Goal: Information Seeking & Learning: Learn about a topic

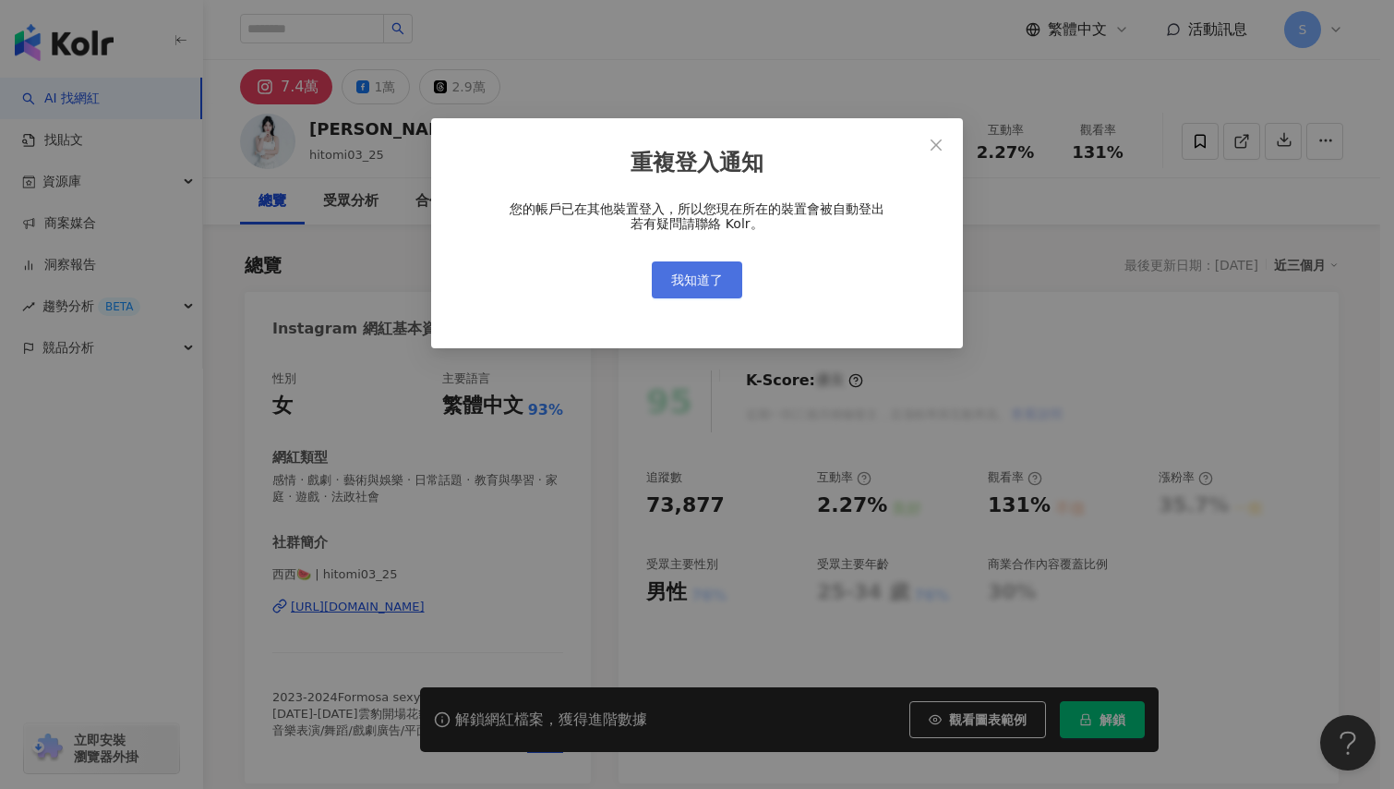
click at [726, 266] on button "我知道了" at bounding box center [697, 279] width 90 height 37
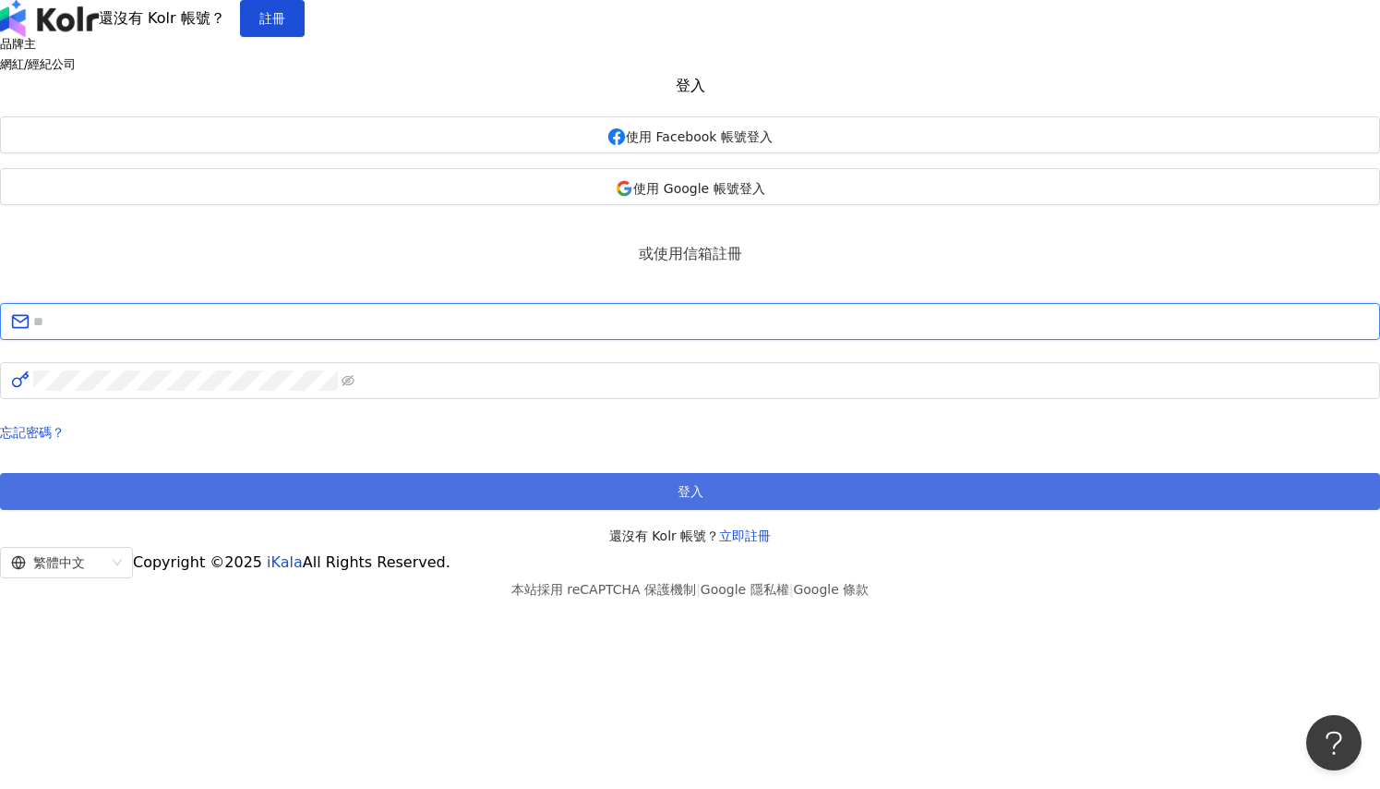
type input "**********"
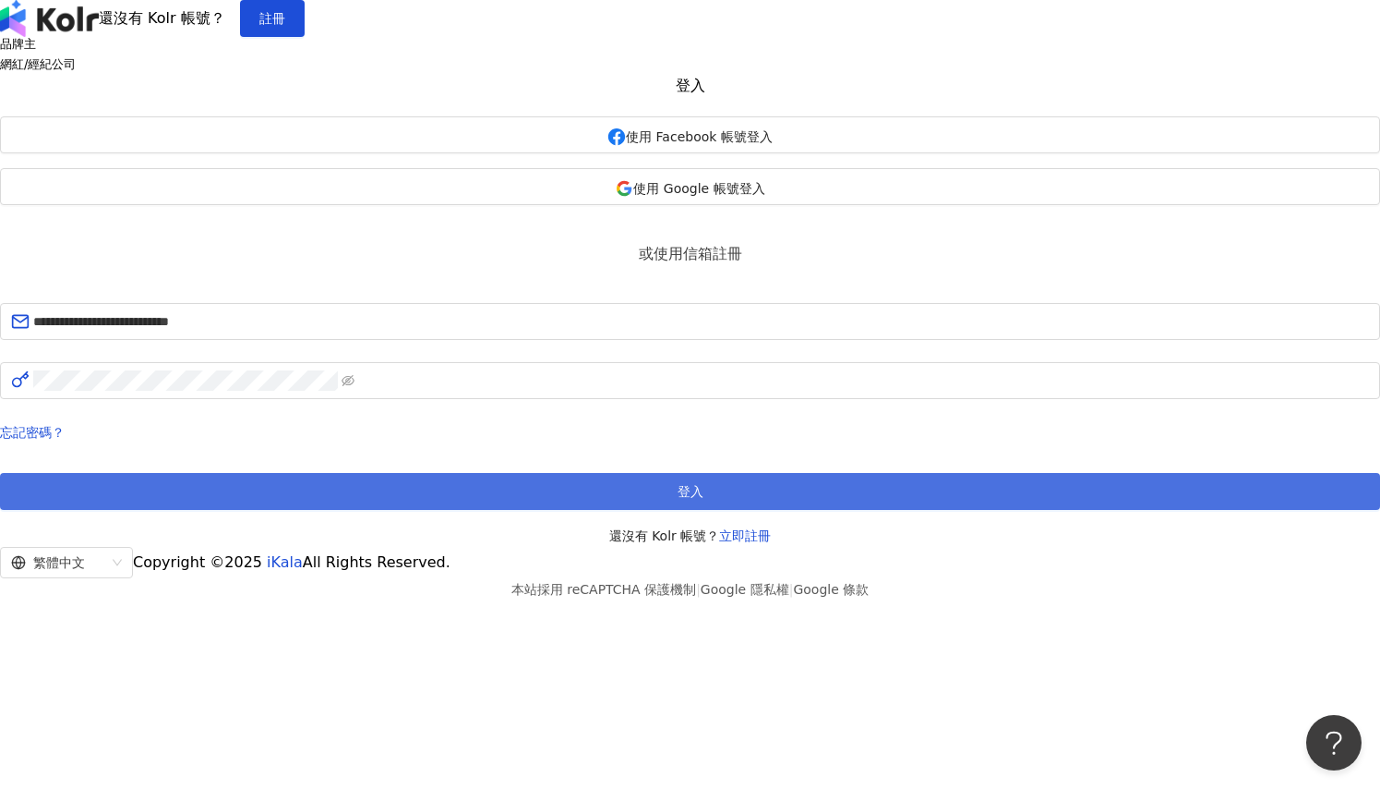
click at [717, 510] on button "登入" at bounding box center [690, 491] width 1380 height 37
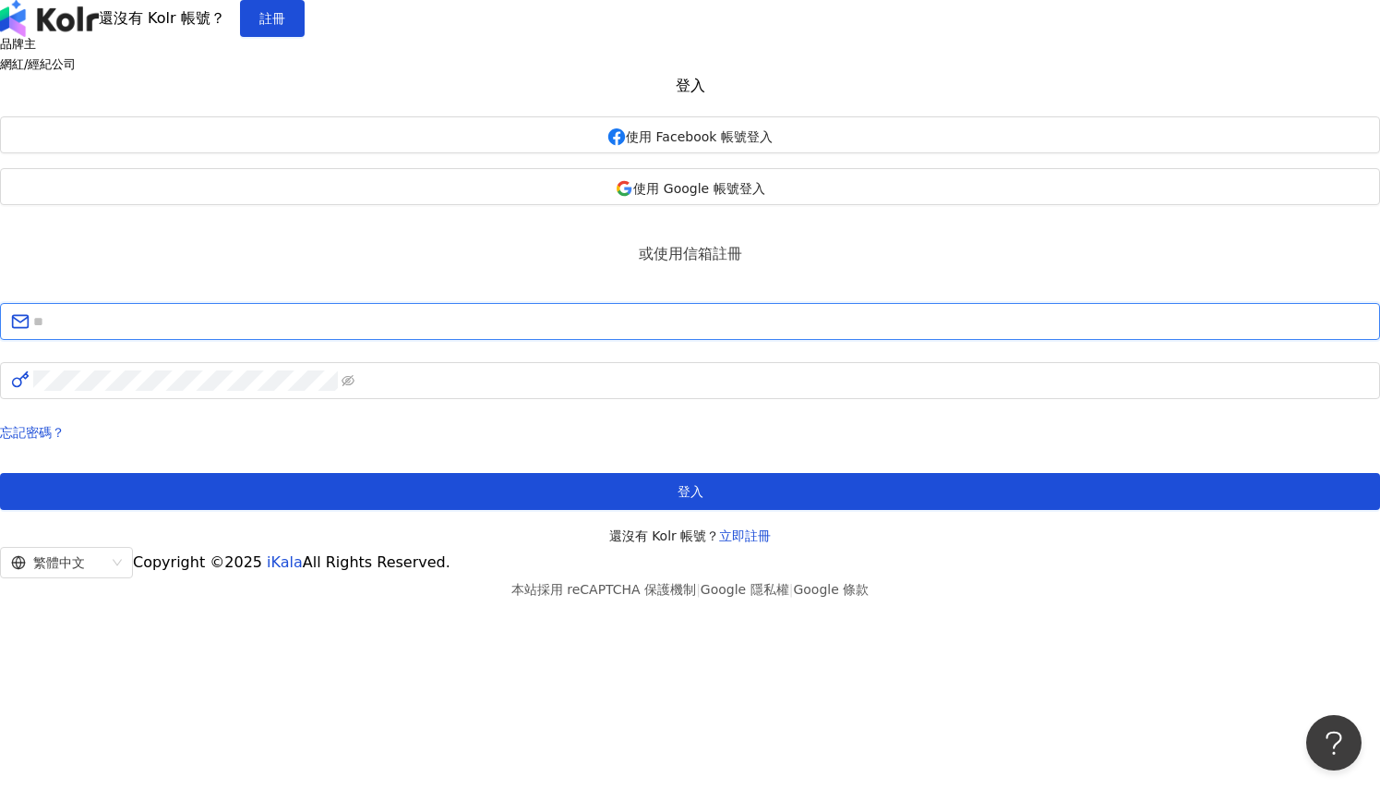
type input "**********"
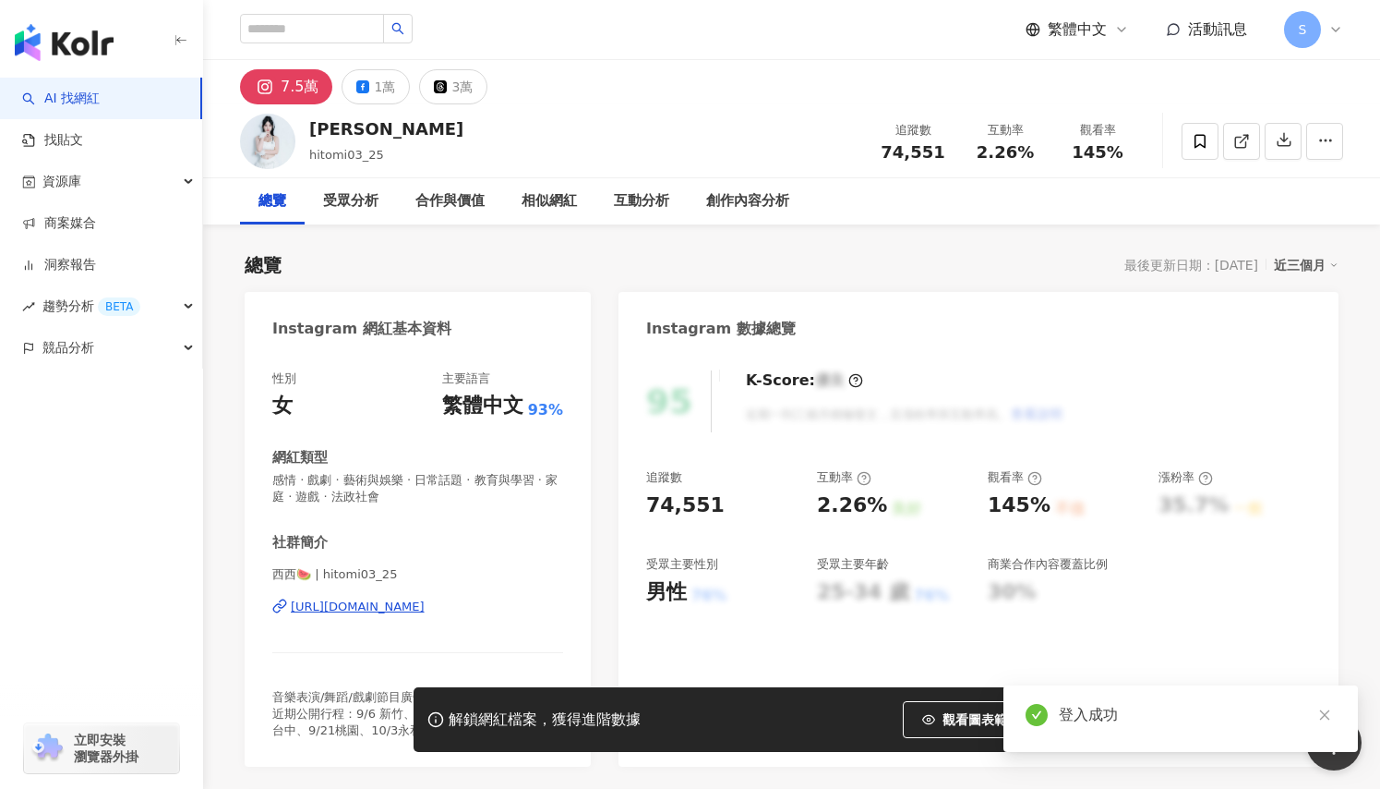
click at [425, 612] on div "https://www.instagram.com/hitomi03_25/" at bounding box center [358, 606] width 134 height 17
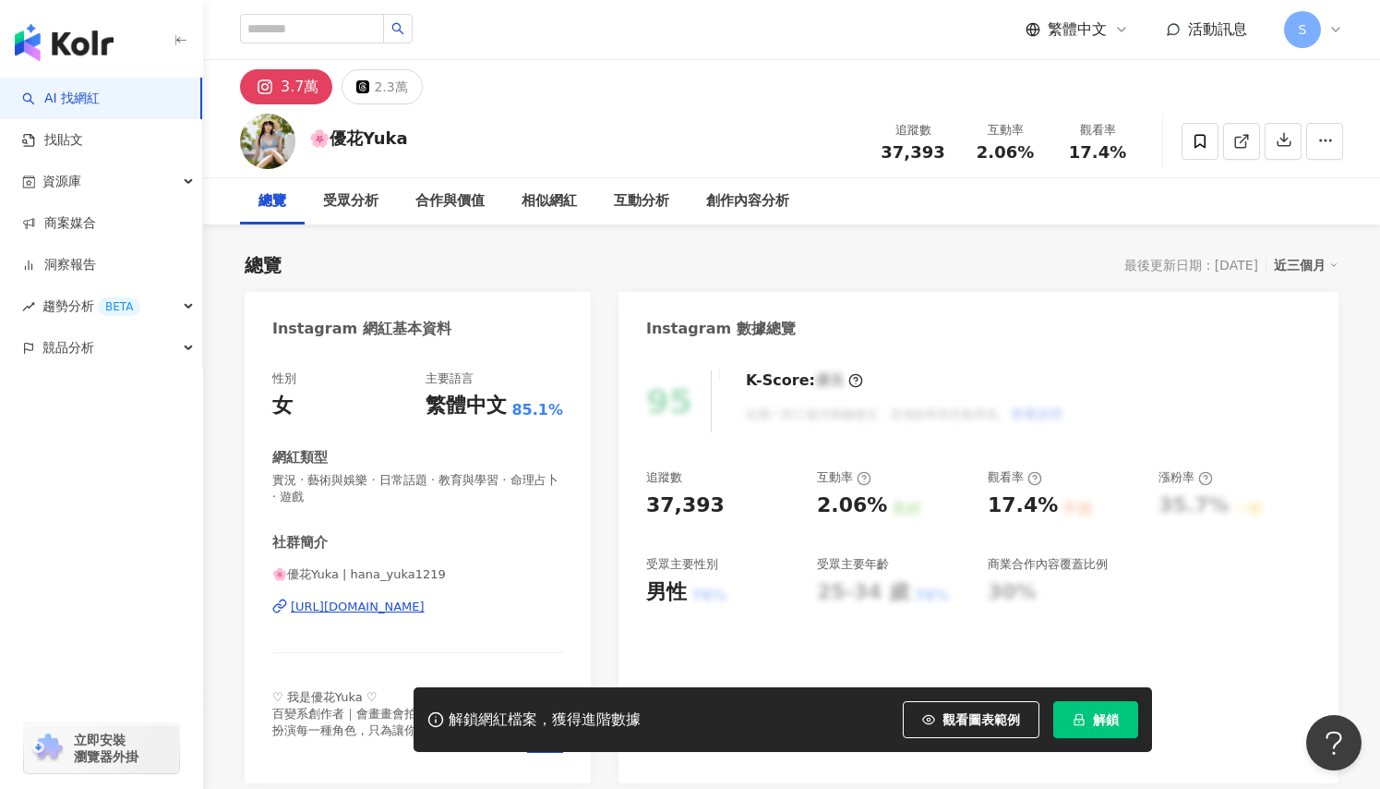
drag, startPoint x: 534, startPoint y: 281, endPoint x: 525, endPoint y: 308, distance: 28.9
click at [425, 613] on div "https://www.instagram.com/hana_yuka1219/" at bounding box center [358, 606] width 134 height 17
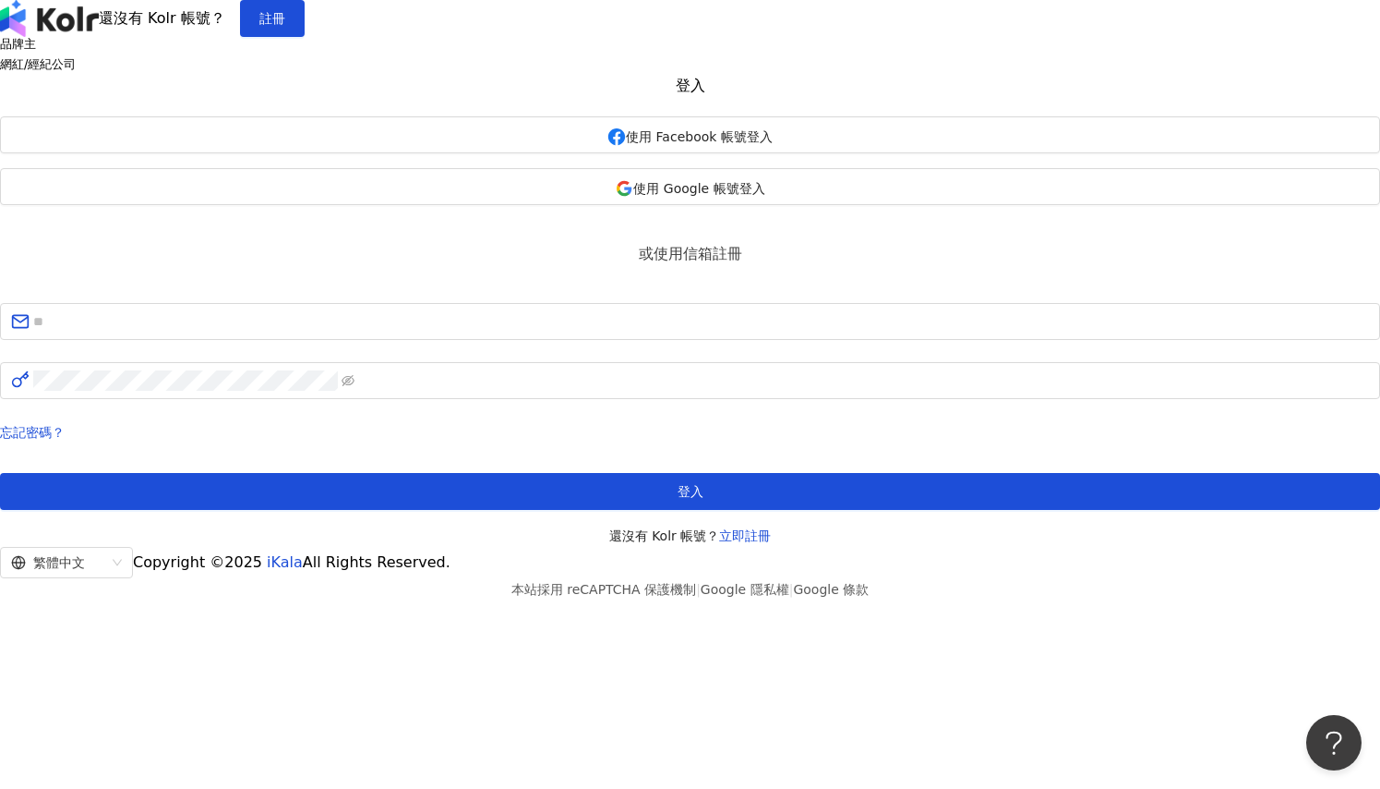
drag, startPoint x: 489, startPoint y: 530, endPoint x: 472, endPoint y: 590, distance: 62.5
click at [473, 547] on div "登入 使用 Facebook 帳號登入 使用 Google 帳號登入 或使用信箱註冊 忘記密碼？ 登入 還沒有 Kolr 帳號？ 立即註冊" at bounding box center [690, 312] width 1380 height 469
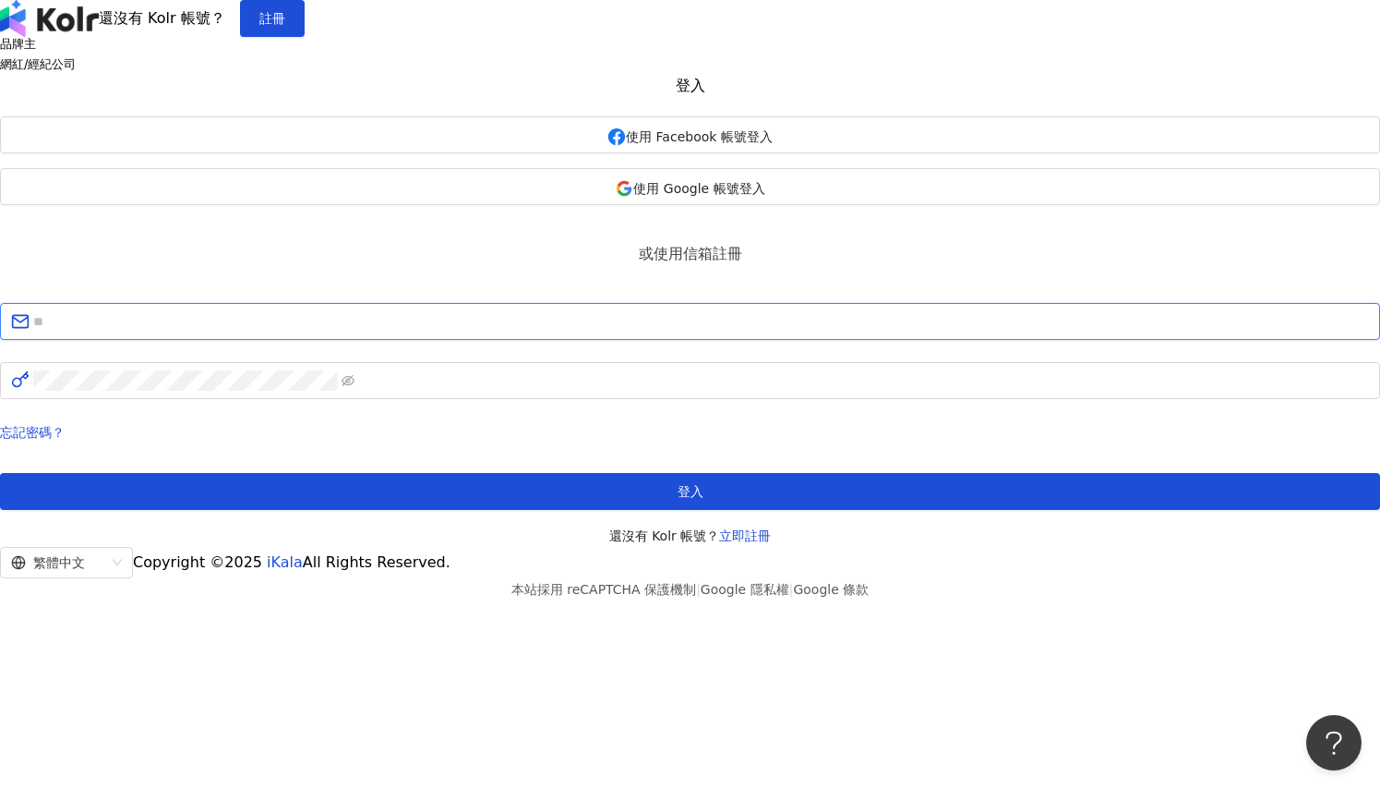
type input "**********"
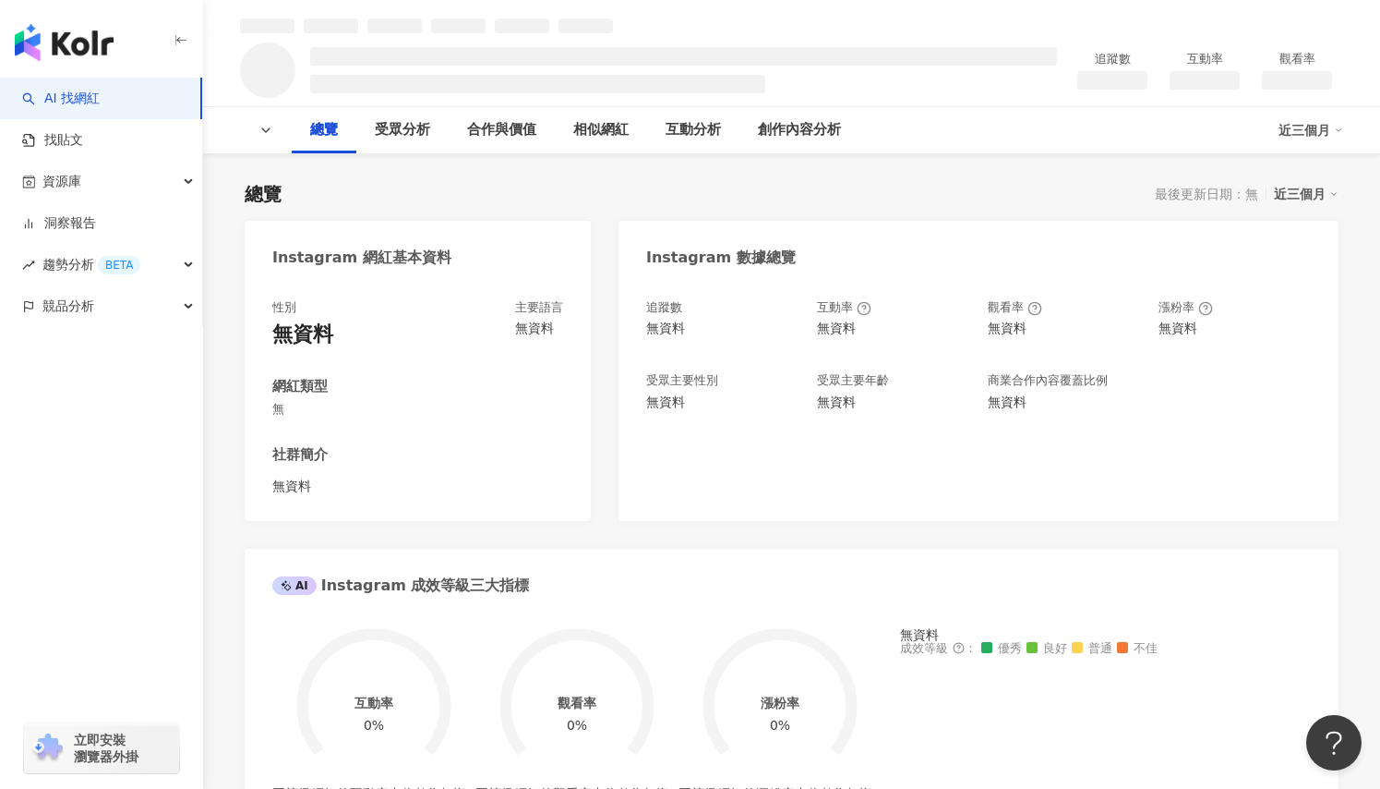
scroll to position [92, 0]
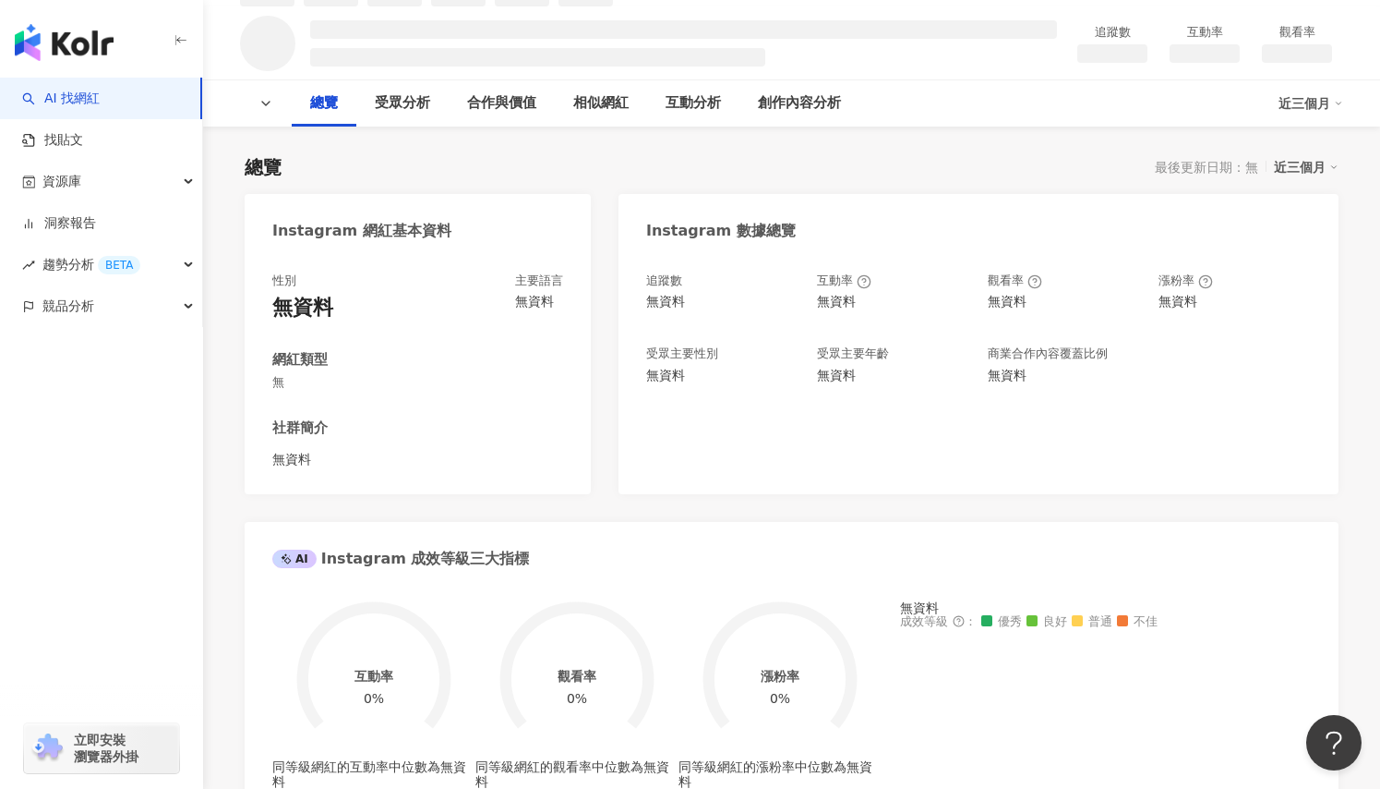
click at [608, 452] on div "Instagram 網紅基本資料 性別 無資料 主要語言 無資料 網紅類型 無 社群簡介 無資料 Instagram 數據總覽 追蹤數 無資料 互動率 無資料…" at bounding box center [792, 699] width 1094 height 1010
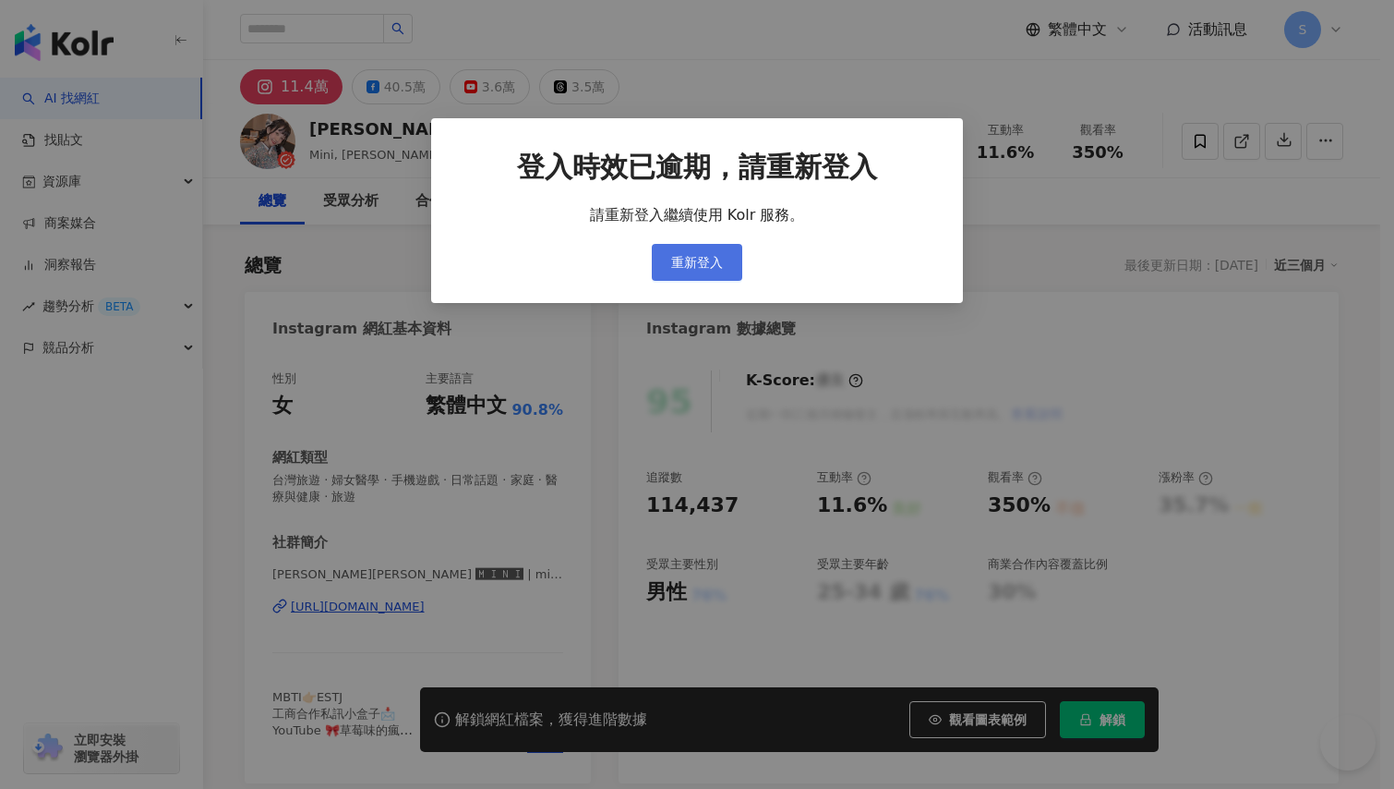
click at [729, 268] on button "重新登入" at bounding box center [697, 263] width 90 height 37
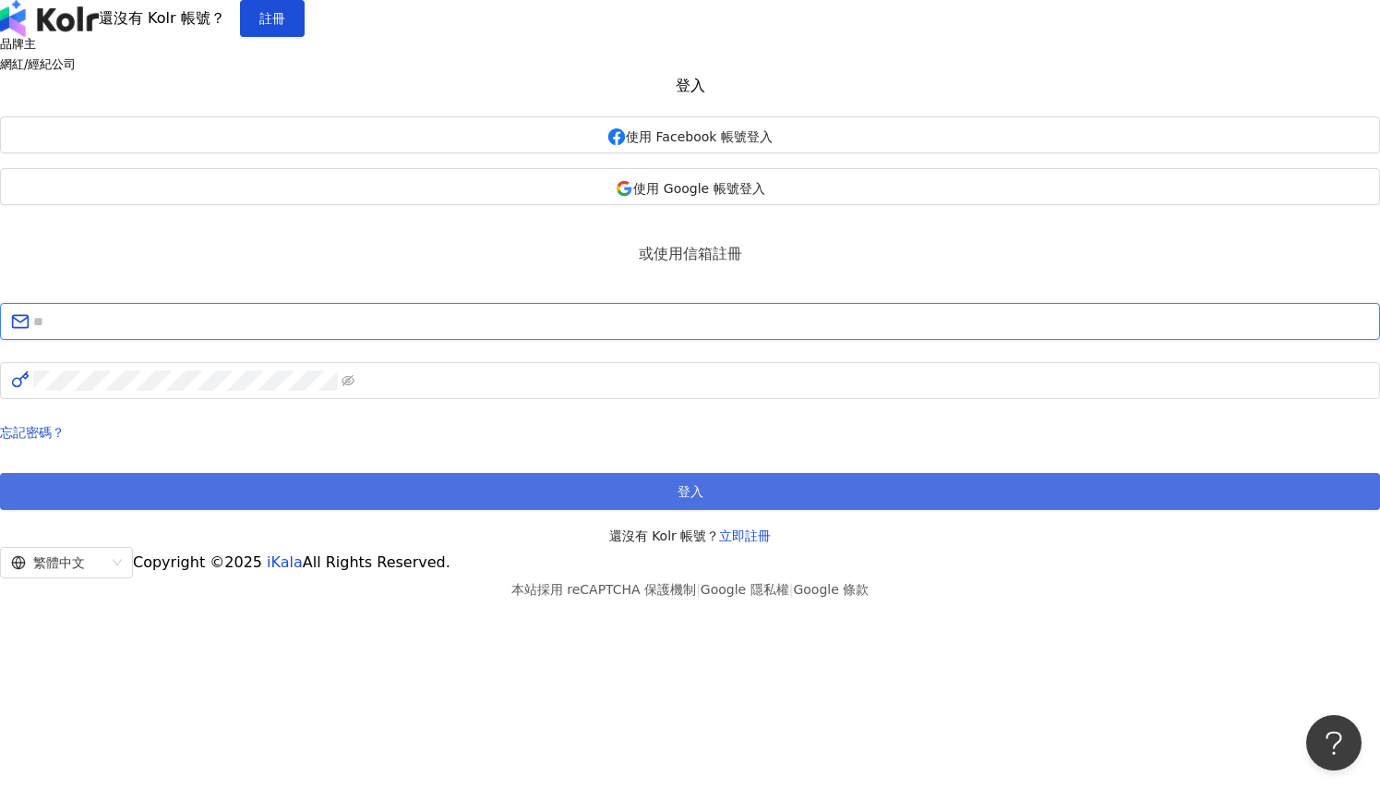
type input "**********"
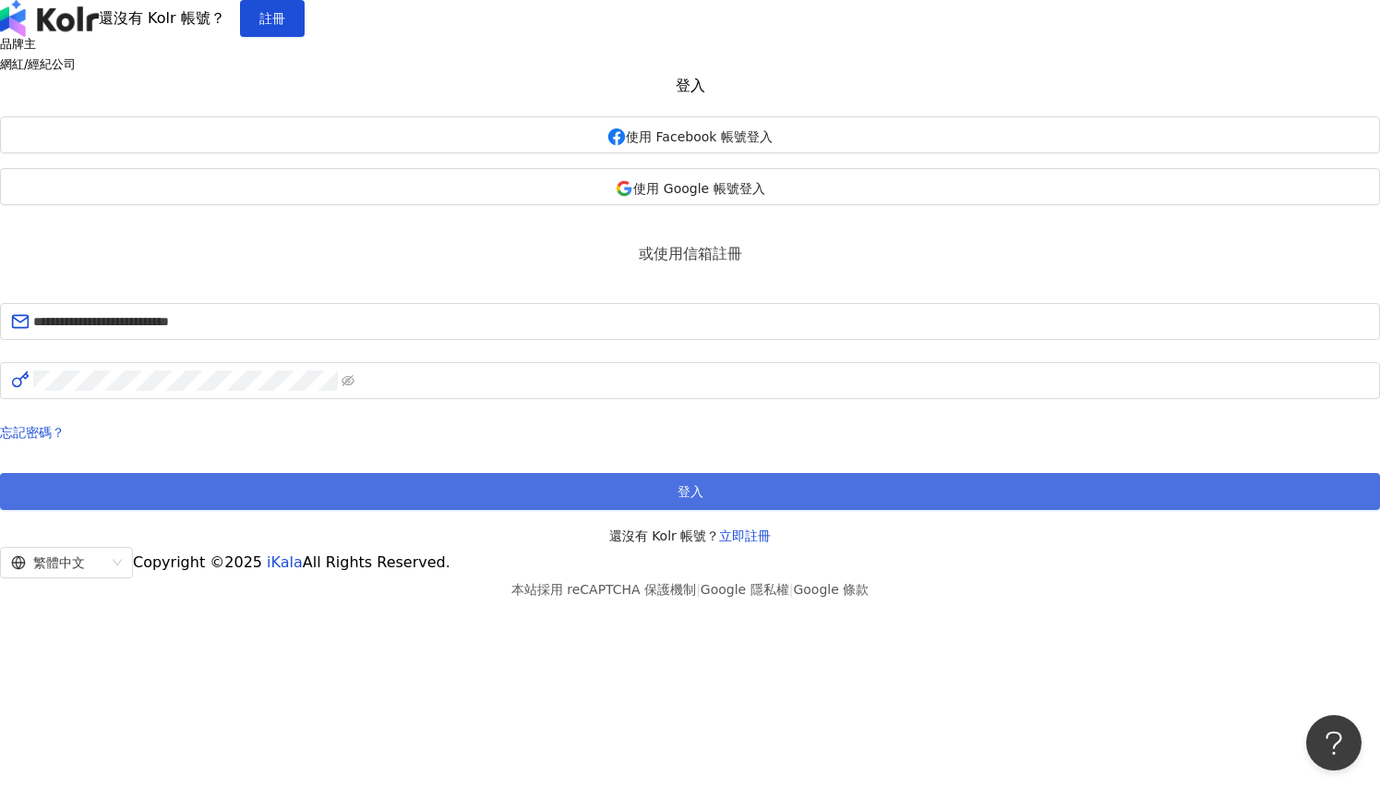
click at [692, 499] on span "登入" at bounding box center [691, 491] width 26 height 15
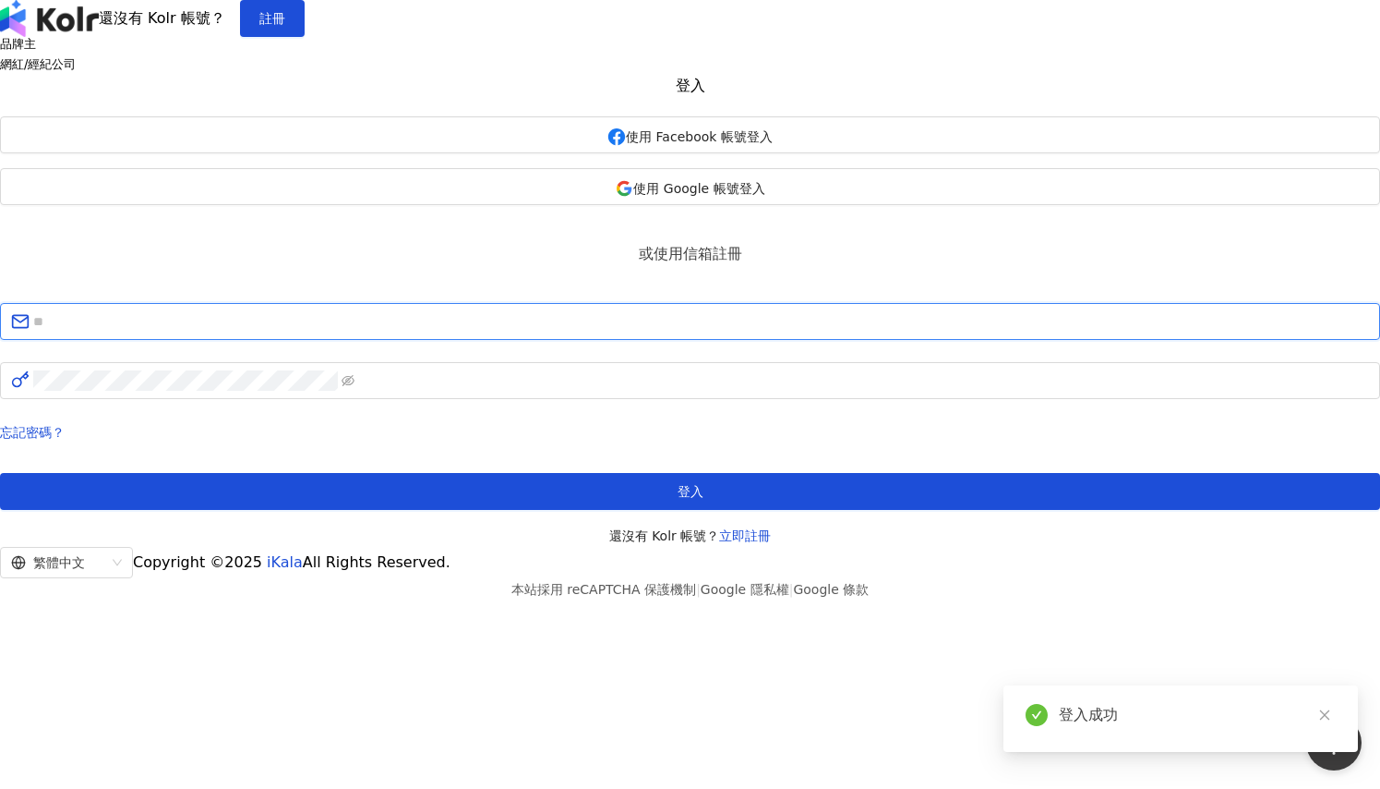
type input "**********"
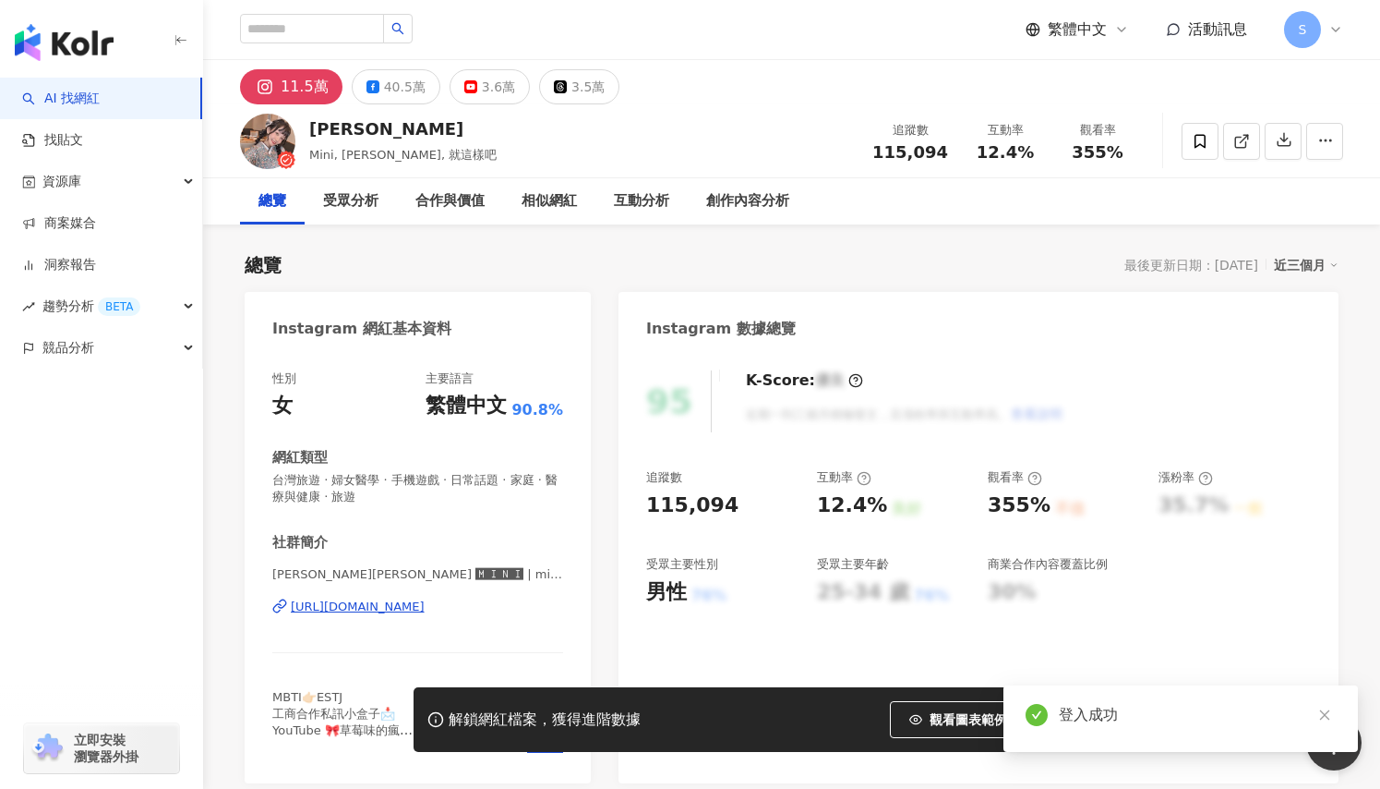
click at [415, 611] on div "https://www.instagram.com/mini780622/" at bounding box center [358, 606] width 134 height 17
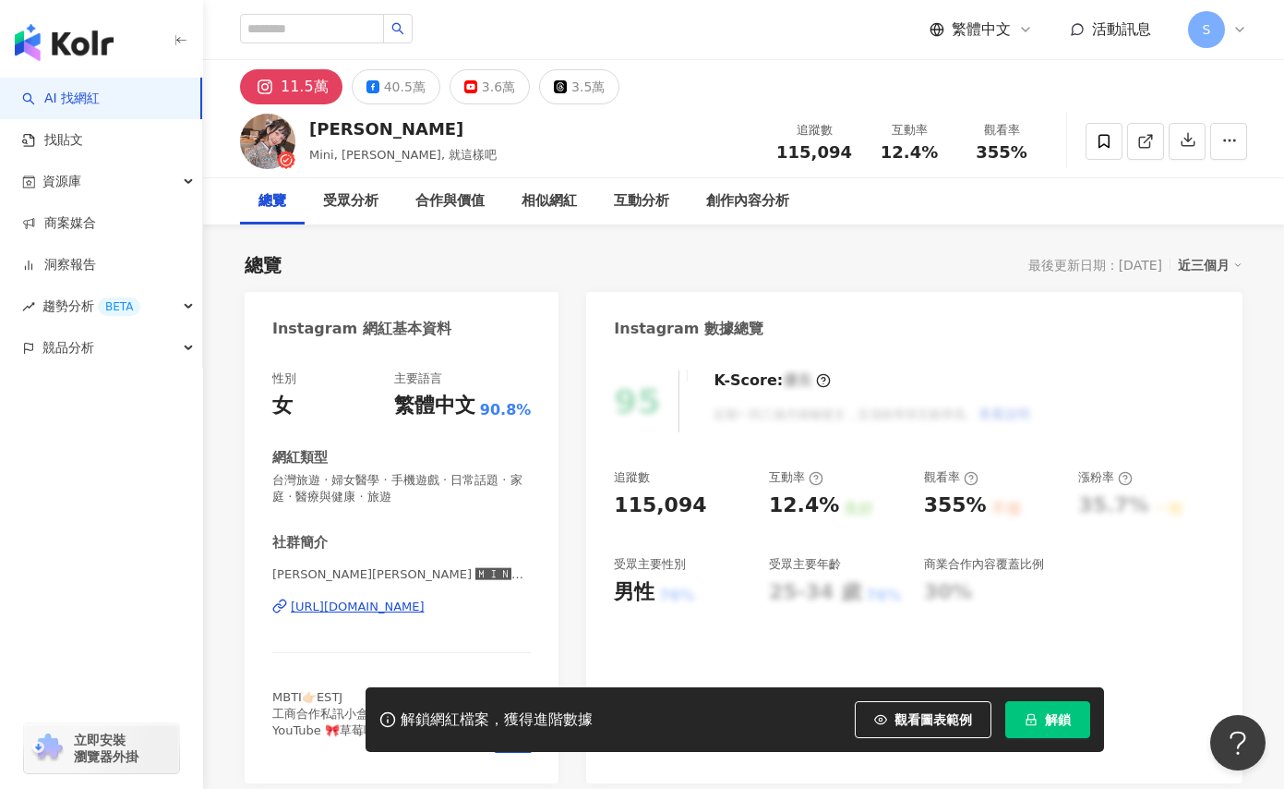
click at [425, 604] on div "https://www.instagram.com/mini780622/" at bounding box center [358, 606] width 134 height 17
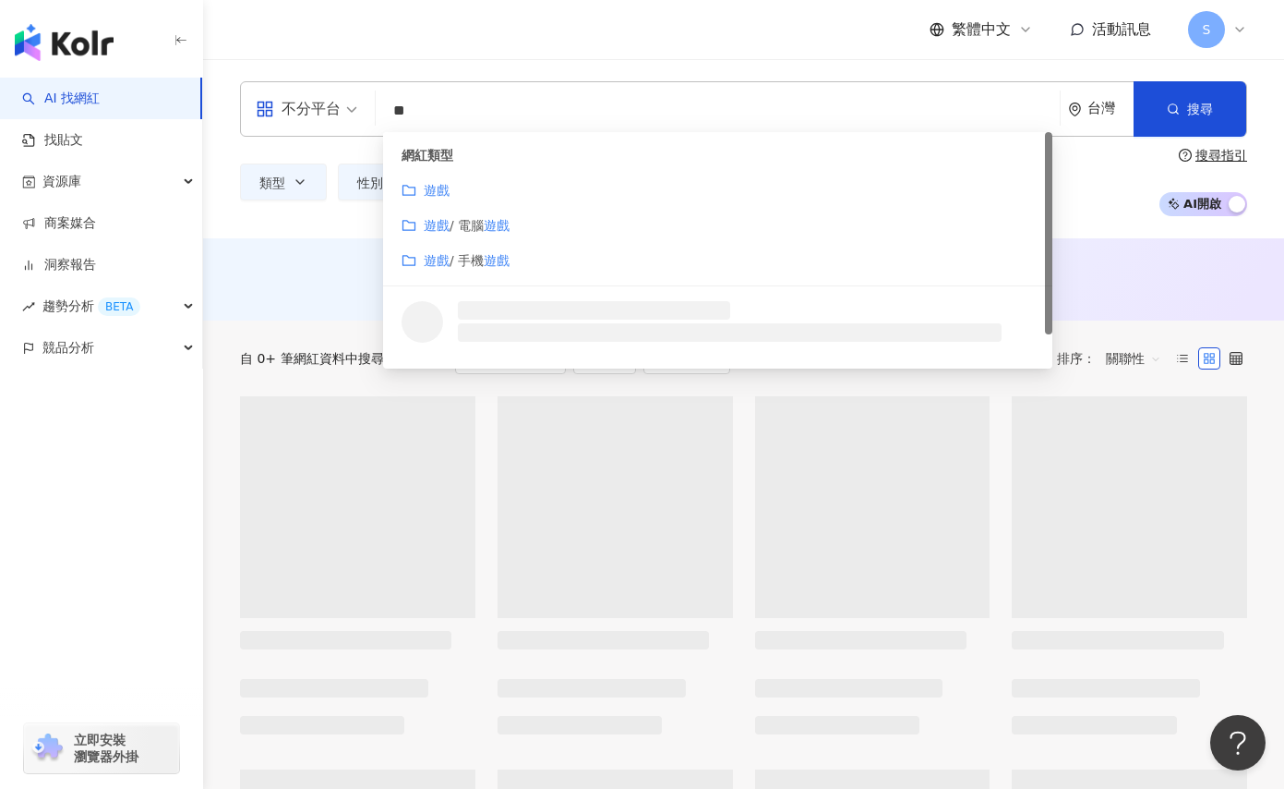
click at [476, 114] on input "**" at bounding box center [717, 110] width 669 height 35
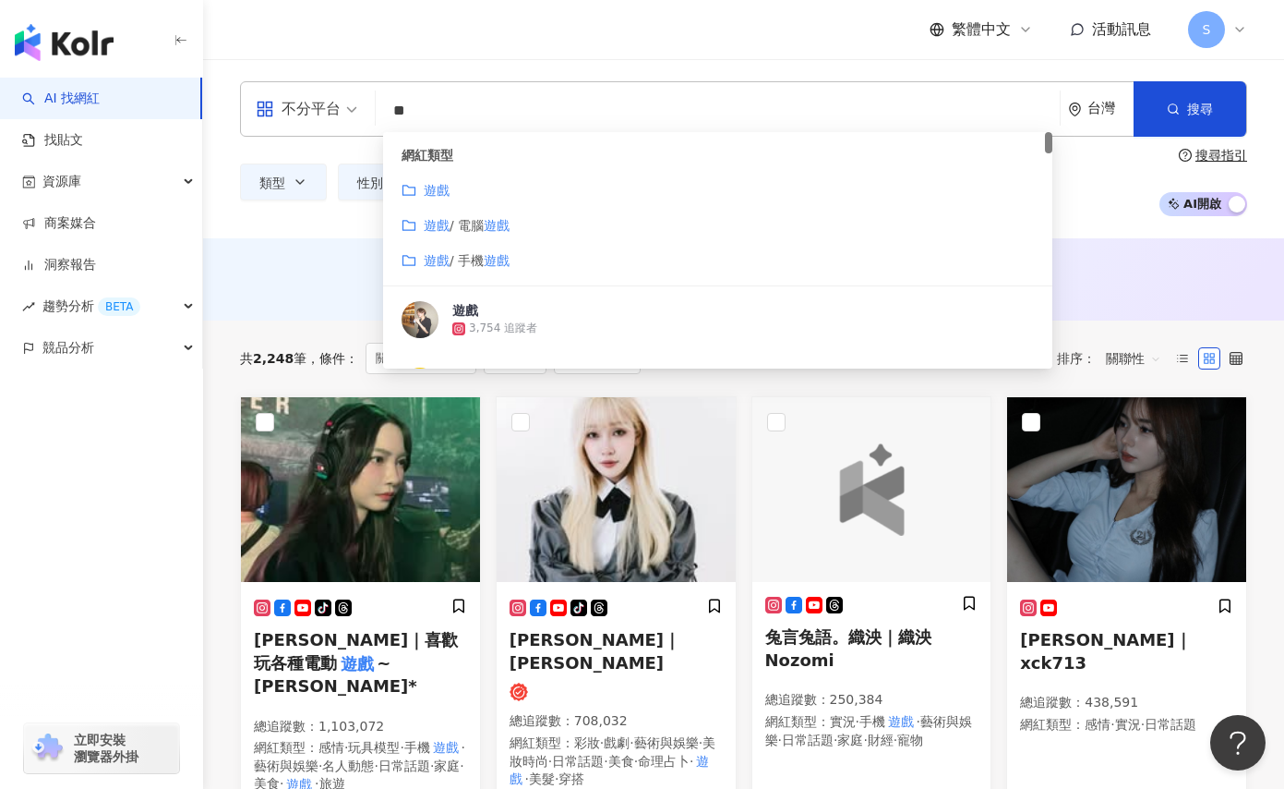
click at [523, 54] on div "繁體中文 活動訊息 S" at bounding box center [743, 29] width 1007 height 59
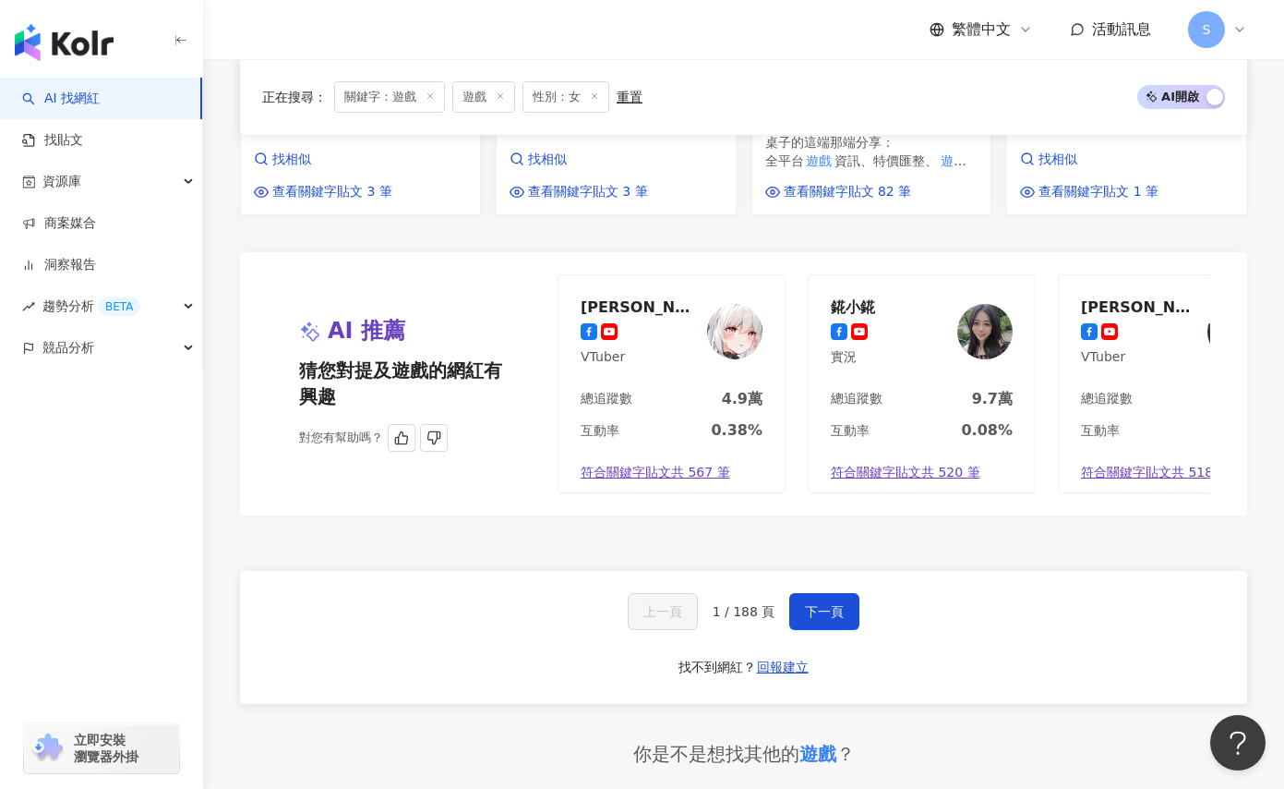
scroll to position [0, 76]
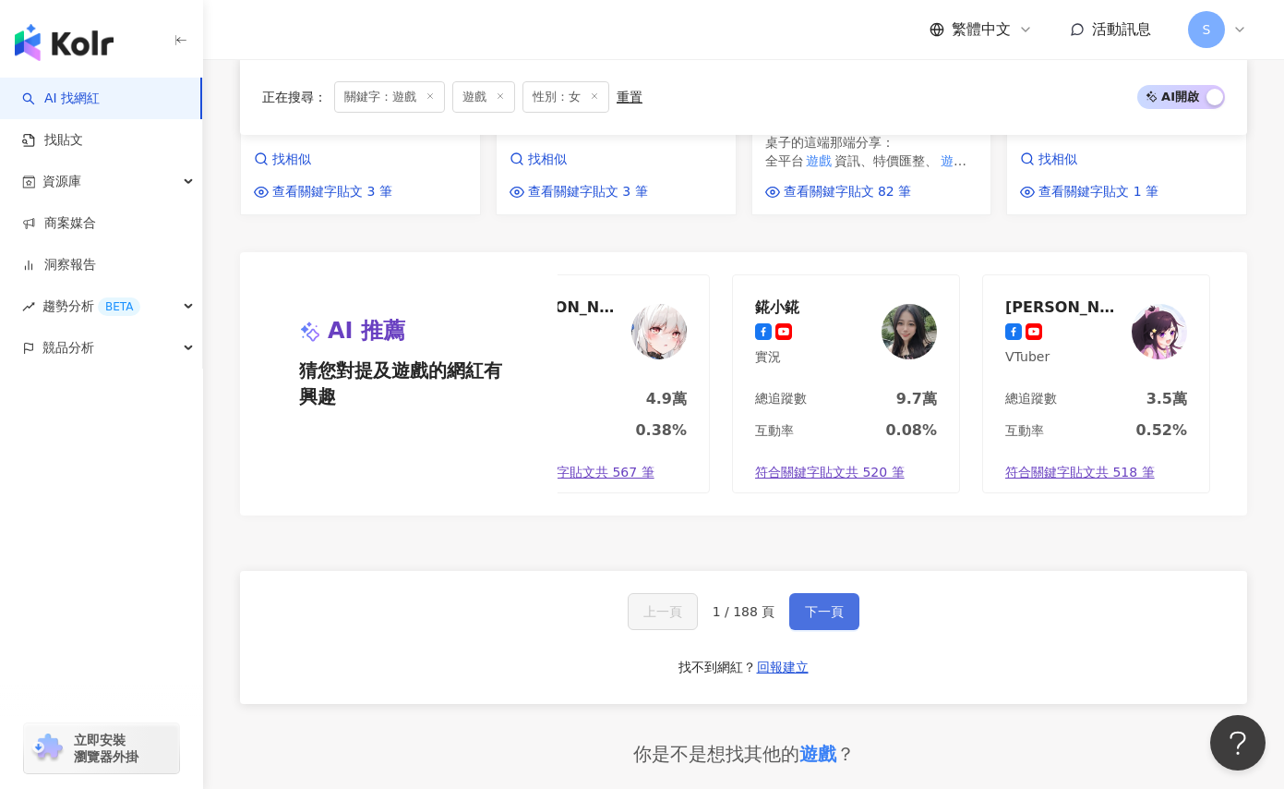
click at [863, 597] on div "上一頁 1 / 188 頁 下一頁 找不到網紅？ 回報建立" at bounding box center [743, 637] width 1007 height 133
click at [851, 593] on button "下一頁" at bounding box center [824, 611] width 70 height 37
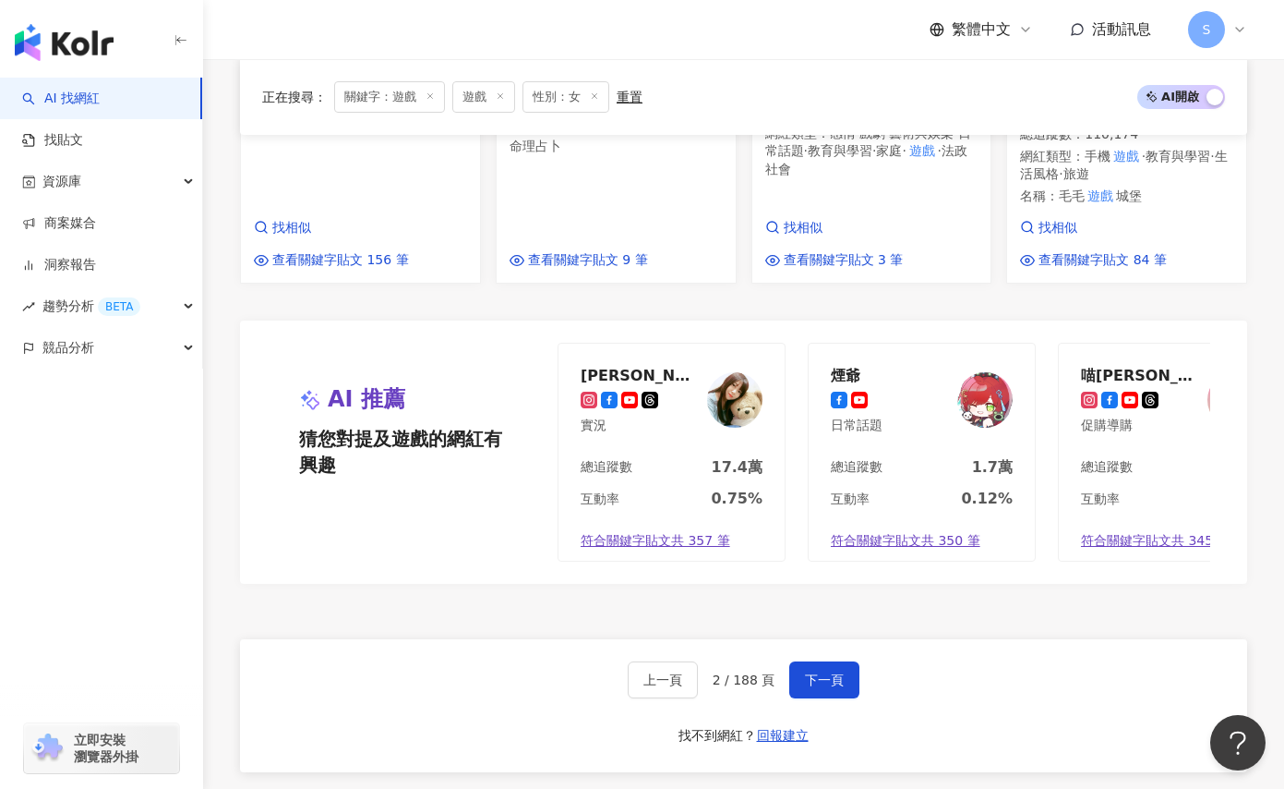
scroll to position [1674, 0]
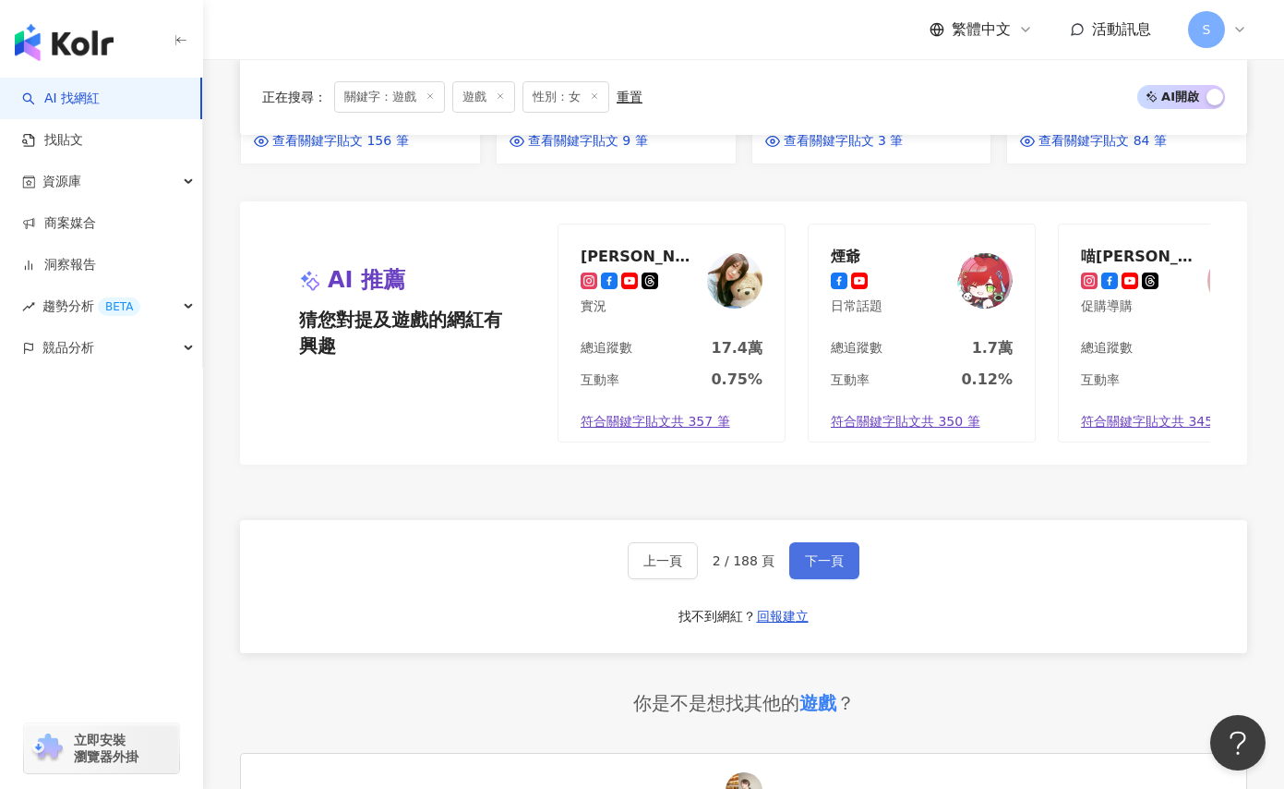
click at [825, 553] on span "下一頁" at bounding box center [824, 560] width 39 height 15
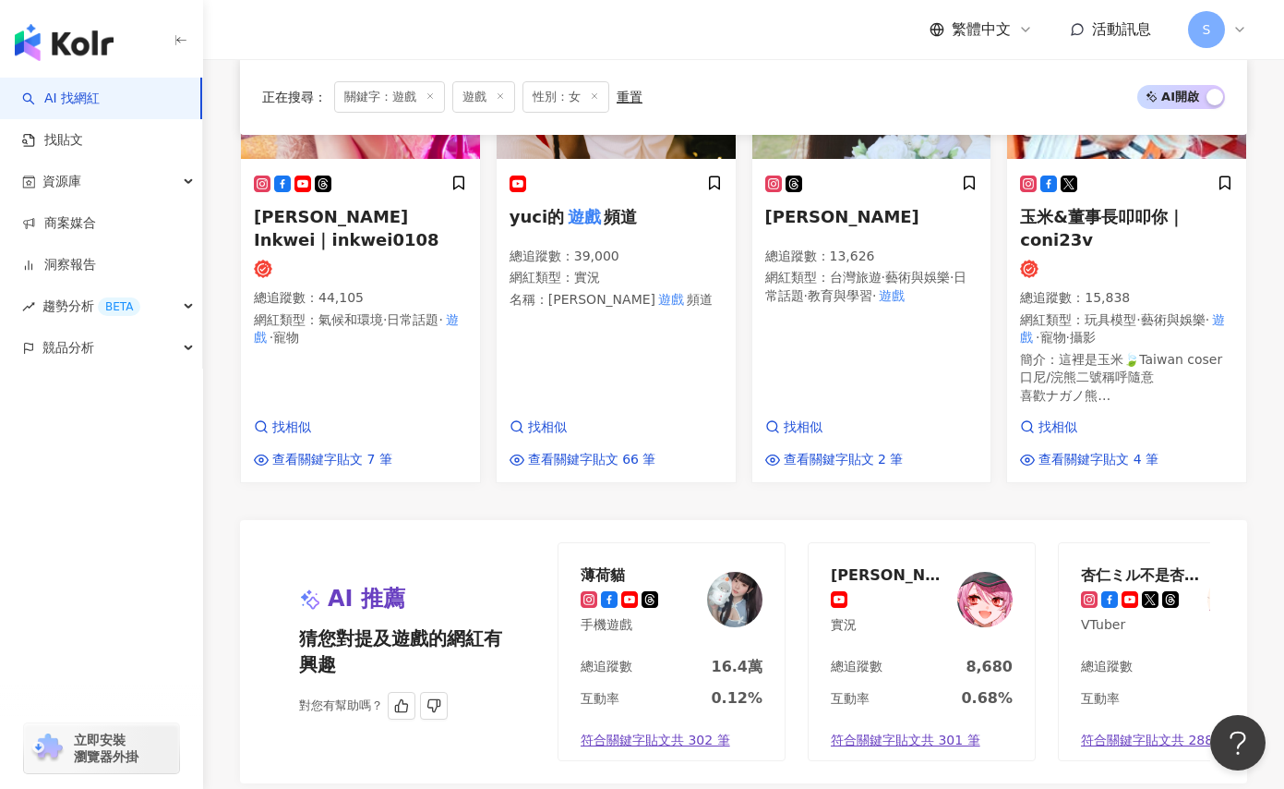
scroll to position [1752, 0]
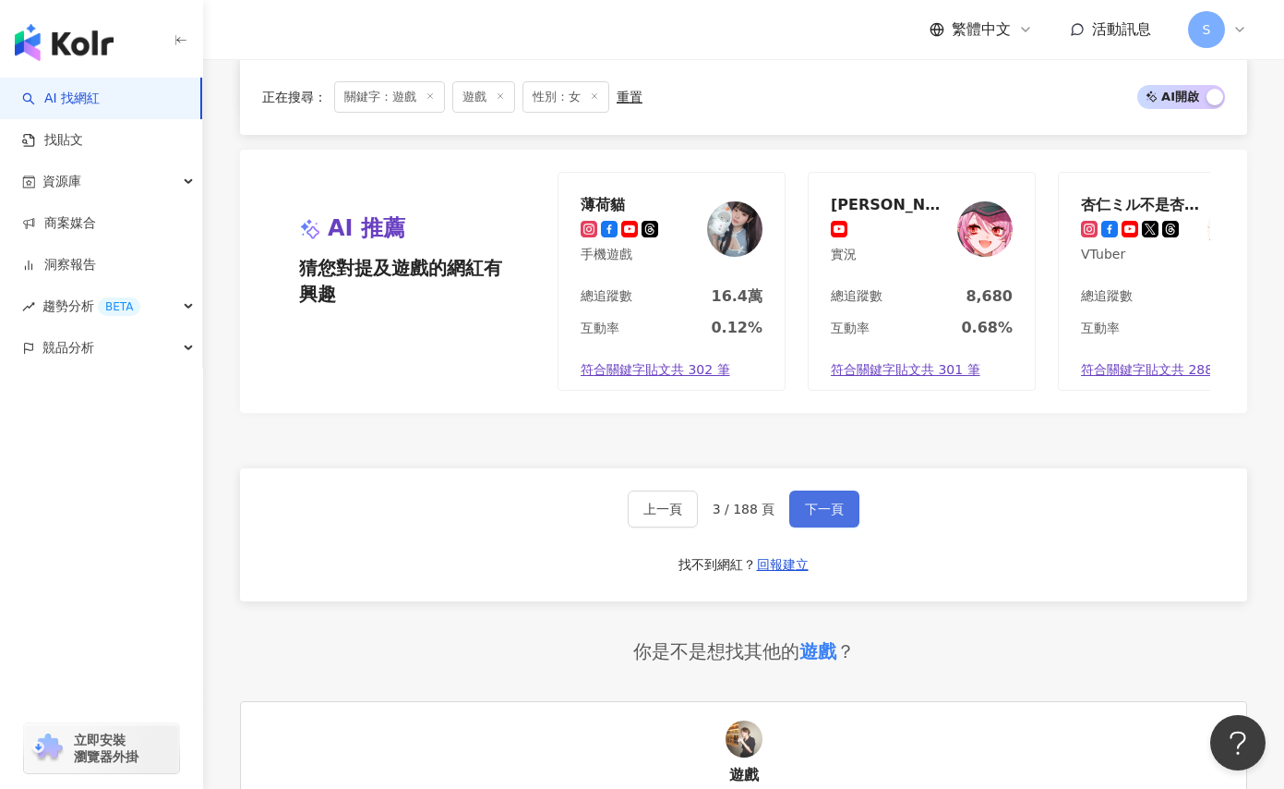
click at [805, 490] on button "下一頁" at bounding box center [824, 508] width 70 height 37
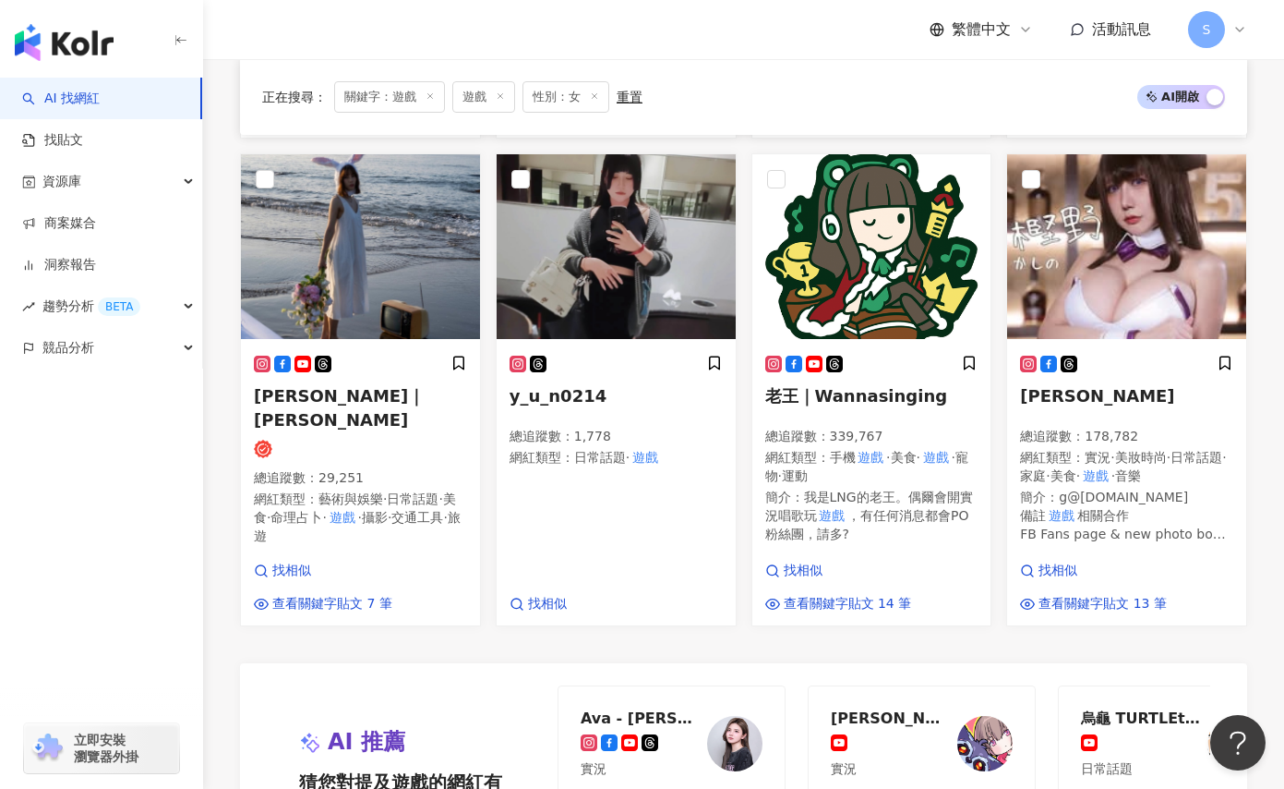
scroll to position [1582, 0]
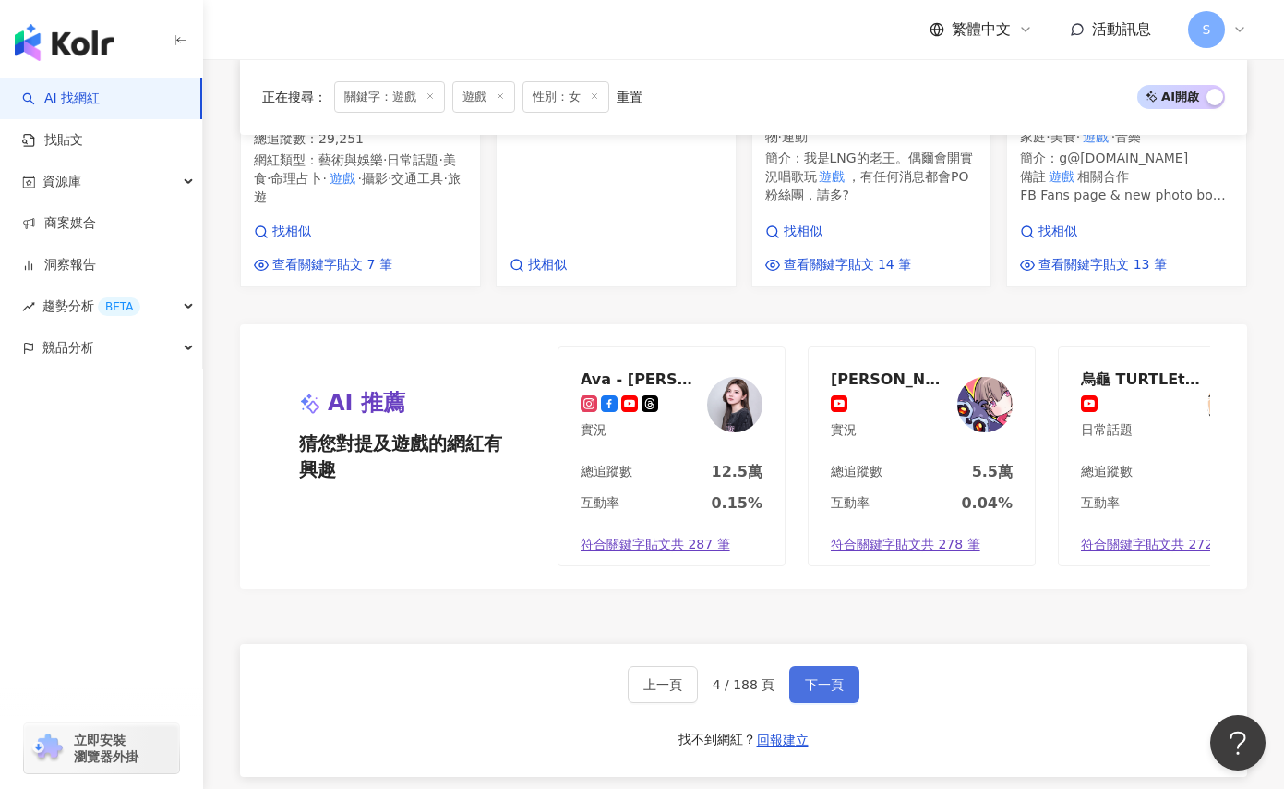
click at [802, 703] on button "下一頁" at bounding box center [824, 684] width 70 height 37
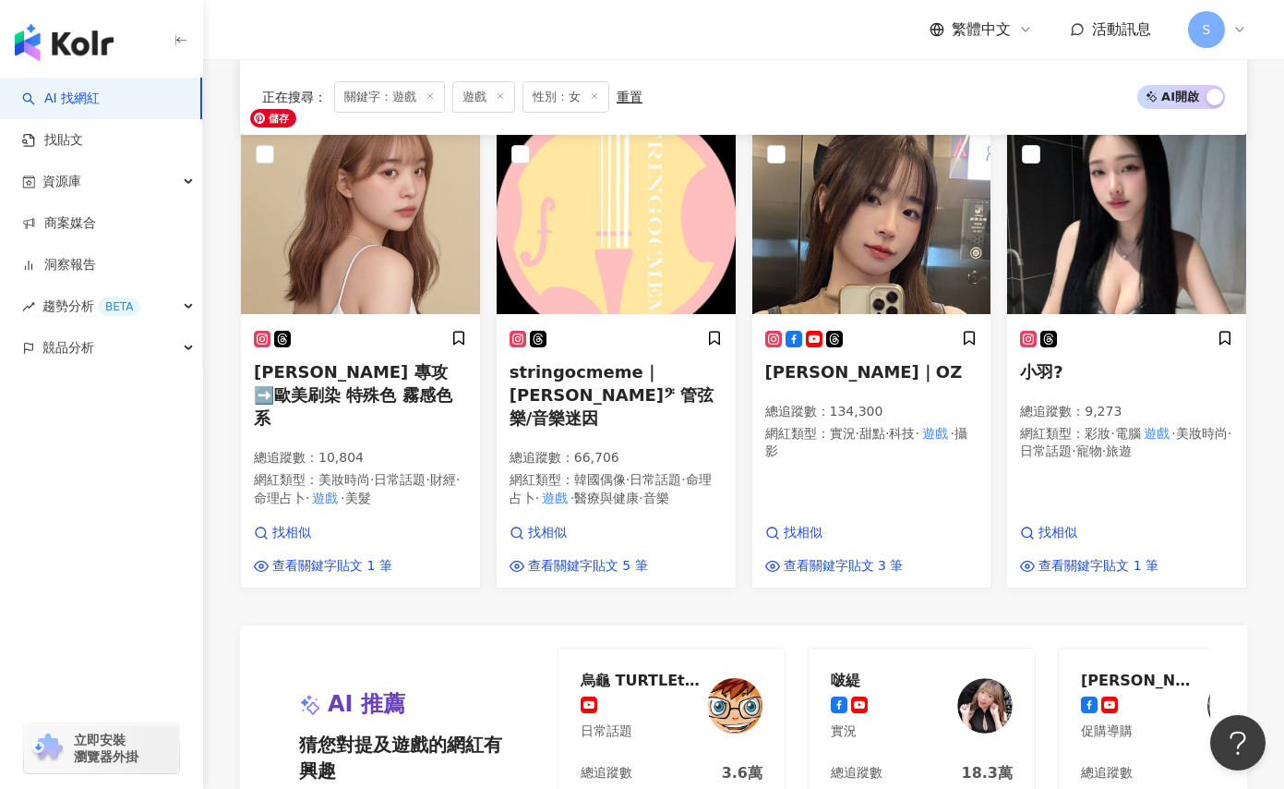
scroll to position [1486, 0]
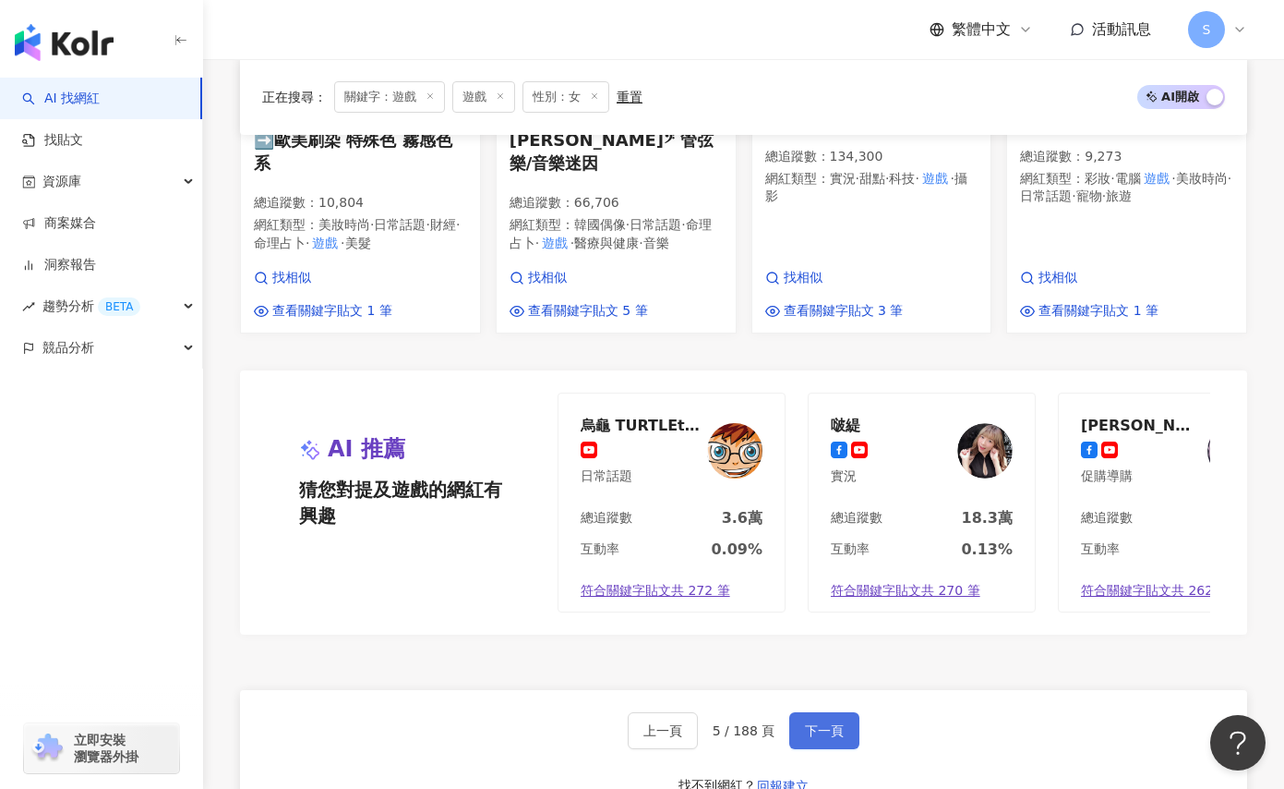
click at [830, 723] on span "下一頁" at bounding box center [824, 730] width 39 height 15
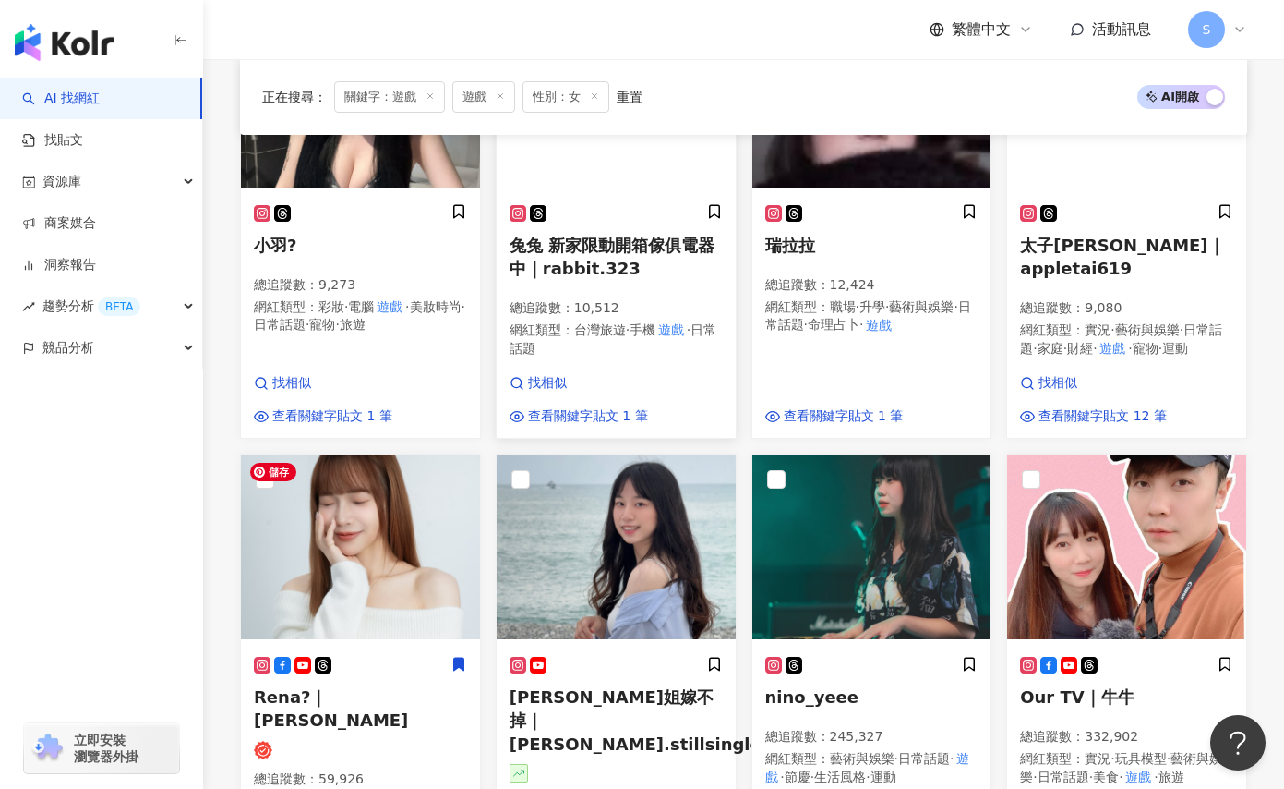
scroll to position [137, 0]
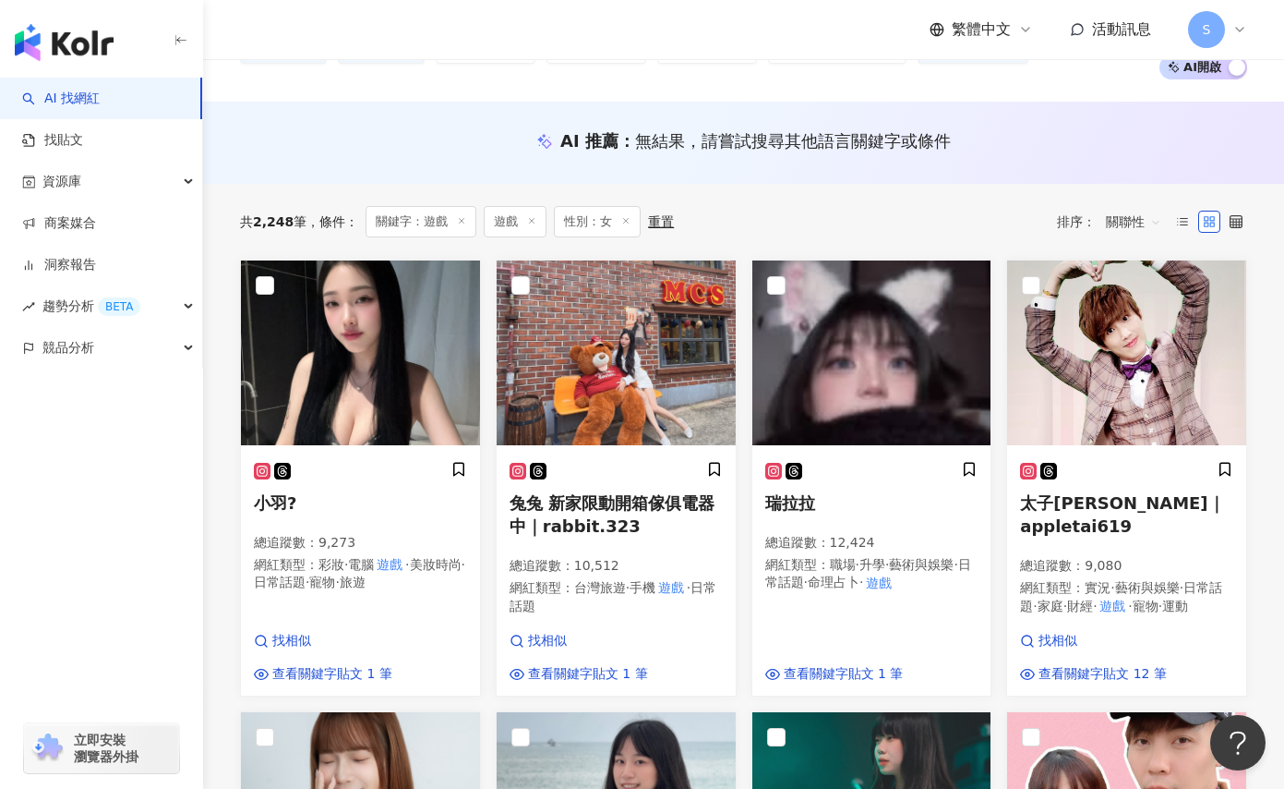
click at [401, 174] on div "AI 推薦 ： 無結果，請嘗試搜尋其他語言關鍵字或條件" at bounding box center [743, 143] width 1081 height 82
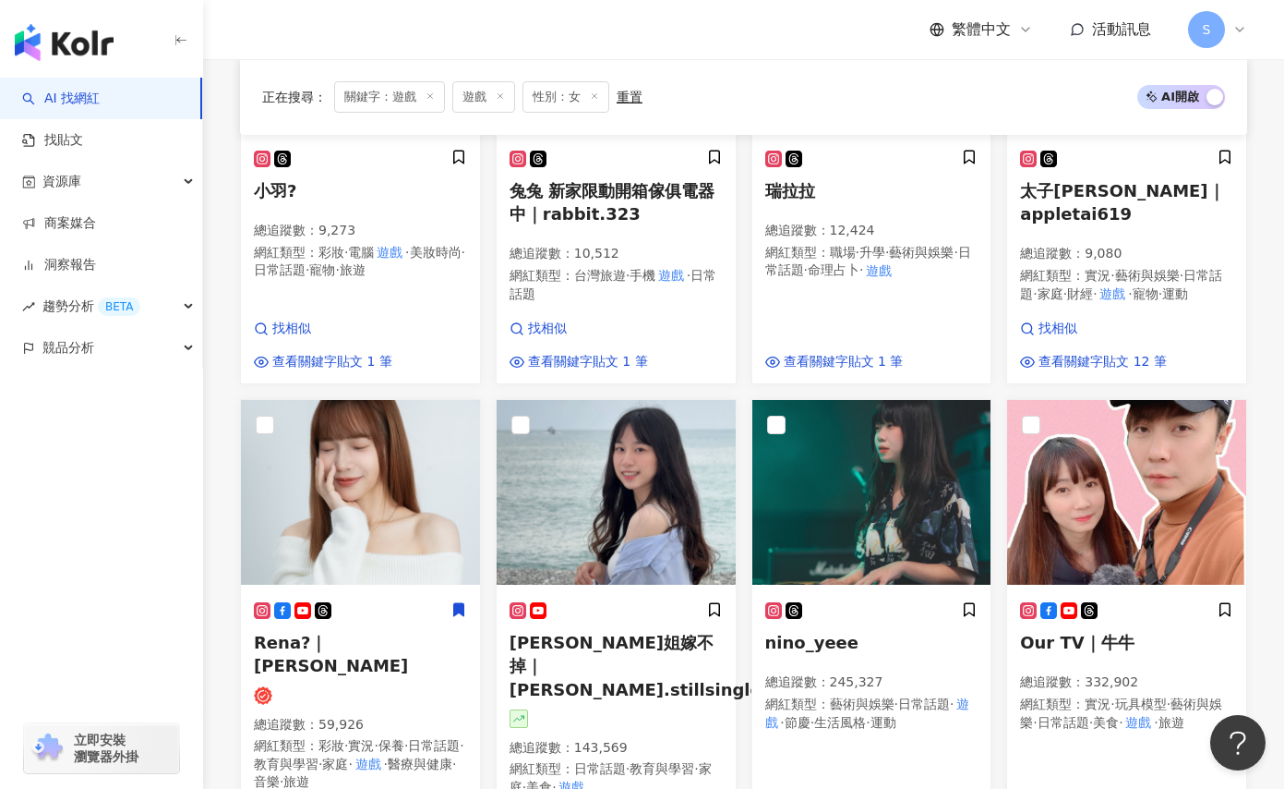
scroll to position [506, 0]
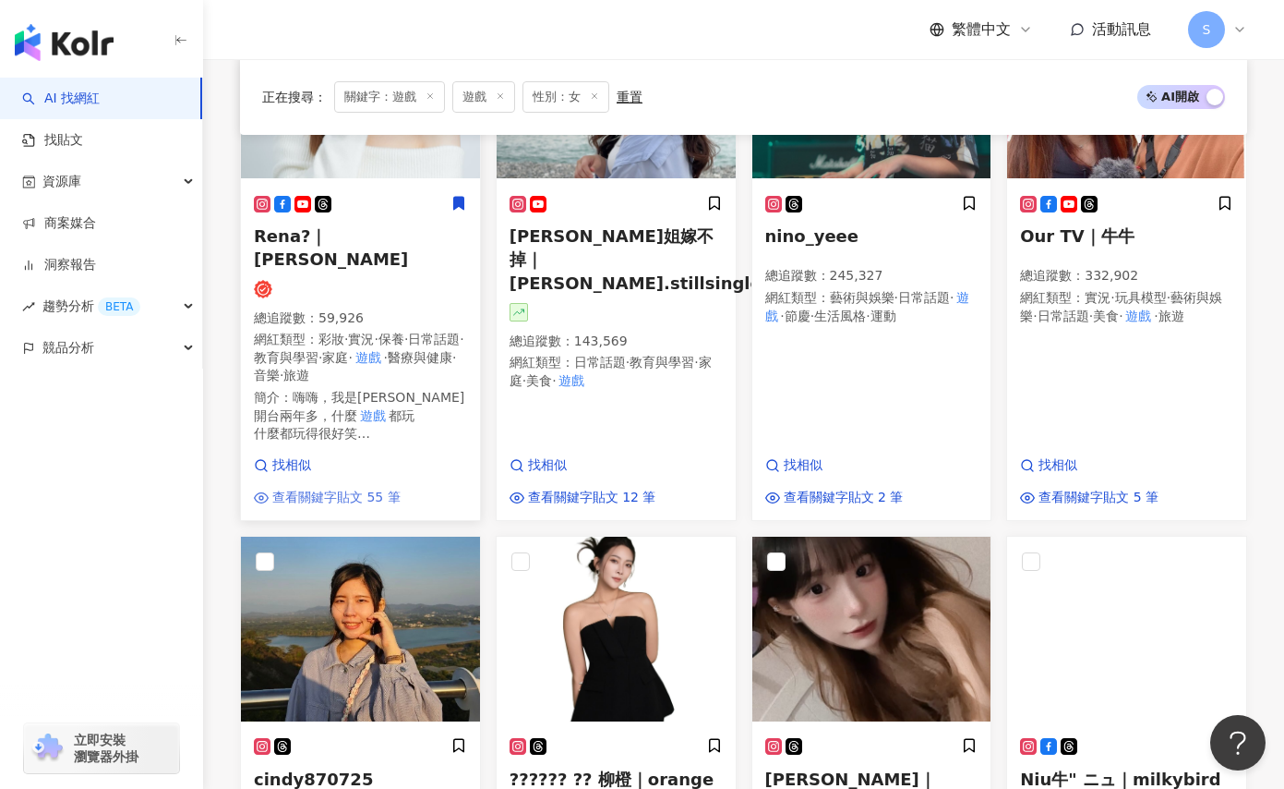
scroll to position [875, 0]
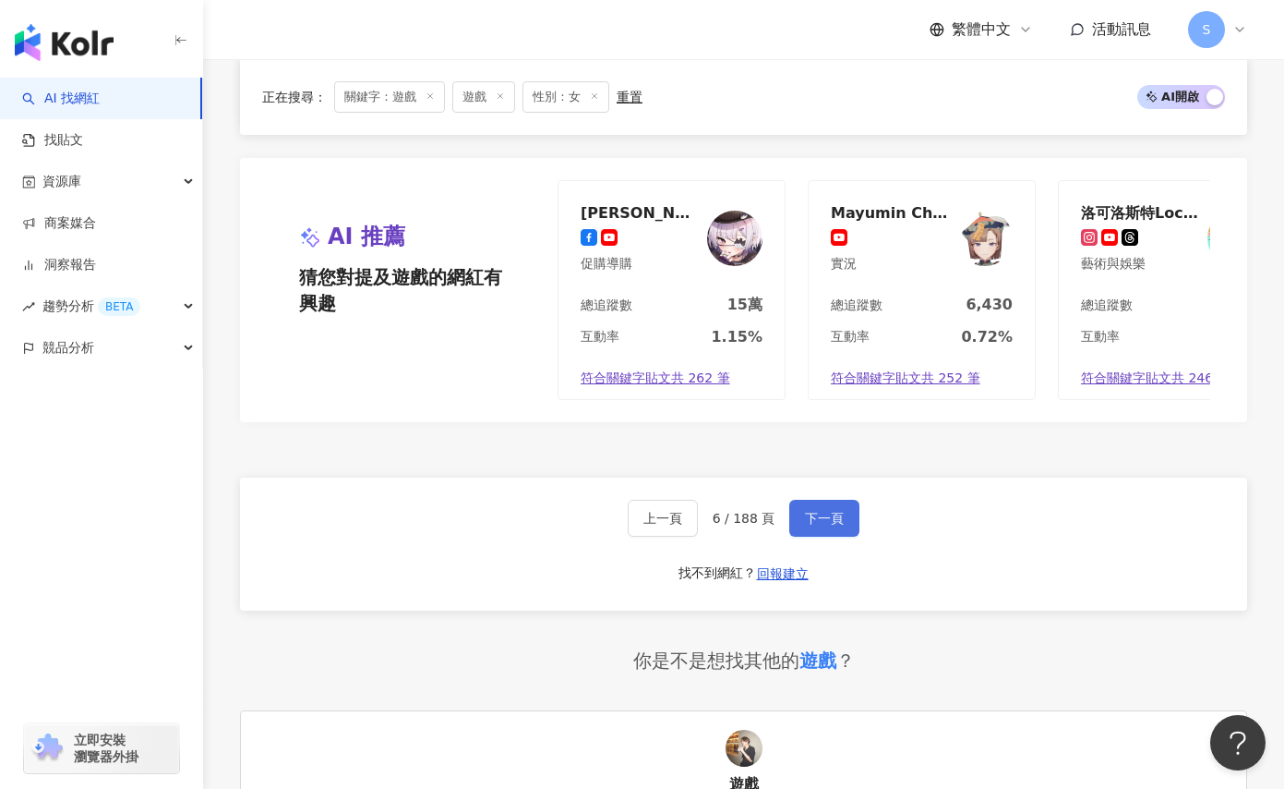
click at [817, 523] on span "下一頁" at bounding box center [824, 518] width 39 height 15
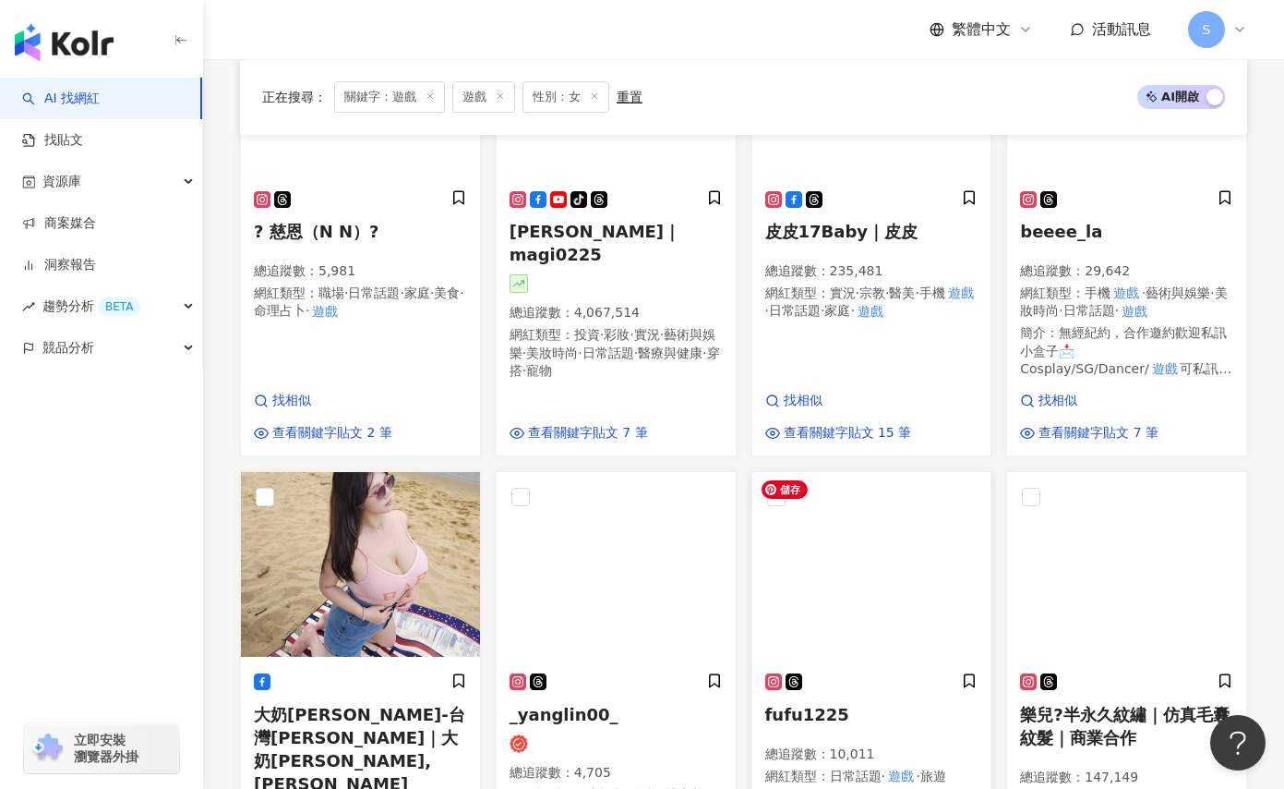
scroll to position [39, 0]
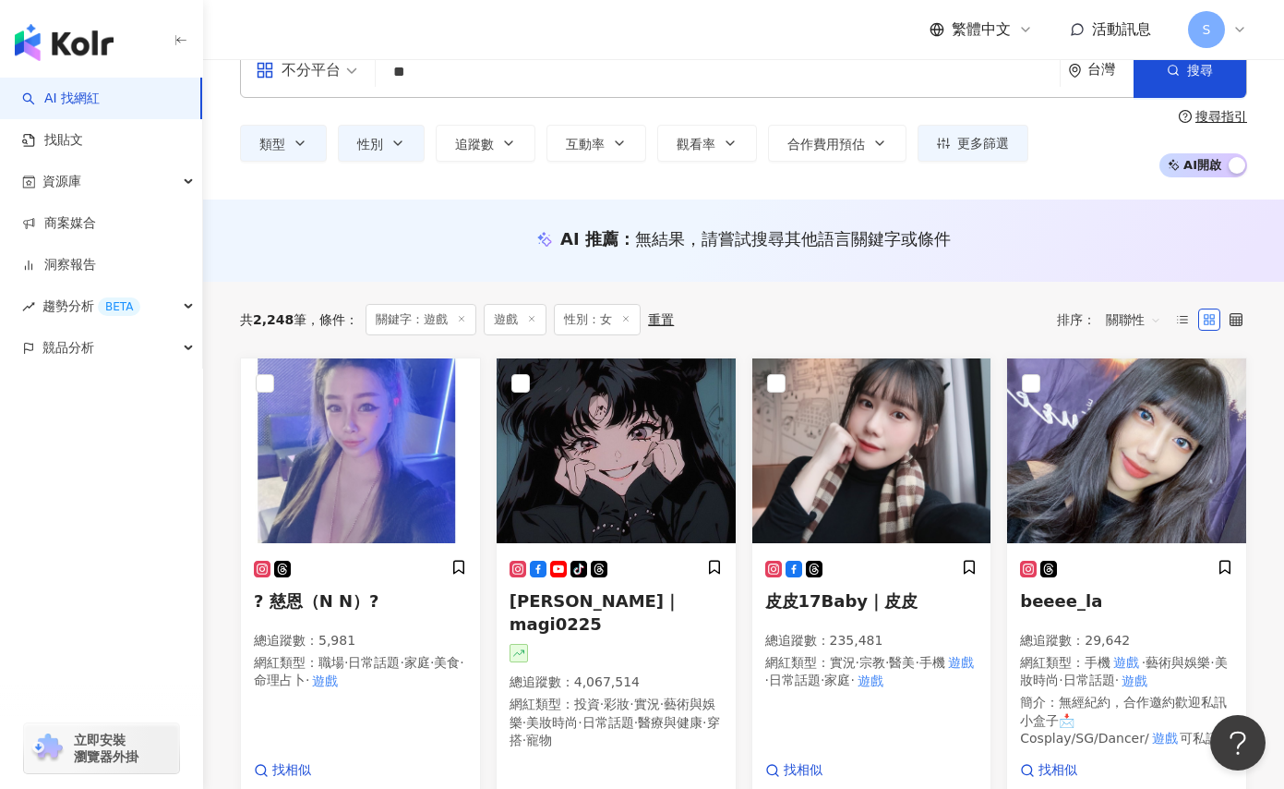
click at [980, 342] on div "共 2,248 筆 條件 ： 關鍵字：遊戲 遊戲 性別：女 重置 排序： 關聯性" at bounding box center [743, 320] width 1007 height 76
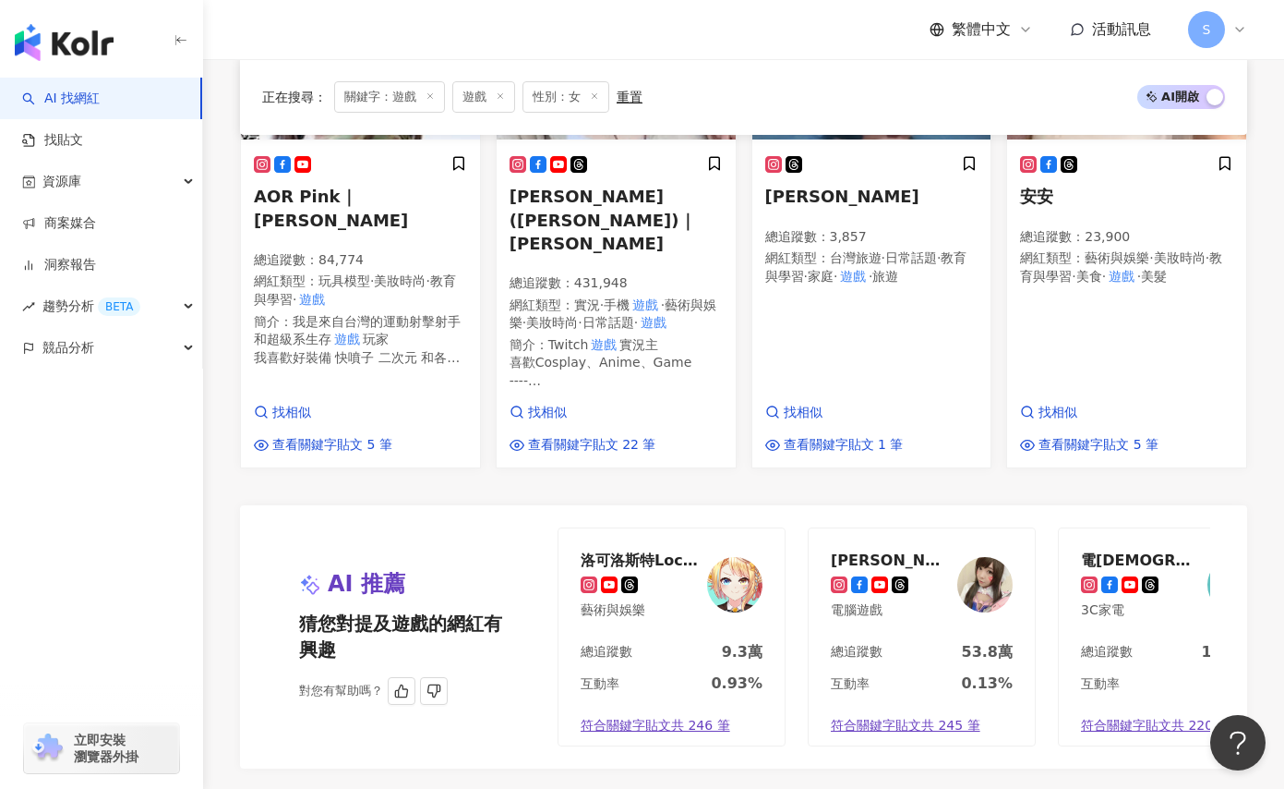
scroll to position [1608, 0]
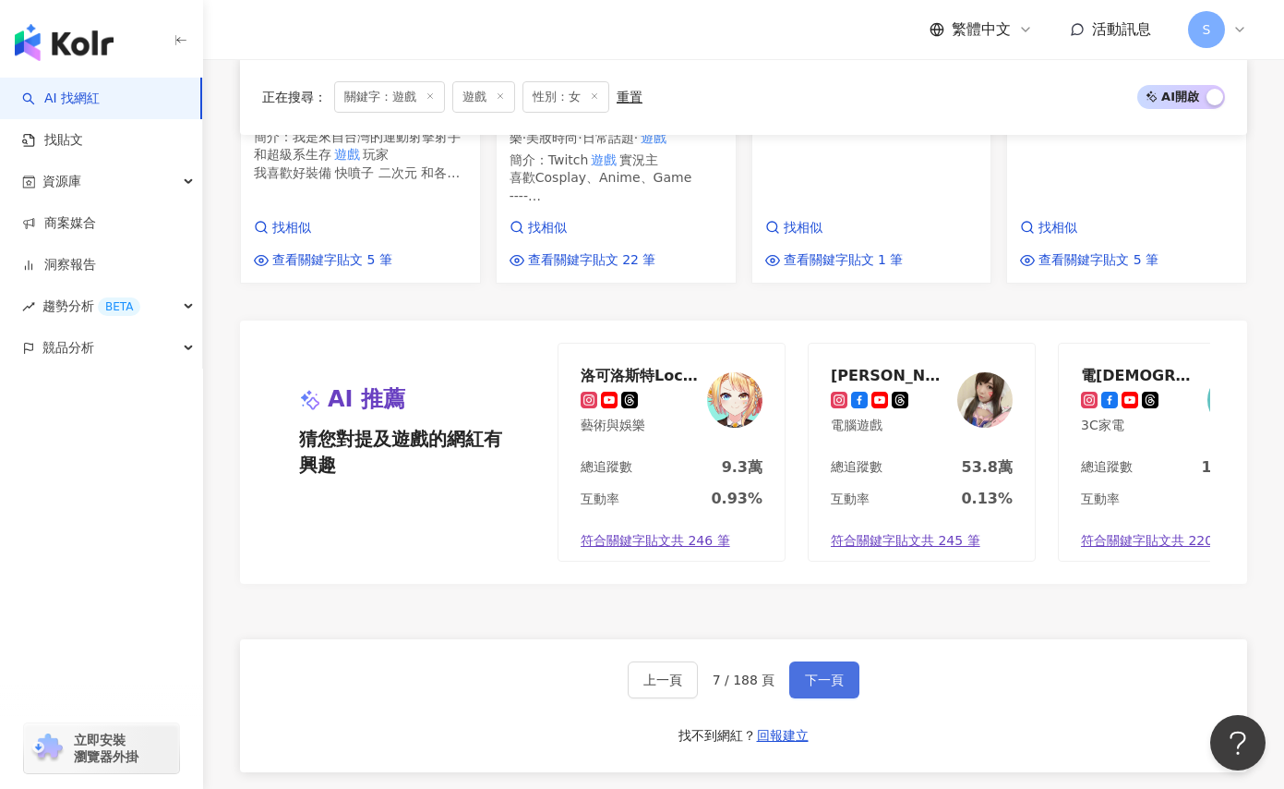
click at [835, 661] on button "下一頁" at bounding box center [824, 679] width 70 height 37
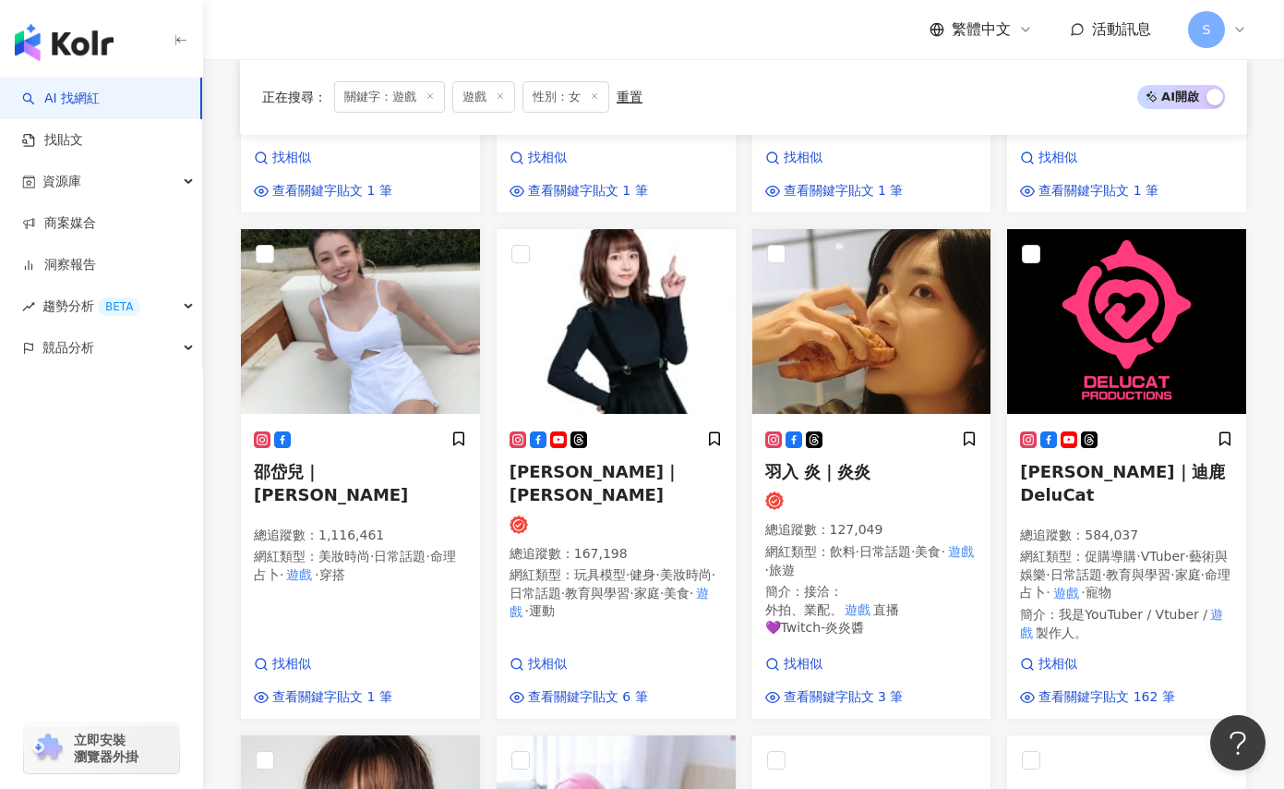
scroll to position [78, 0]
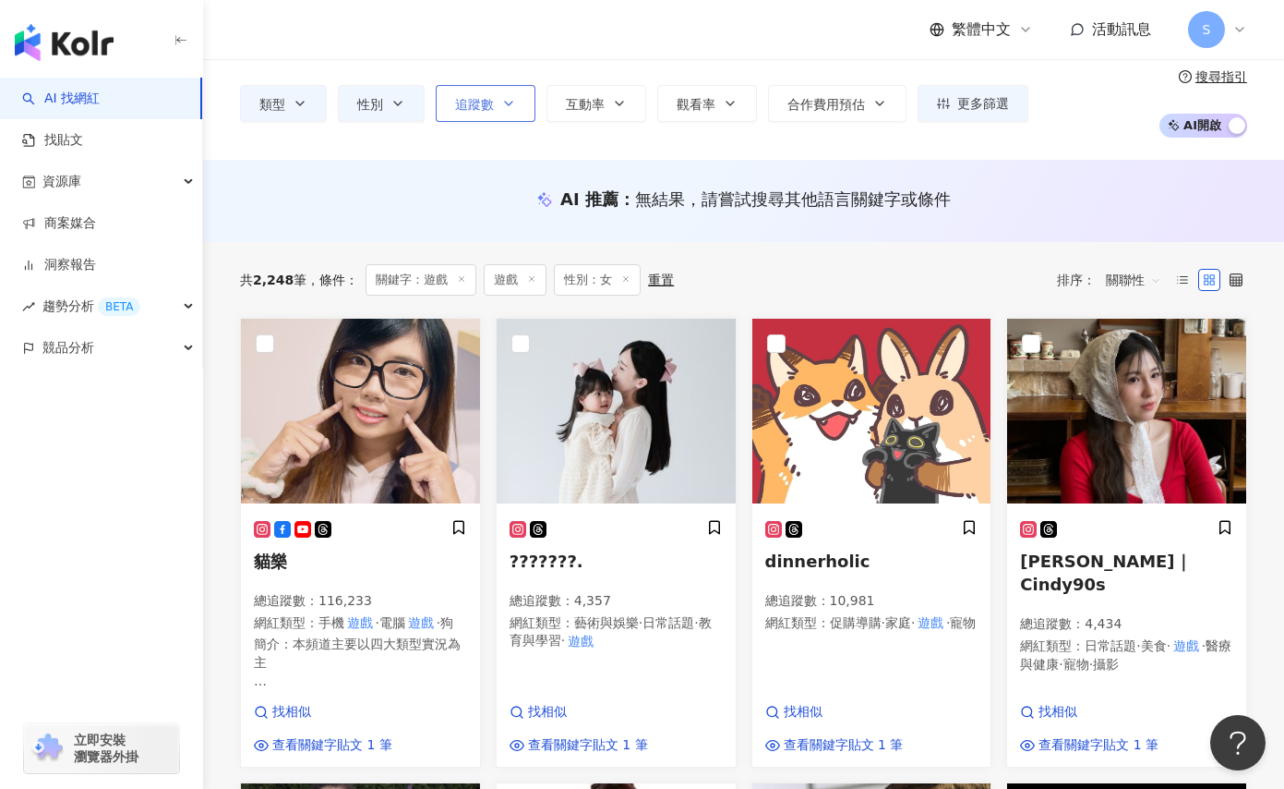
click at [517, 108] on button "追蹤數" at bounding box center [486, 103] width 100 height 37
drag, startPoint x: 613, startPoint y: 109, endPoint x: 590, endPoint y: 114, distance: 23.7
click at [614, 110] on icon "button" at bounding box center [619, 103] width 15 height 15
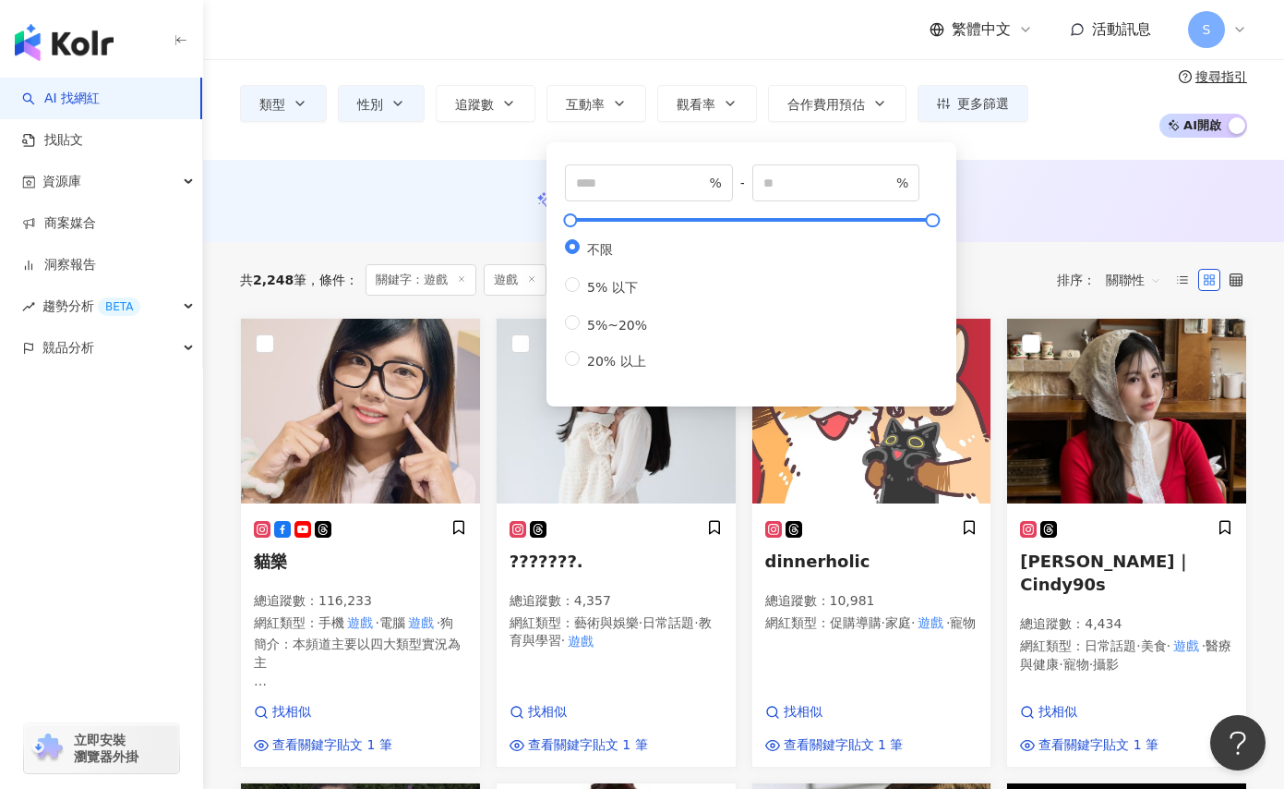
scroll to position [0, 0]
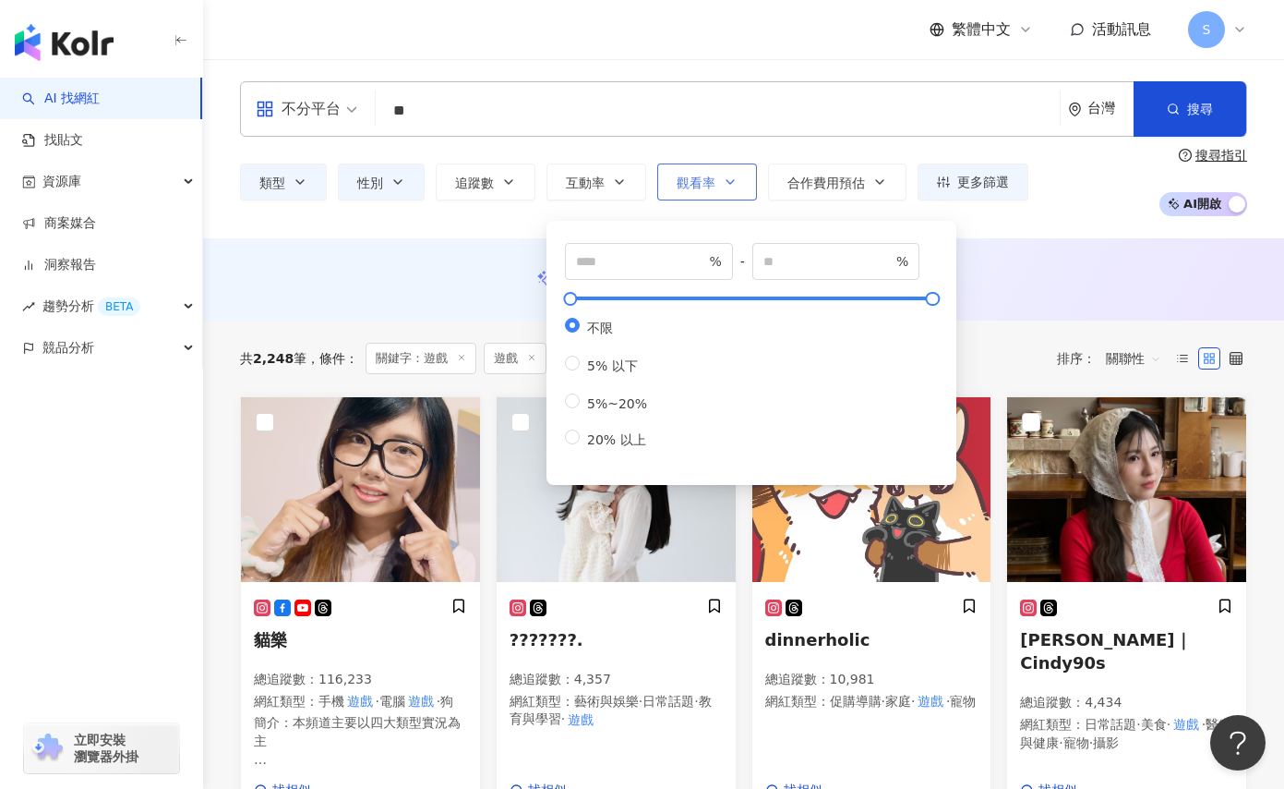
click at [731, 185] on icon "button" at bounding box center [730, 182] width 15 height 15
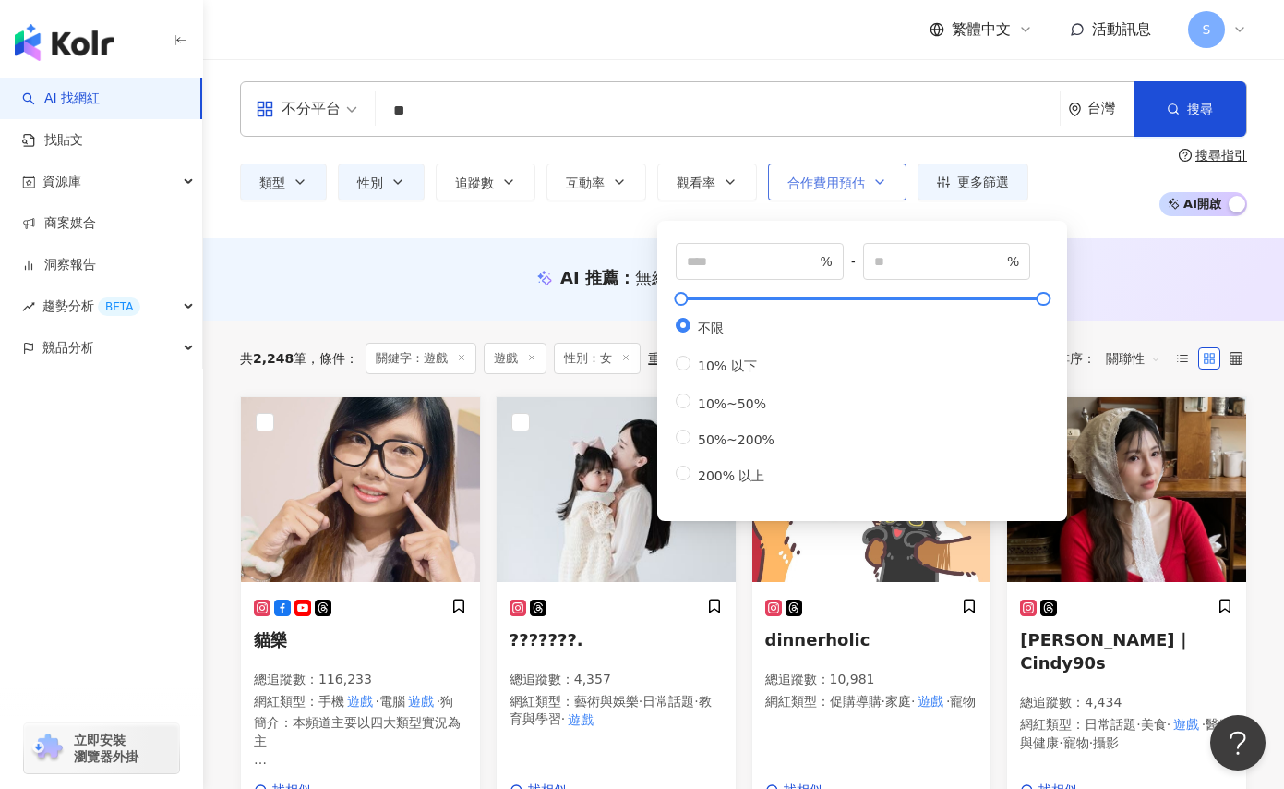
click at [849, 187] on span "合作費用預估" at bounding box center [827, 182] width 78 height 15
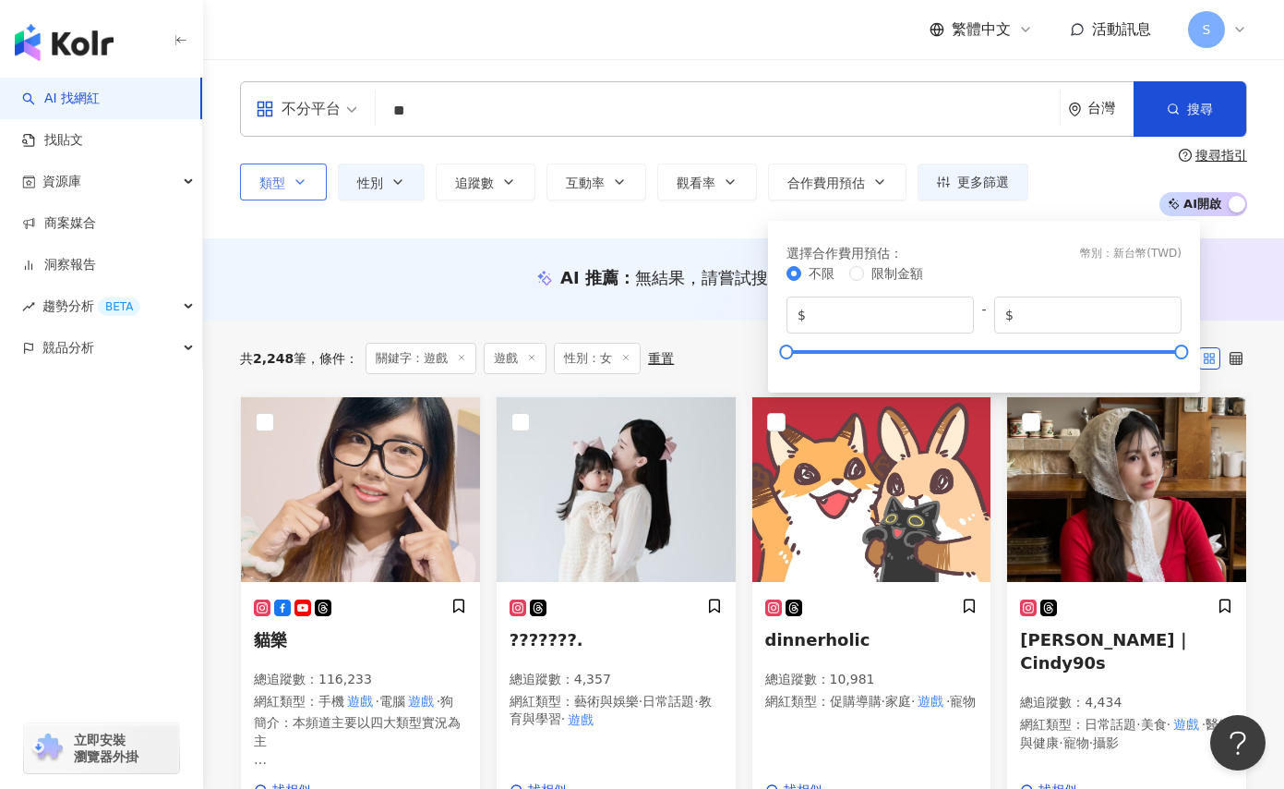
click at [291, 187] on button "類型" at bounding box center [283, 181] width 87 height 37
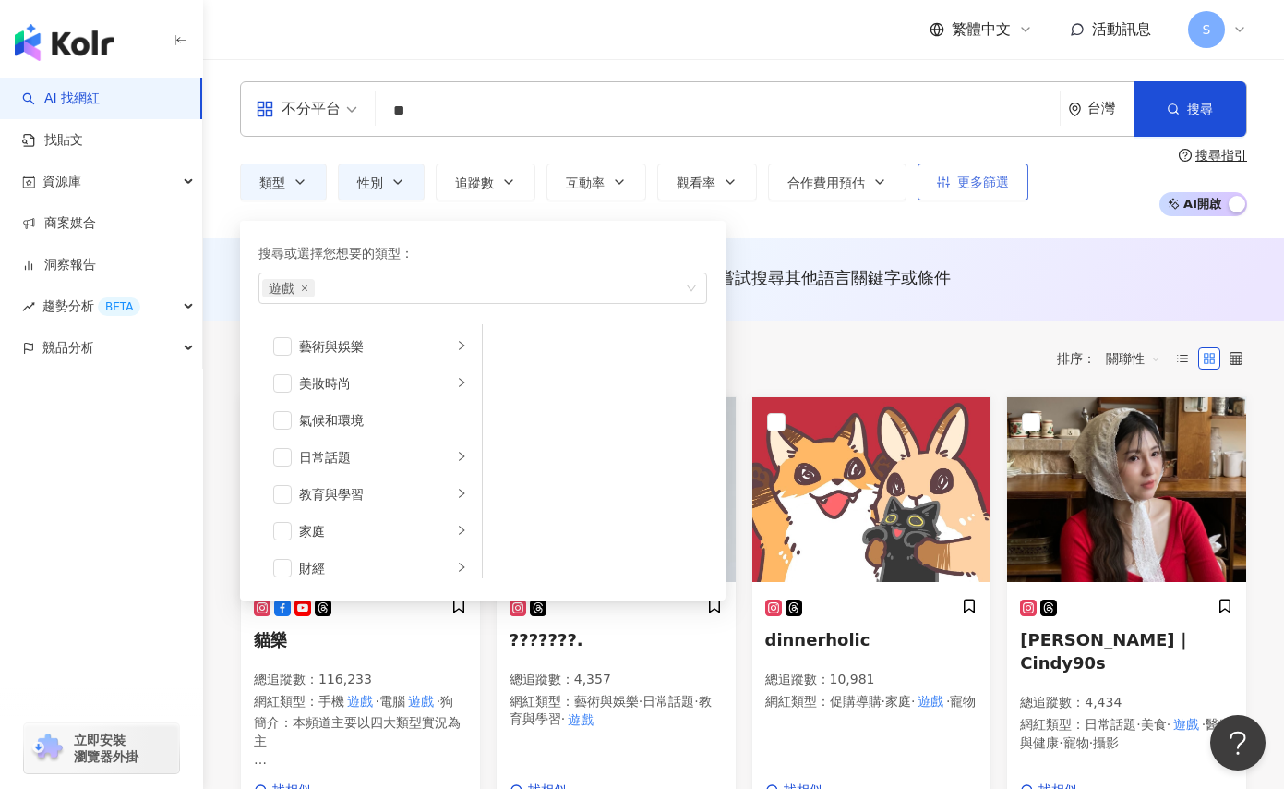
click at [992, 186] on span "更多篩選" at bounding box center [983, 182] width 52 height 15
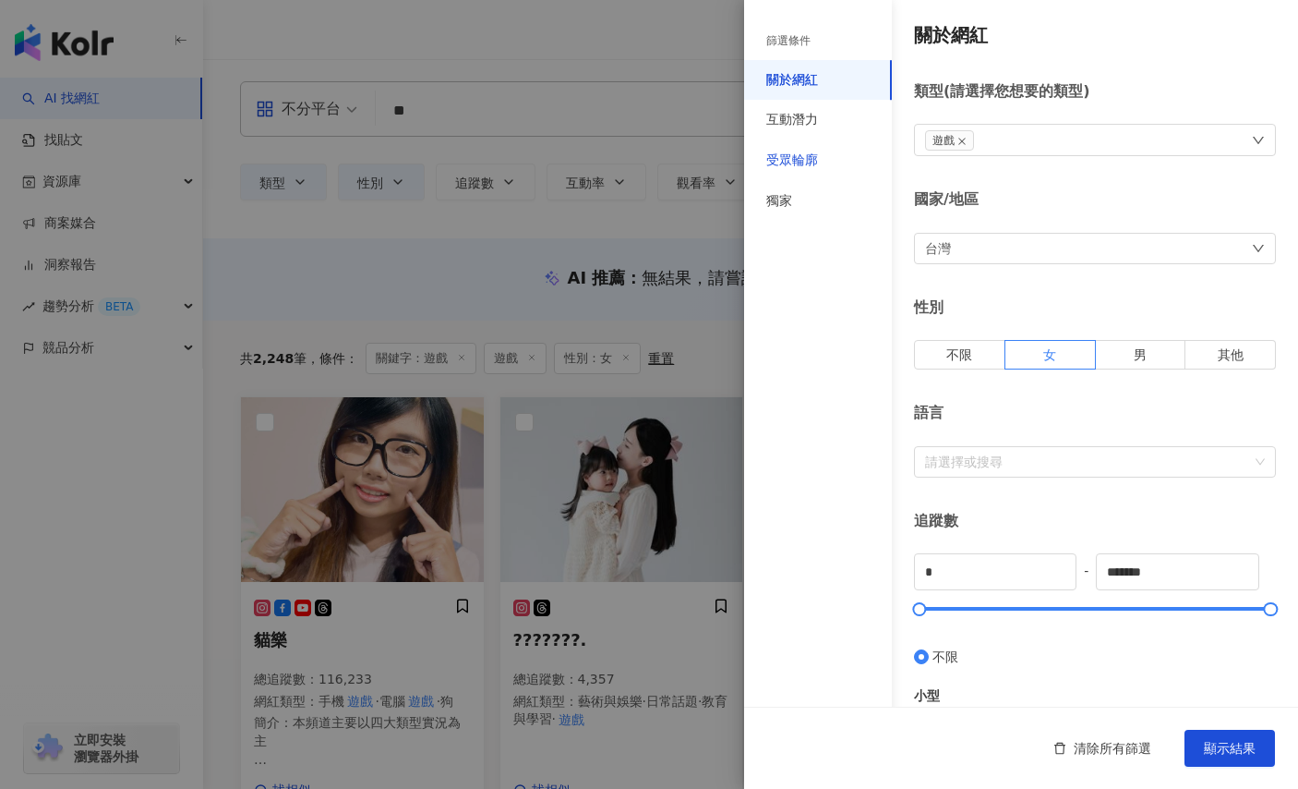
click at [813, 161] on div "受眾輪廓" at bounding box center [792, 160] width 52 height 18
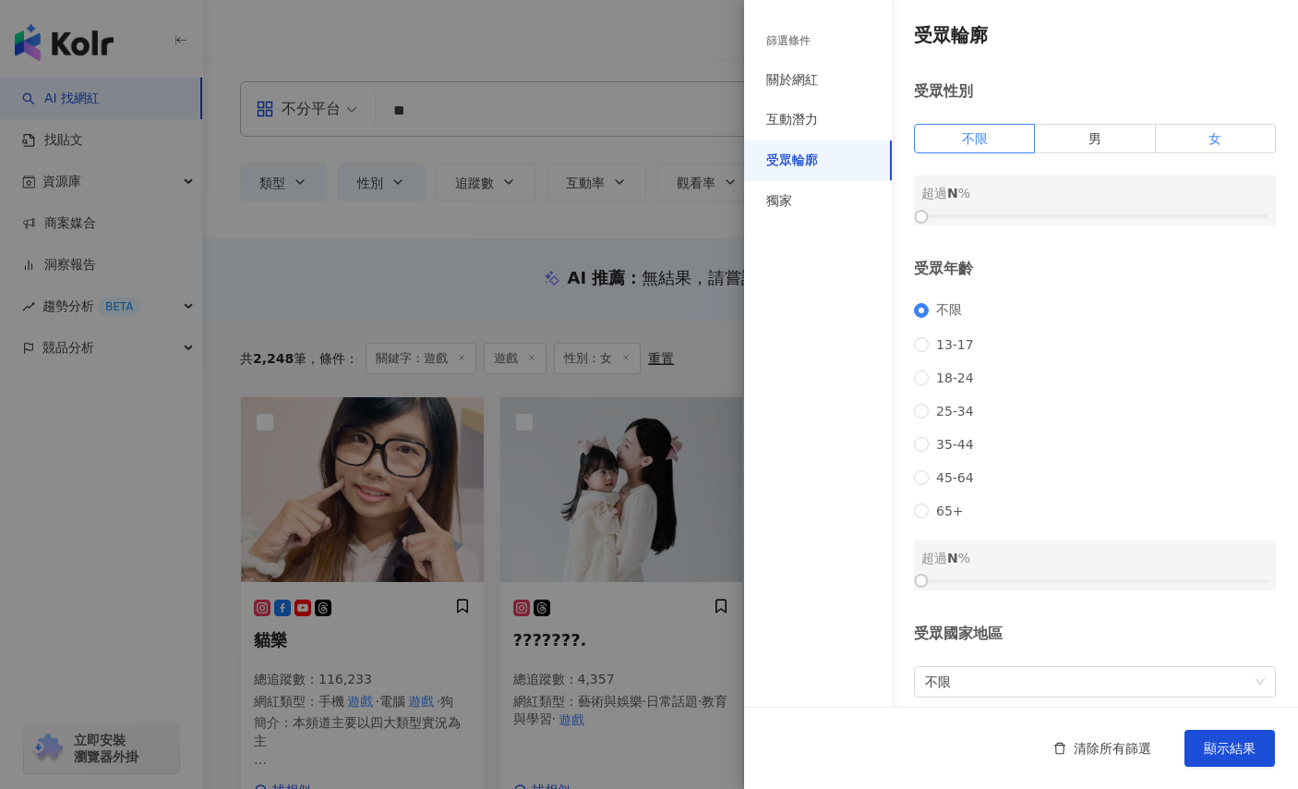
click at [1190, 140] on label "女" at bounding box center [1216, 139] width 120 height 30
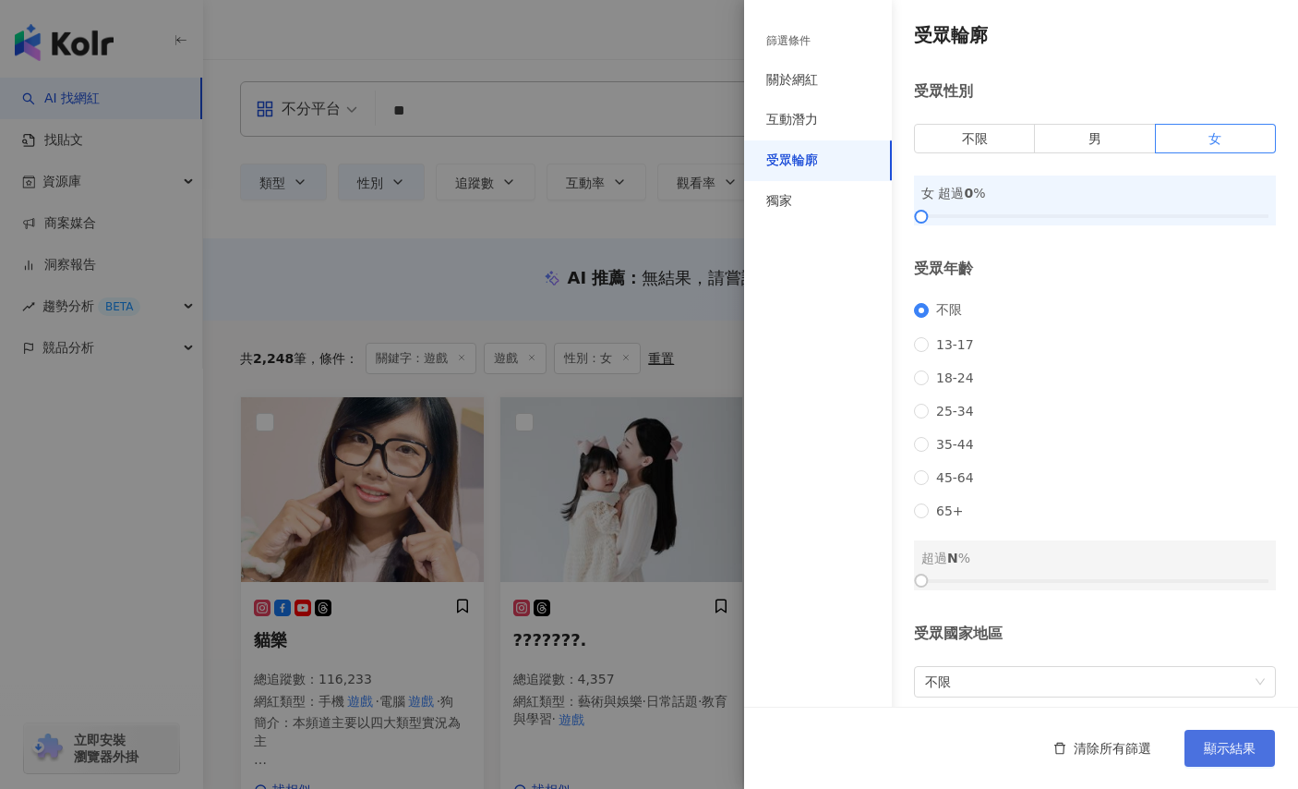
click at [1222, 740] on button "顯示結果" at bounding box center [1230, 747] width 90 height 37
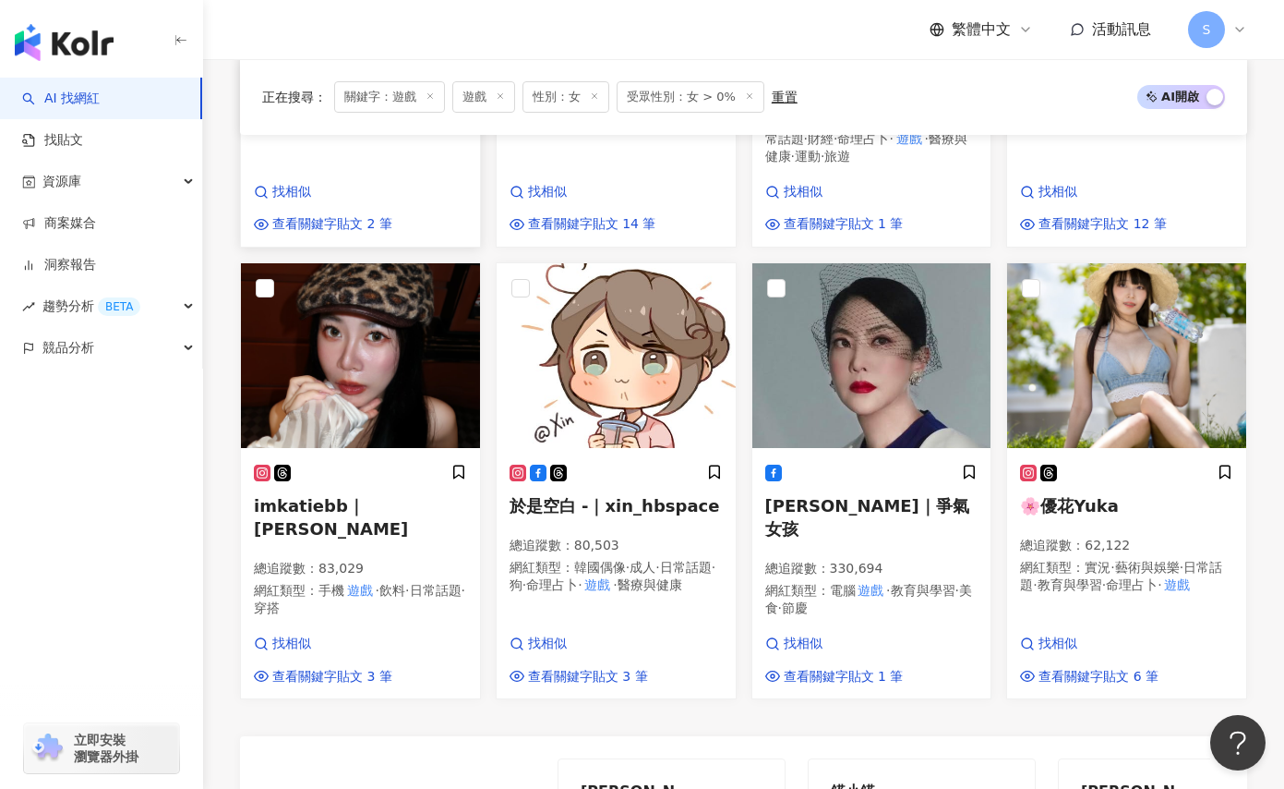
scroll to position [1200, 0]
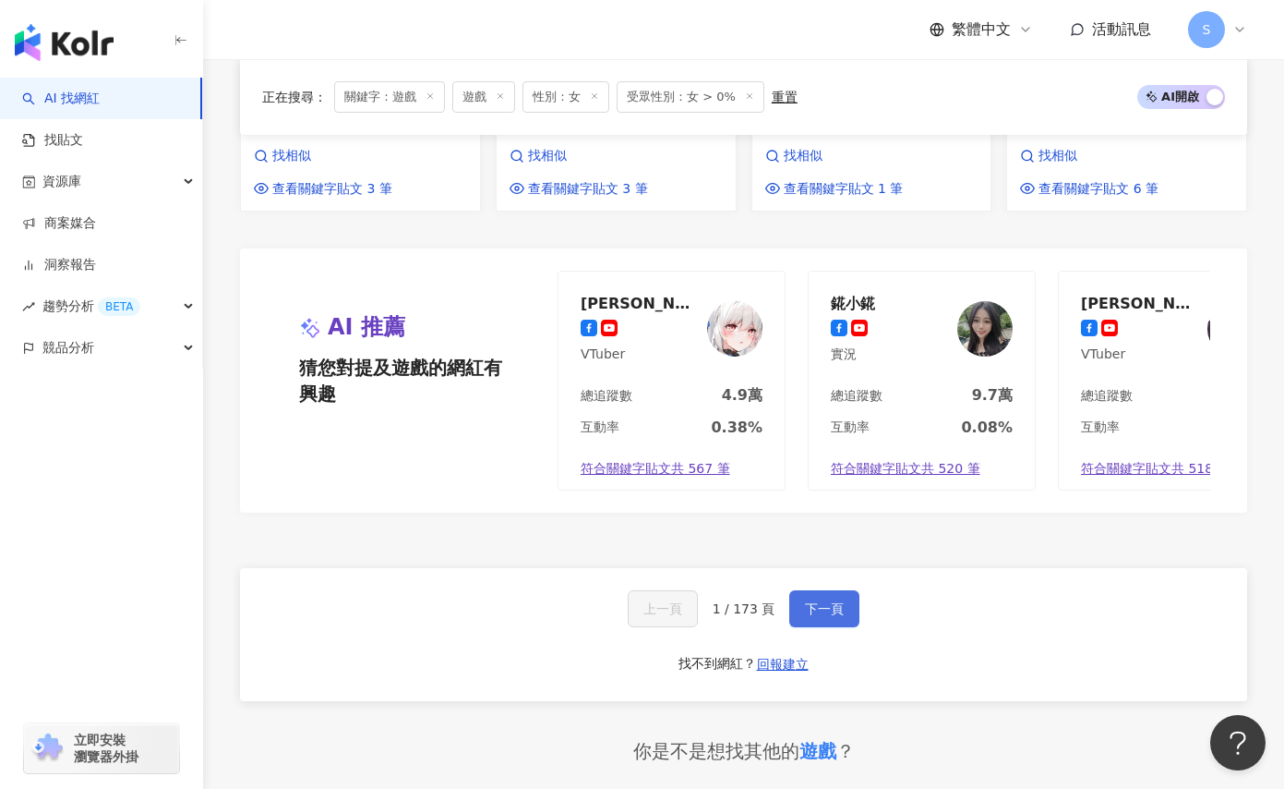
click at [823, 601] on span "下一頁" at bounding box center [824, 608] width 39 height 15
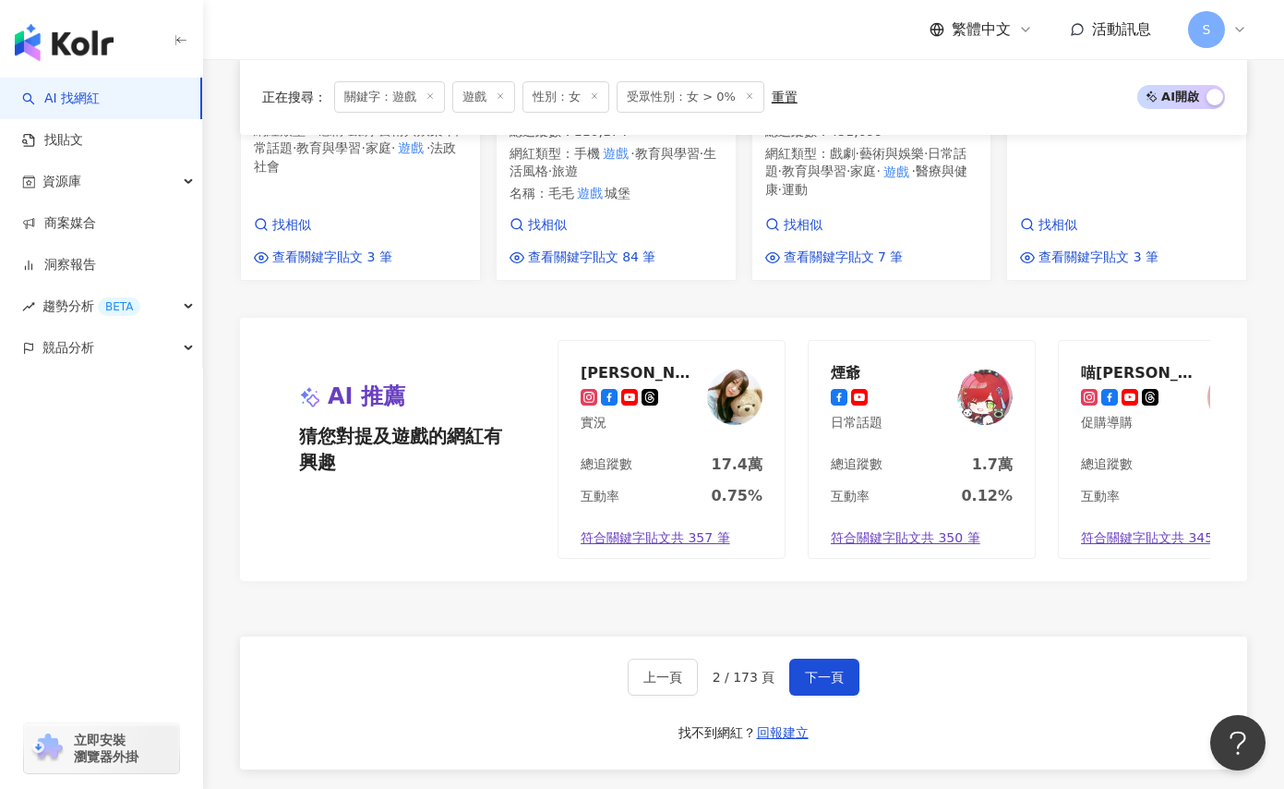
scroll to position [1128, 0]
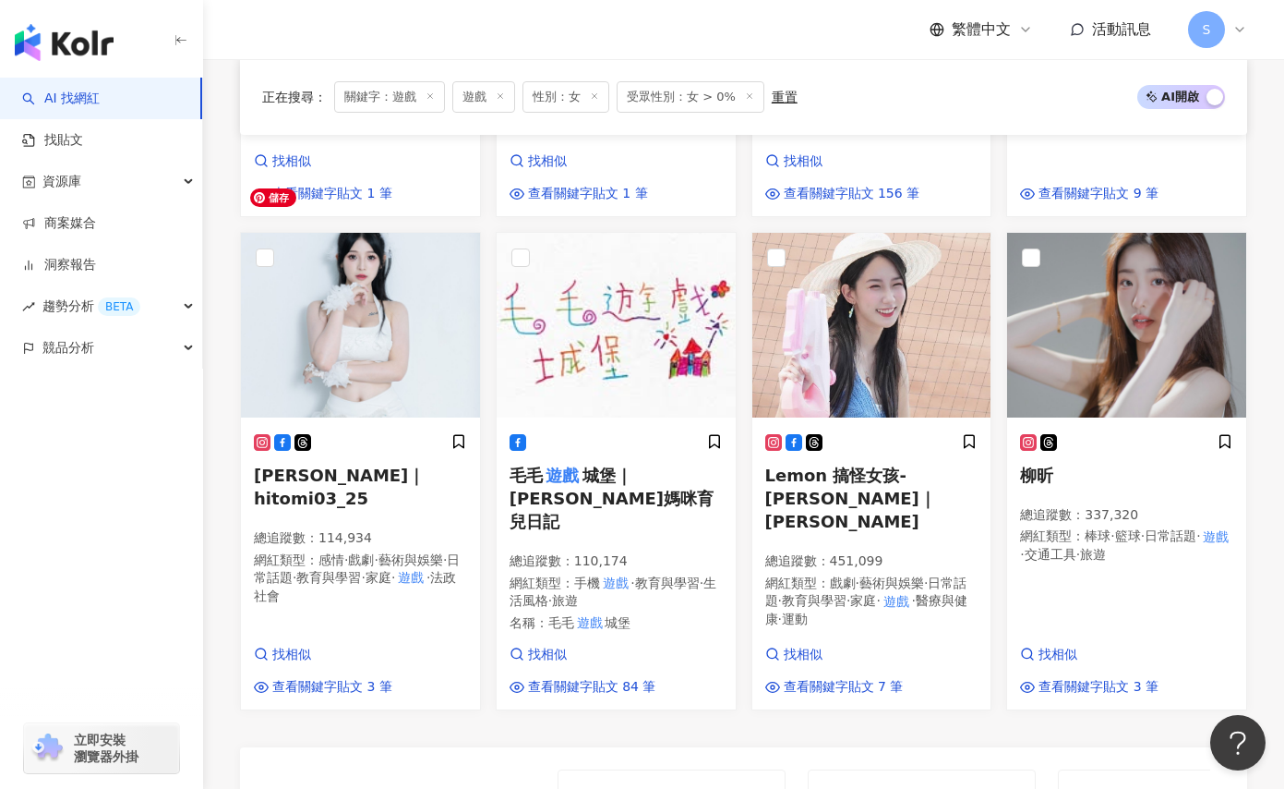
drag, startPoint x: 428, startPoint y: 328, endPoint x: 1249, endPoint y: 403, distance: 825.2
click at [1249, 403] on div "柳昕 總追蹤數 ： 337,320 網紅類型 ： 棒球 · 籃球 · 日常話題 · 遊戲 · 交通工具 · 旅遊 找相似 查看關鍵字貼文 3 筆" at bounding box center [1127, 471] width 256 height 478
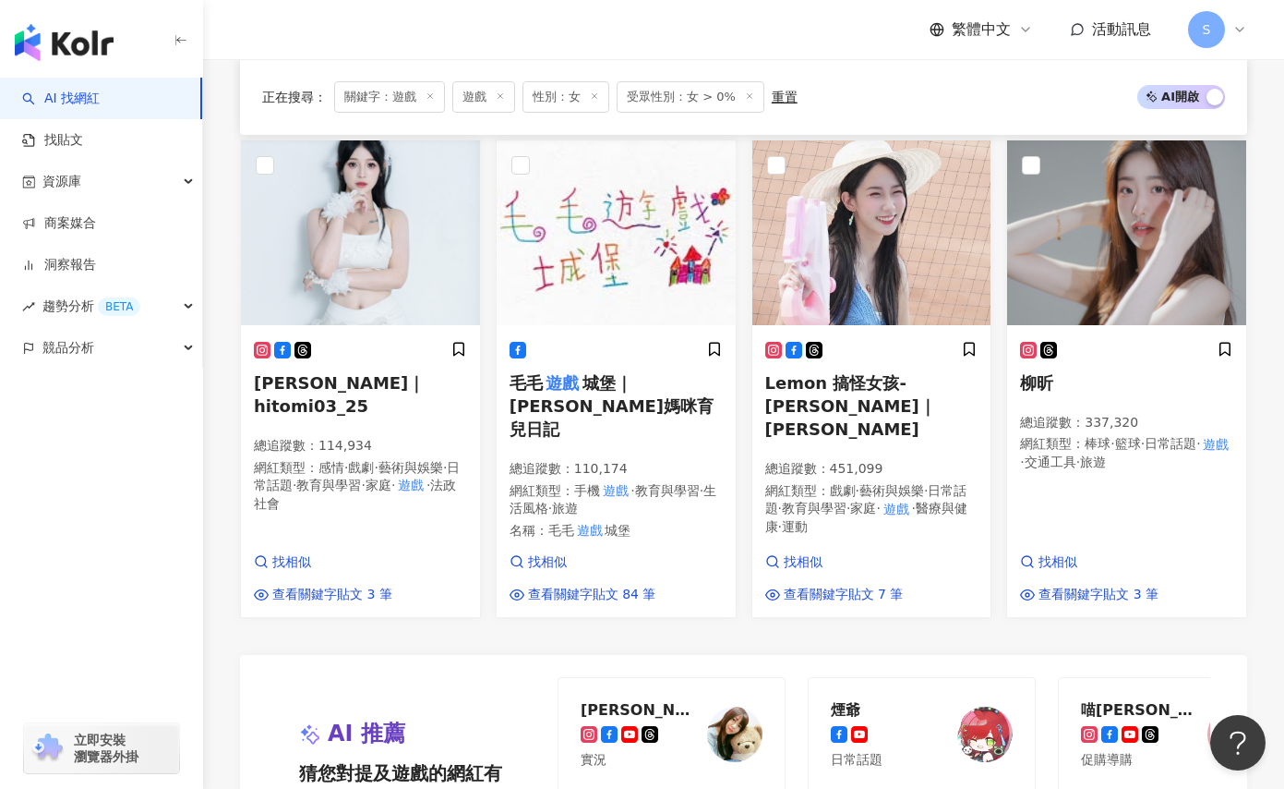
scroll to position [1498, 0]
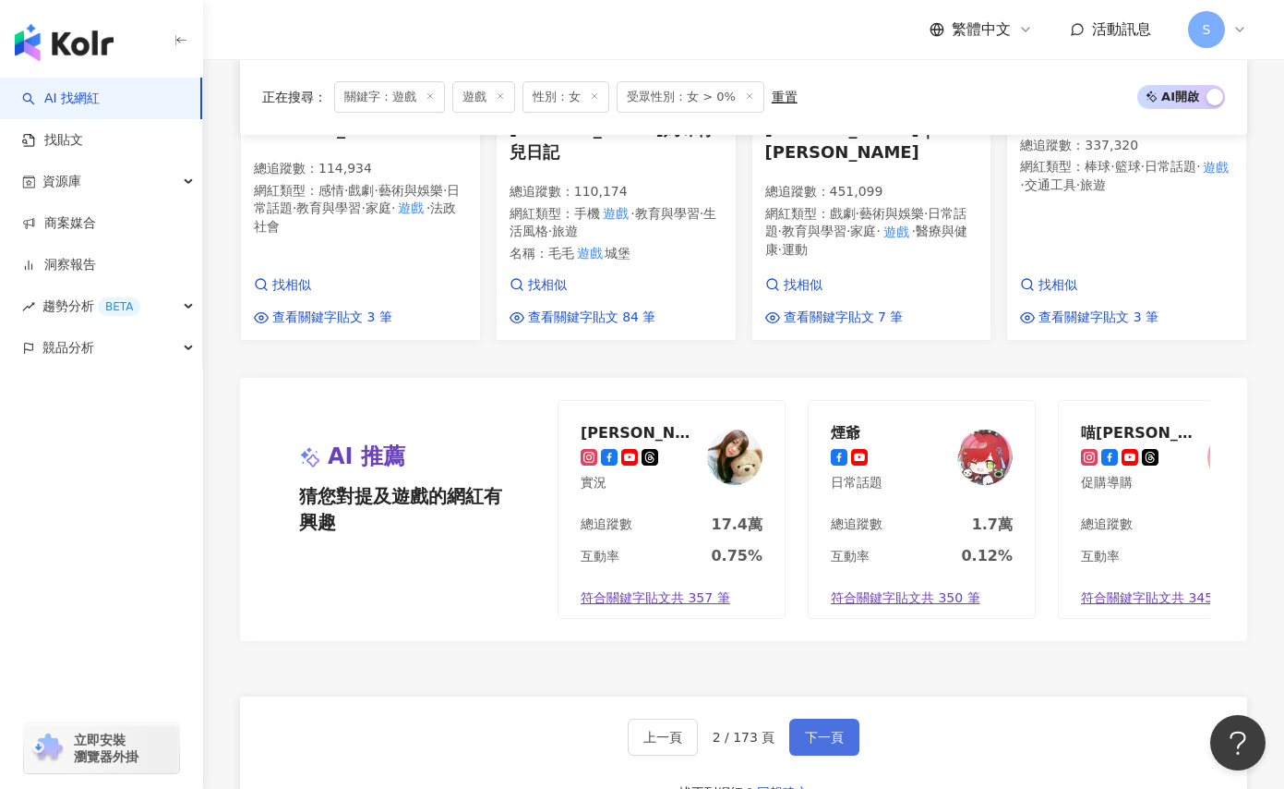
click at [832, 729] on span "下一頁" at bounding box center [824, 736] width 39 height 15
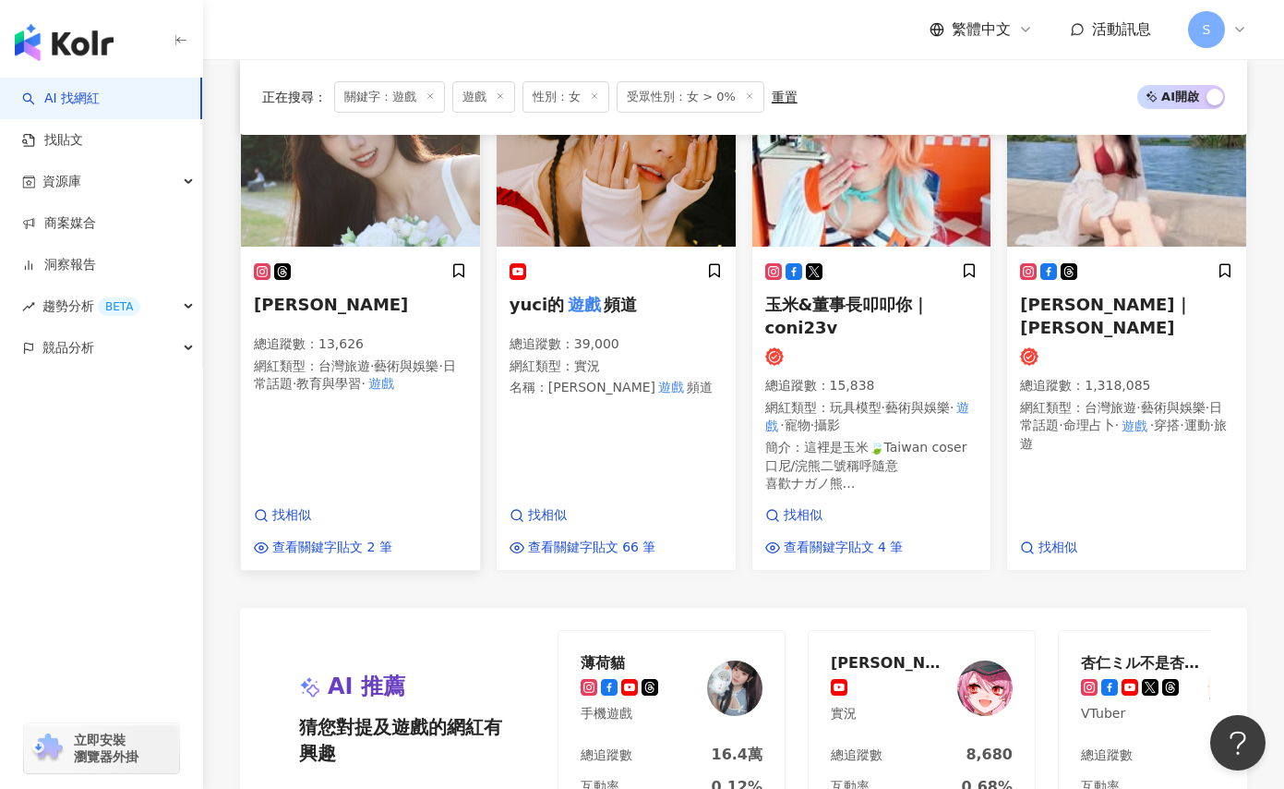
scroll to position [1090, 0]
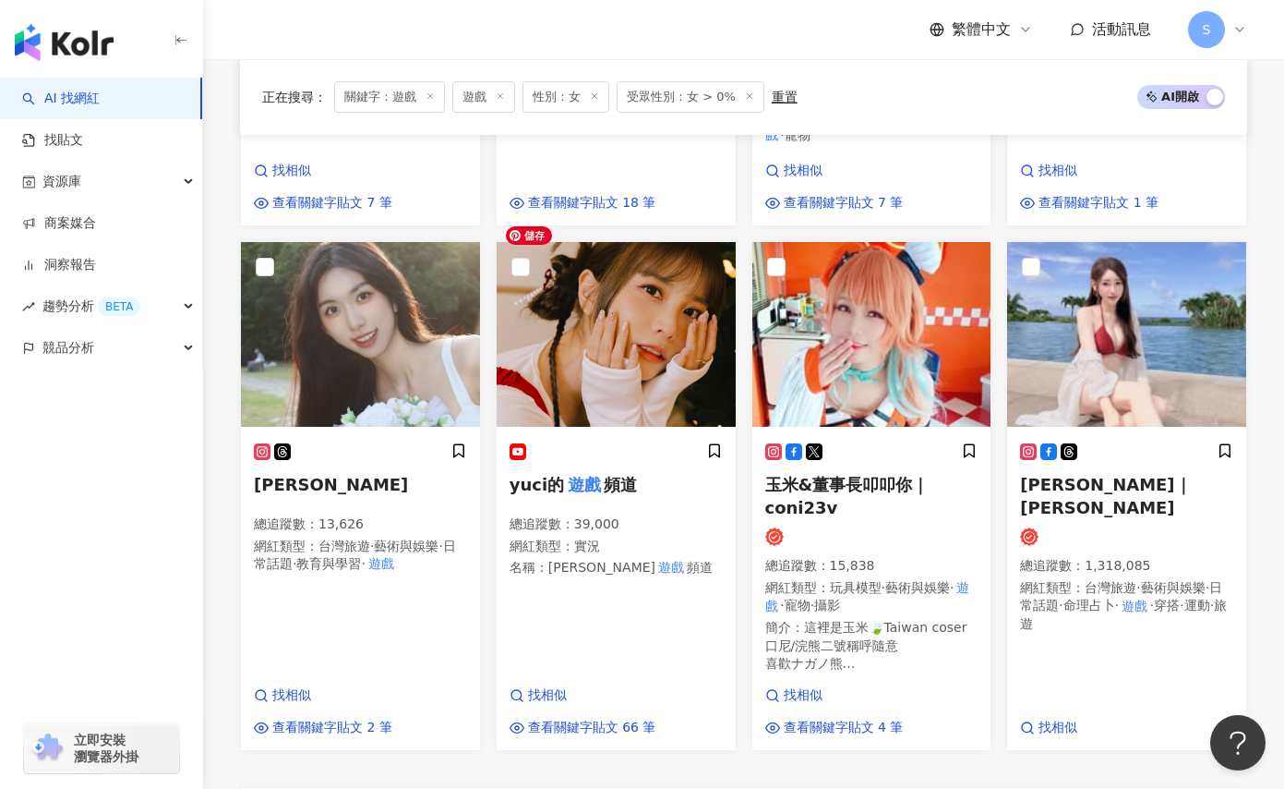
drag, startPoint x: 645, startPoint y: 299, endPoint x: 1264, endPoint y: 512, distance: 654.4
click at [1264, 512] on div "正在搜尋 ： 關鍵字：遊戲 遊戲 性別：女 受眾性別：女 > 0% 重置 AI 開啟 AI 關閉 柳昕 總追蹤數 ： 337,320 網紅類型 ： 棒球 · …" at bounding box center [743, 372] width 1081 height 2284
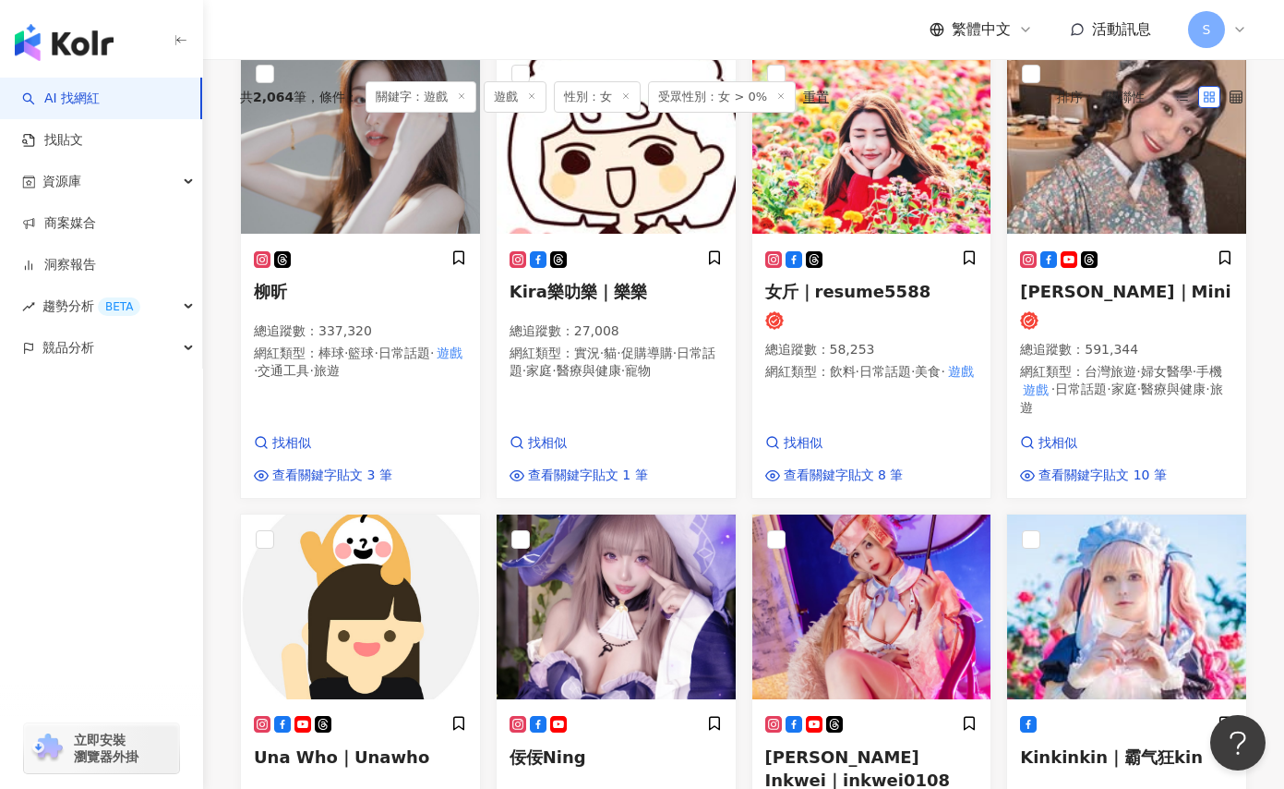
scroll to position [167, 0]
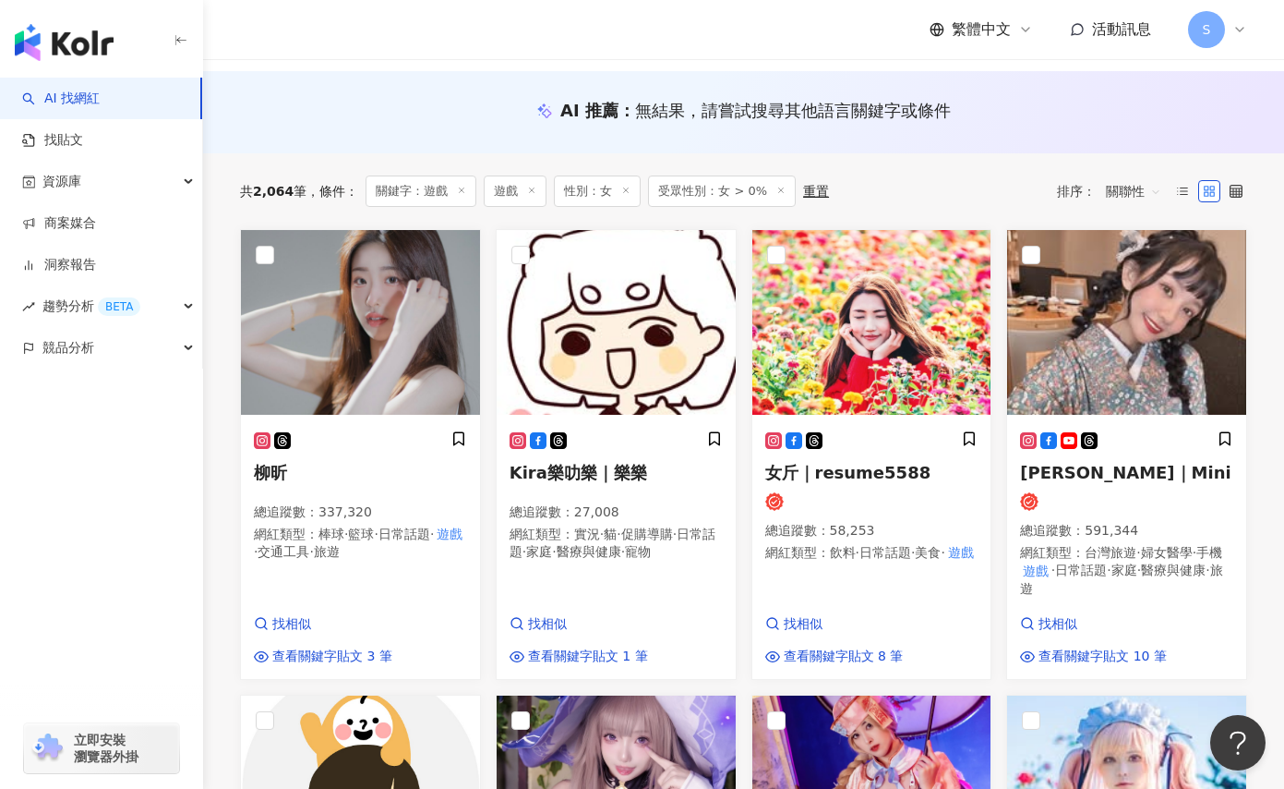
click at [342, 164] on div "共 2,064 筆 條件 ： 關鍵字：遊戲 遊戲 性別：女 受眾性別：女 > 0% 重置 排序： 關聯性" at bounding box center [743, 191] width 1007 height 76
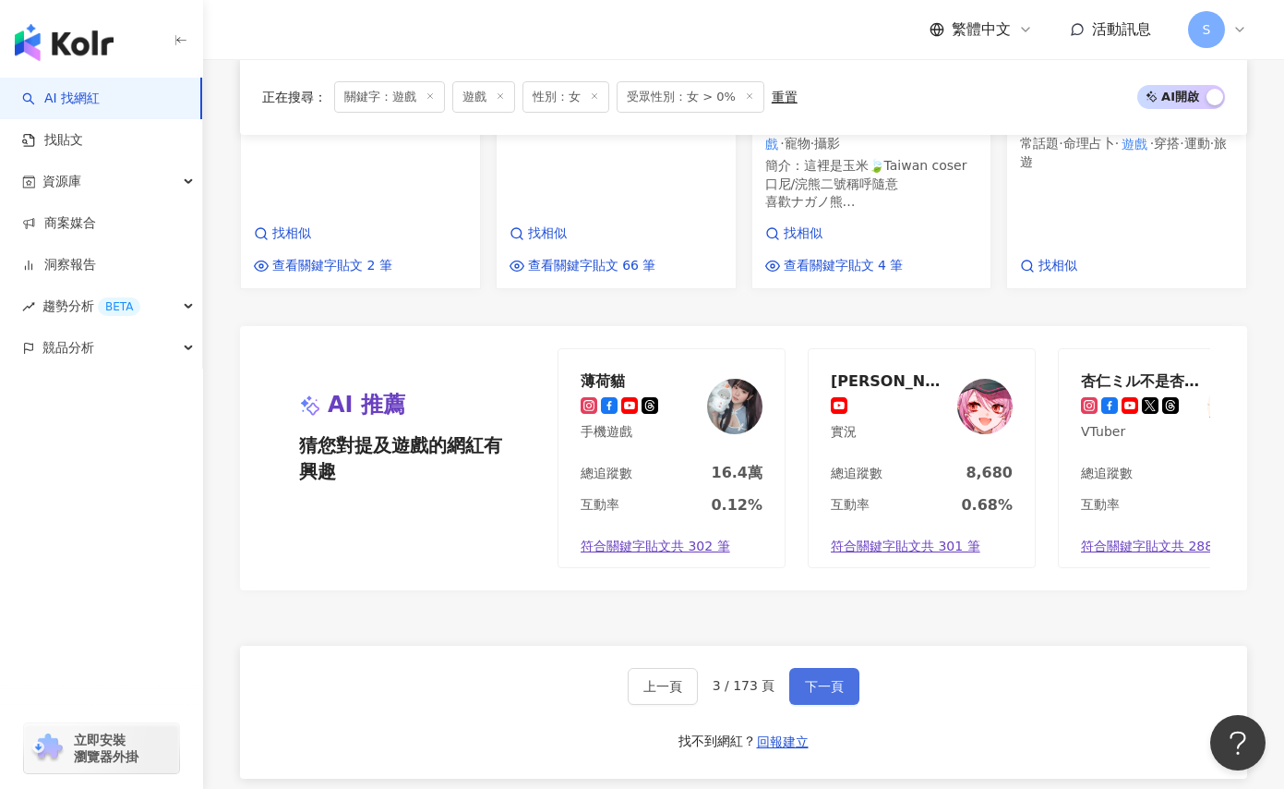
click at [839, 668] on button "下一頁" at bounding box center [824, 686] width 70 height 37
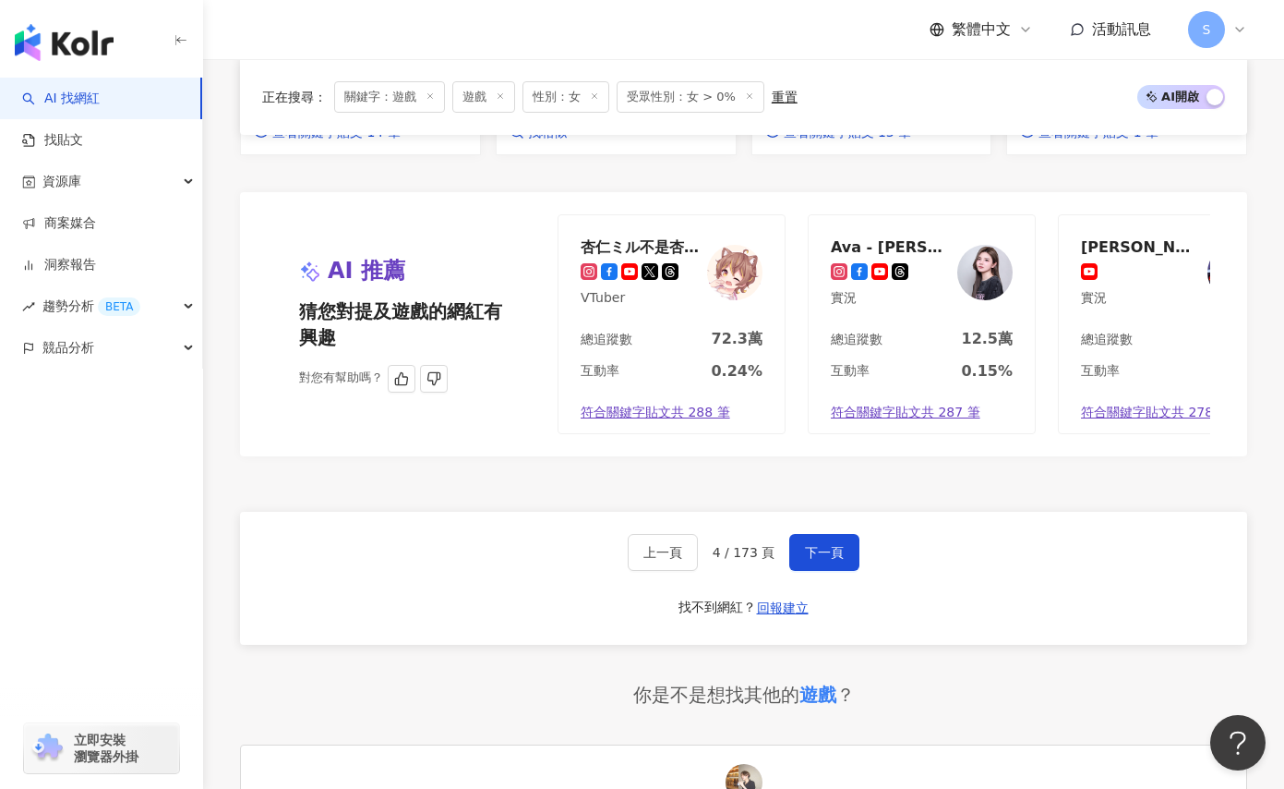
scroll to position [0, 76]
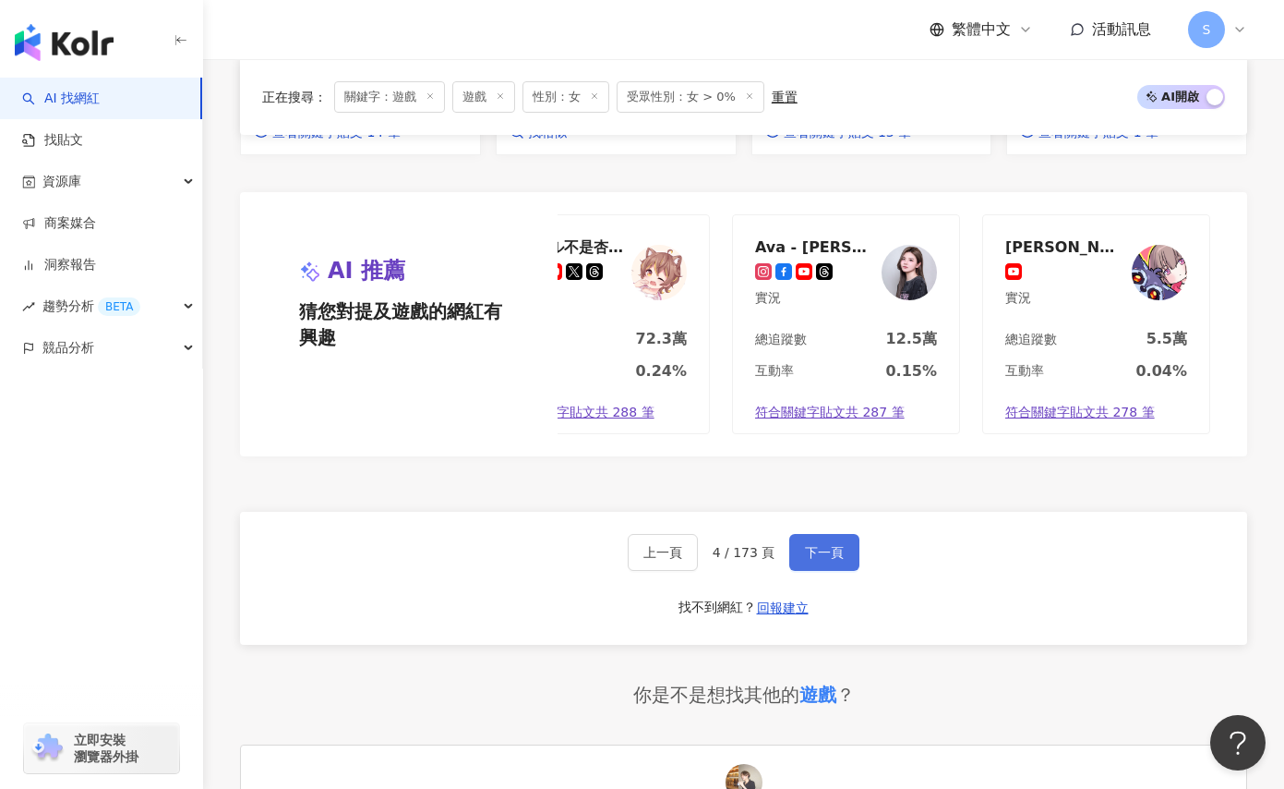
click at [826, 560] on span "下一頁" at bounding box center [824, 552] width 39 height 15
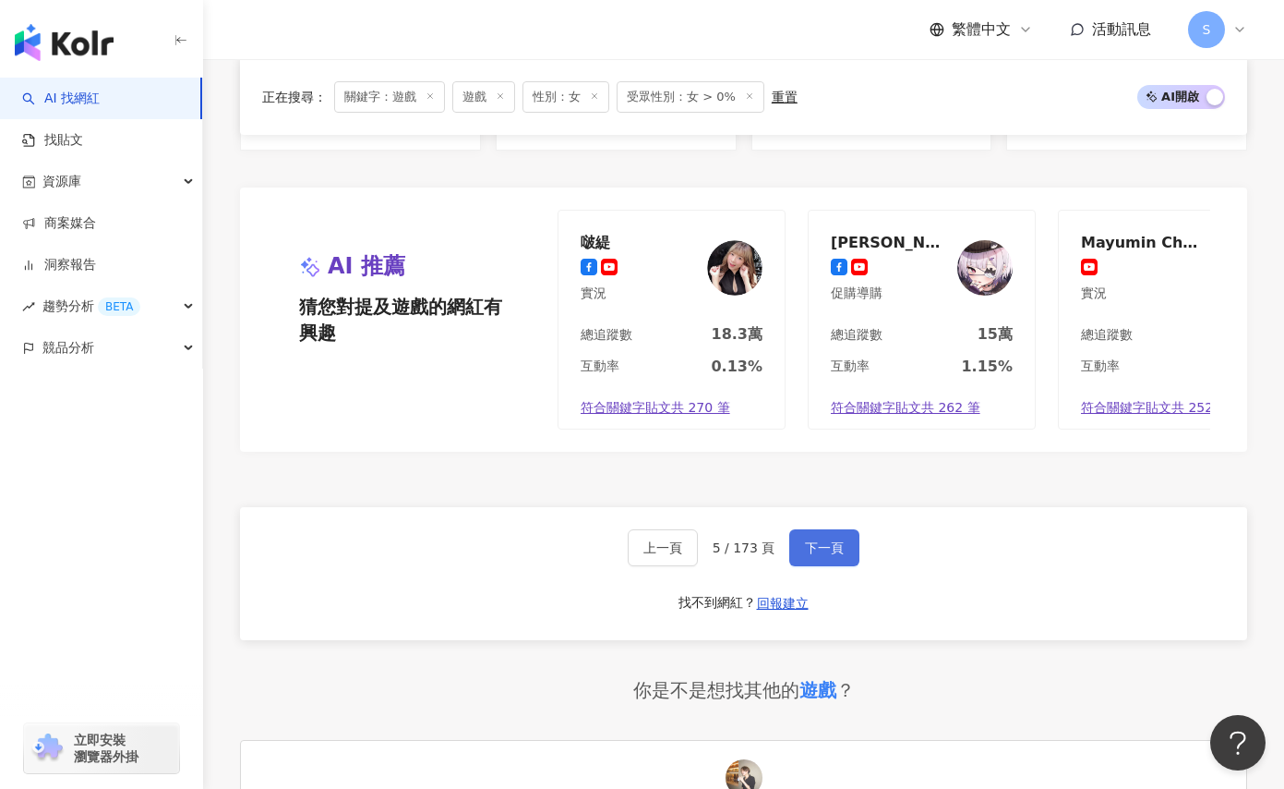
scroll to position [1728, 0]
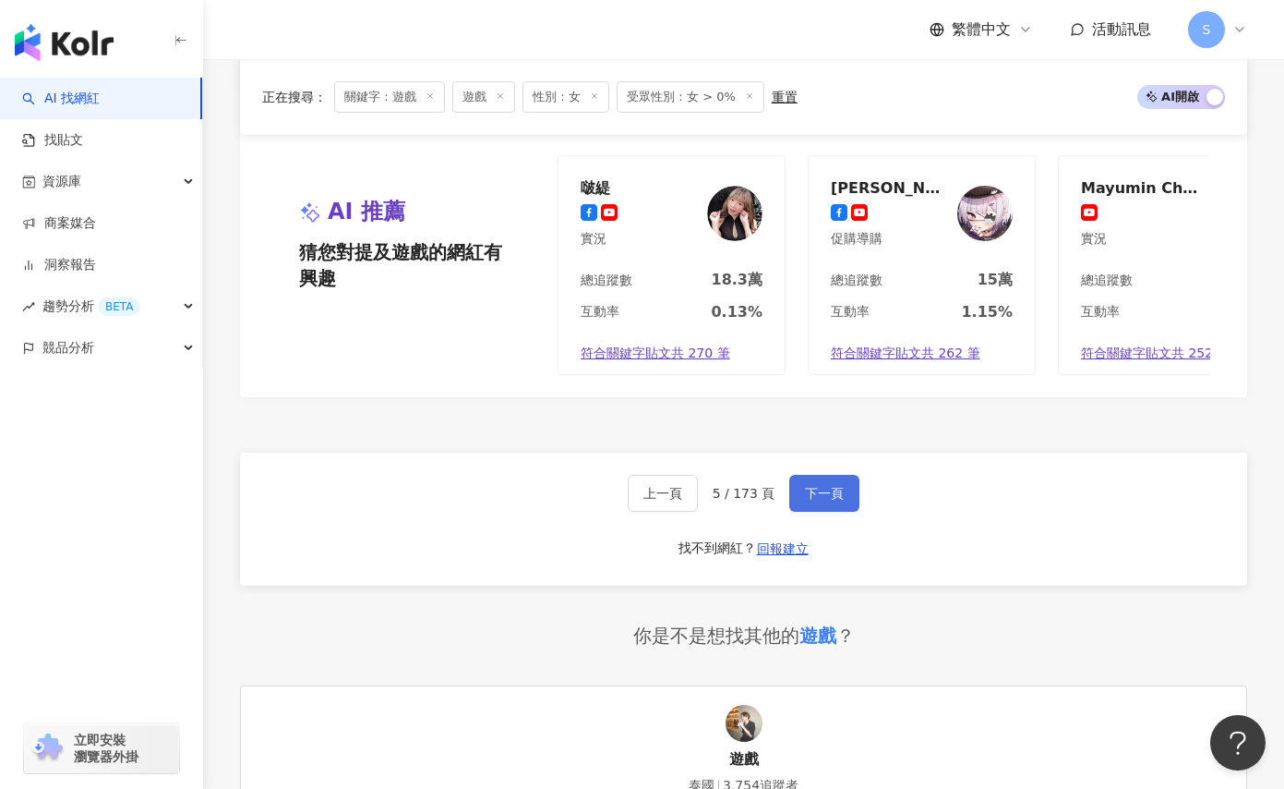
click at [834, 498] on button "下一頁" at bounding box center [824, 493] width 70 height 37
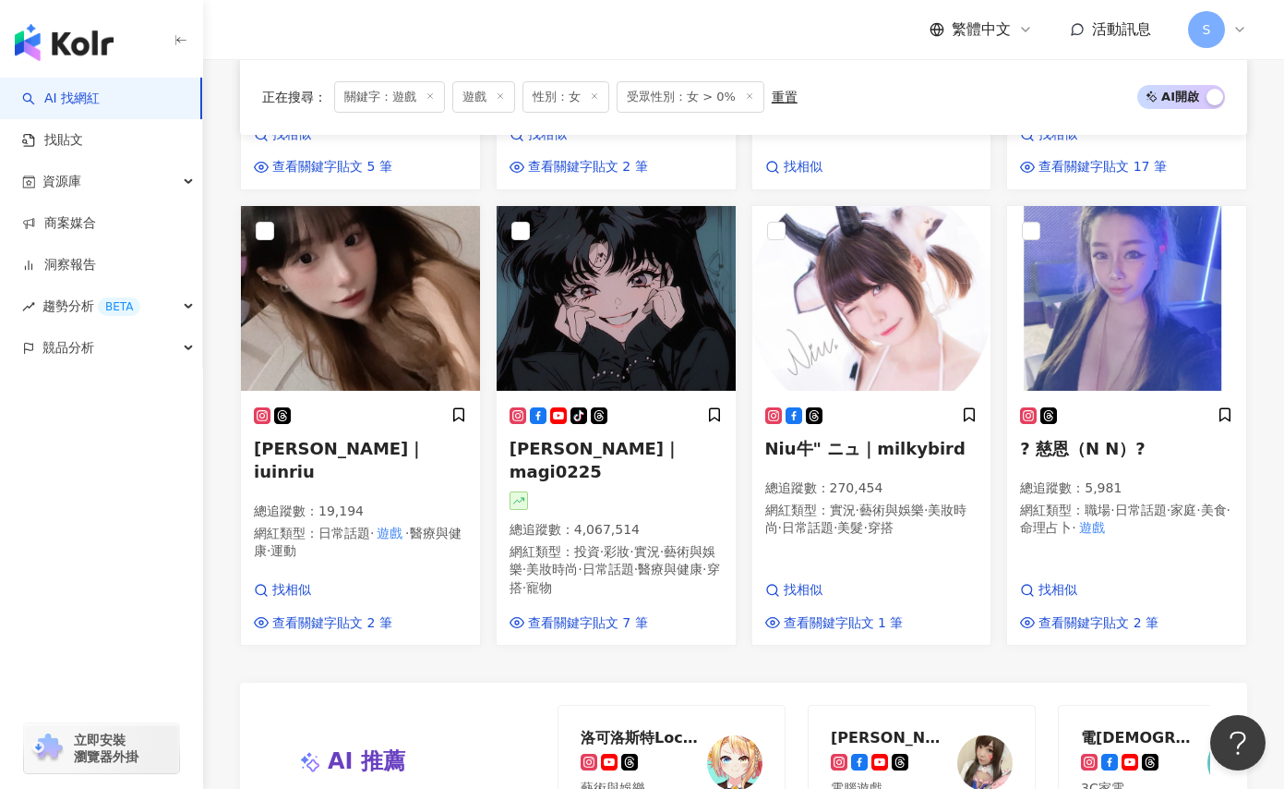
scroll to position [1537, 0]
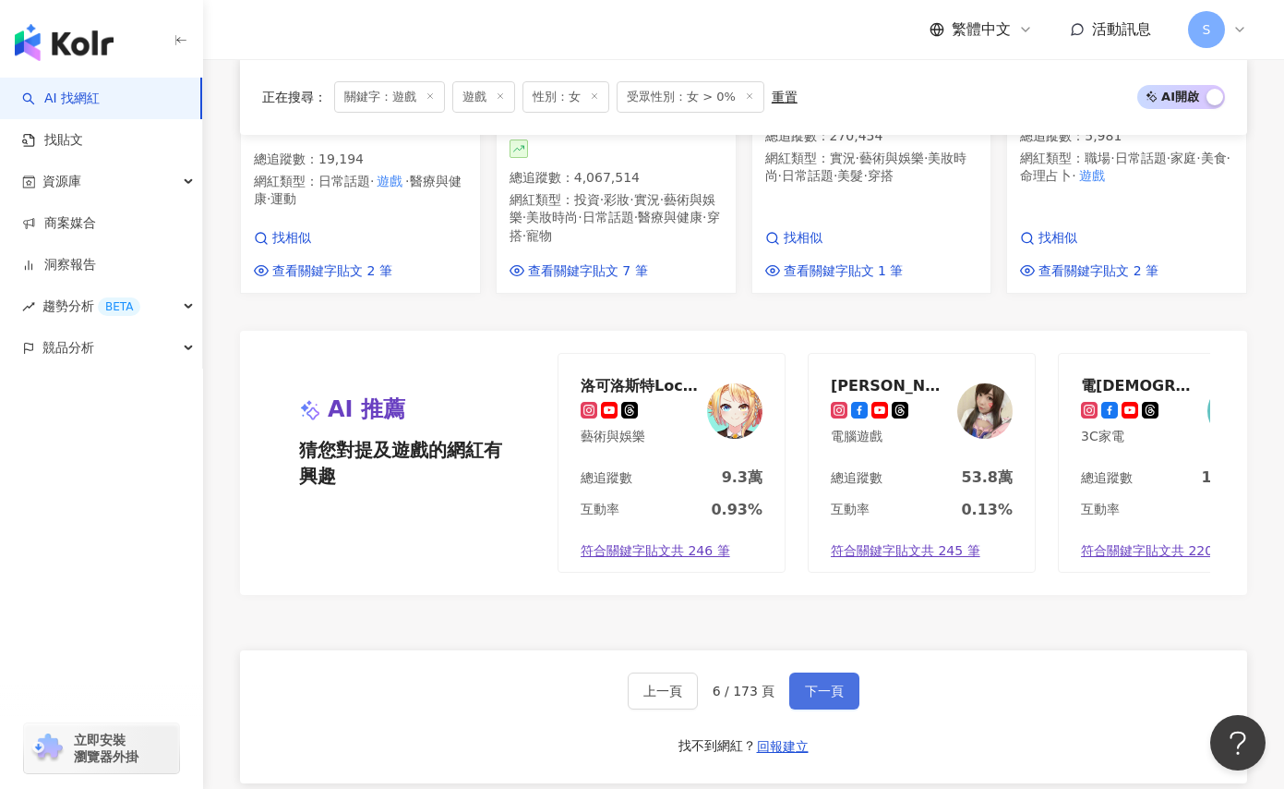
click at [845, 674] on button "下一頁" at bounding box center [824, 690] width 70 height 37
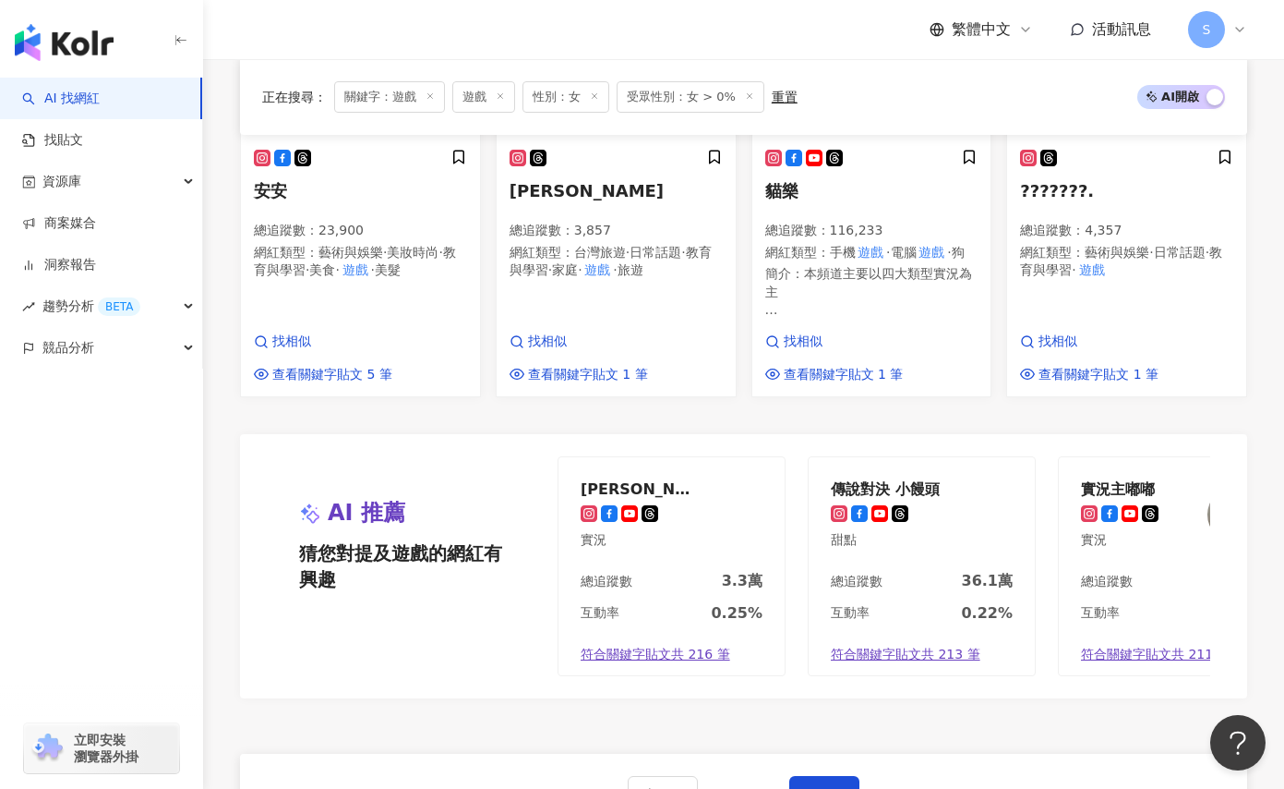
scroll to position [1583, 0]
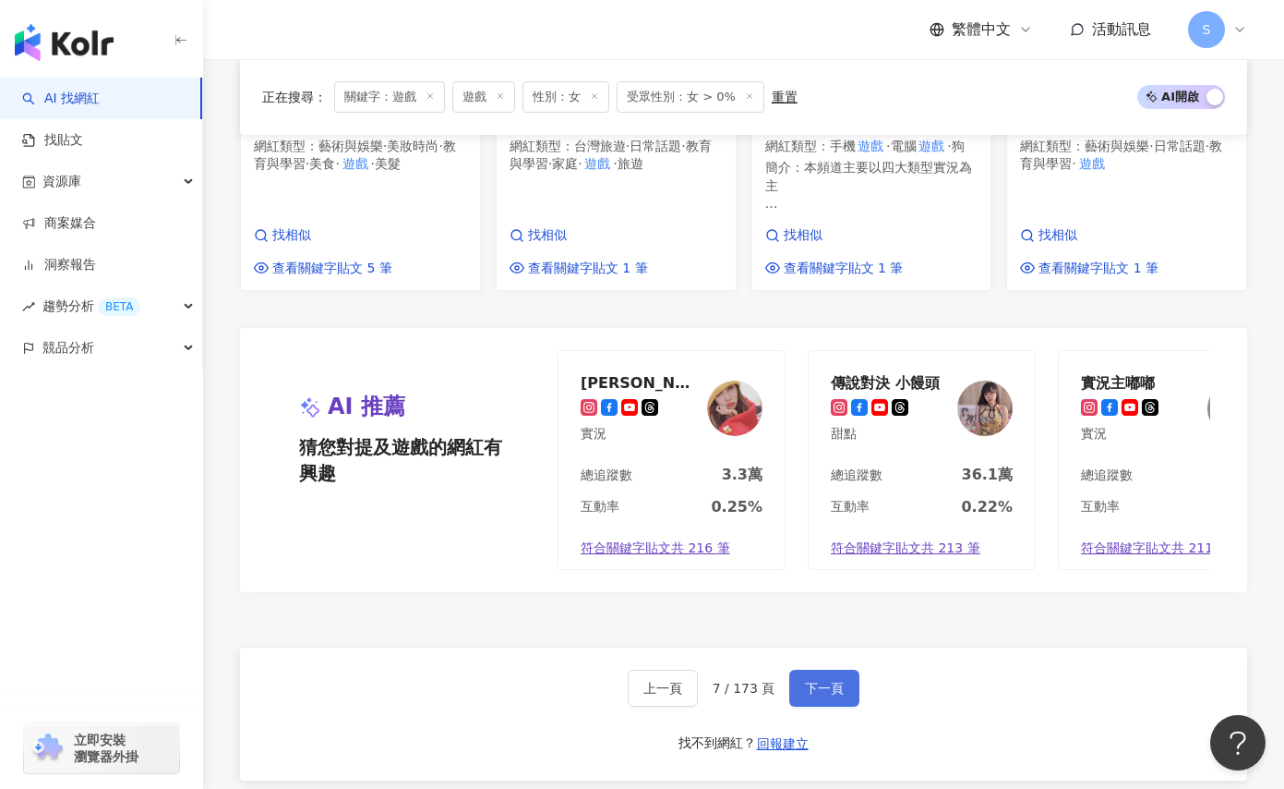
click at [813, 680] on span "下一頁" at bounding box center [824, 687] width 39 height 15
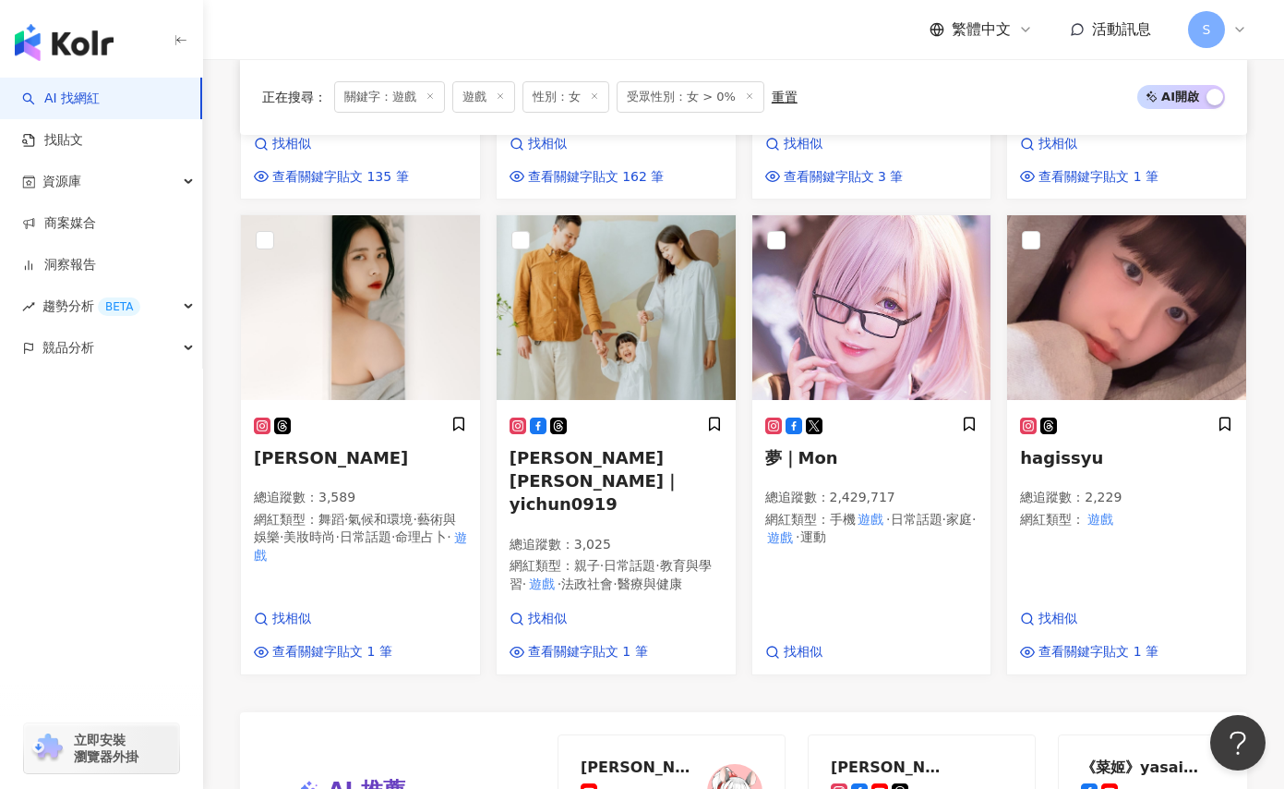
scroll to position [1607, 0]
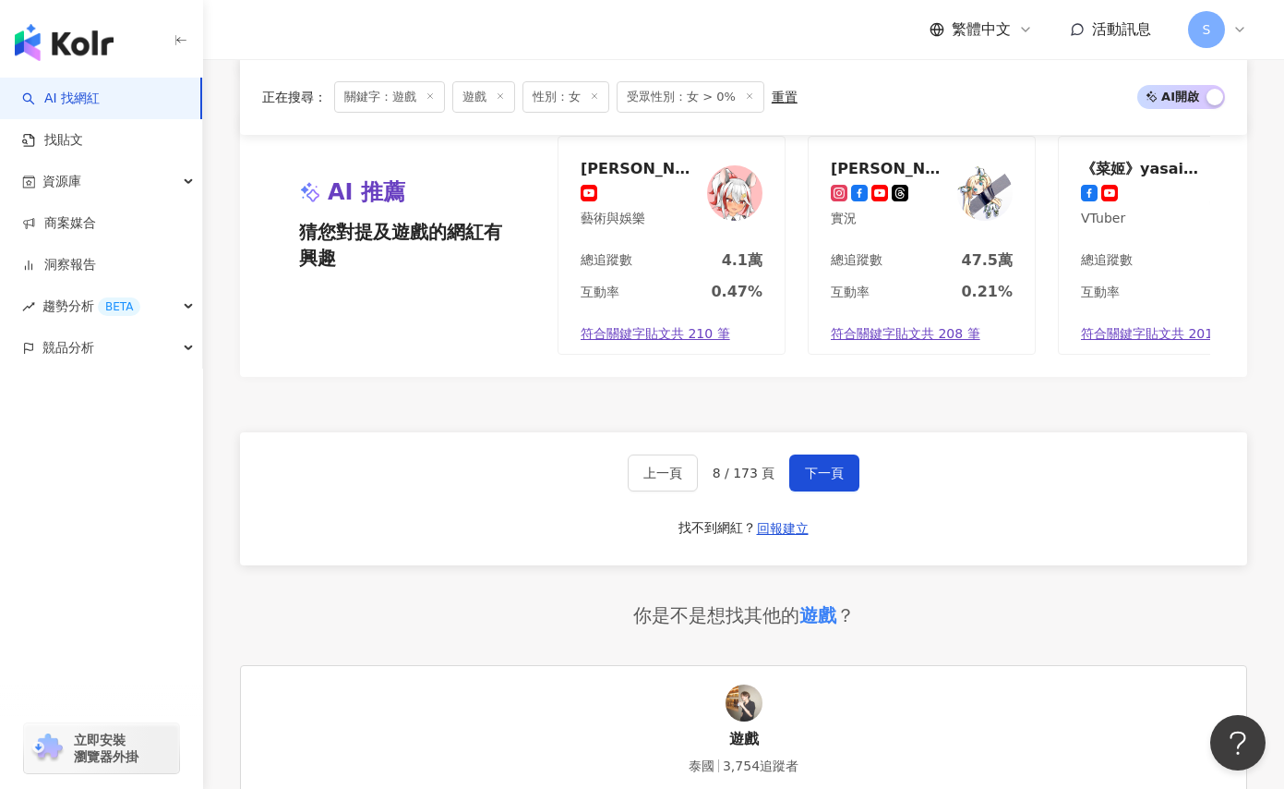
scroll to position [1884, 0]
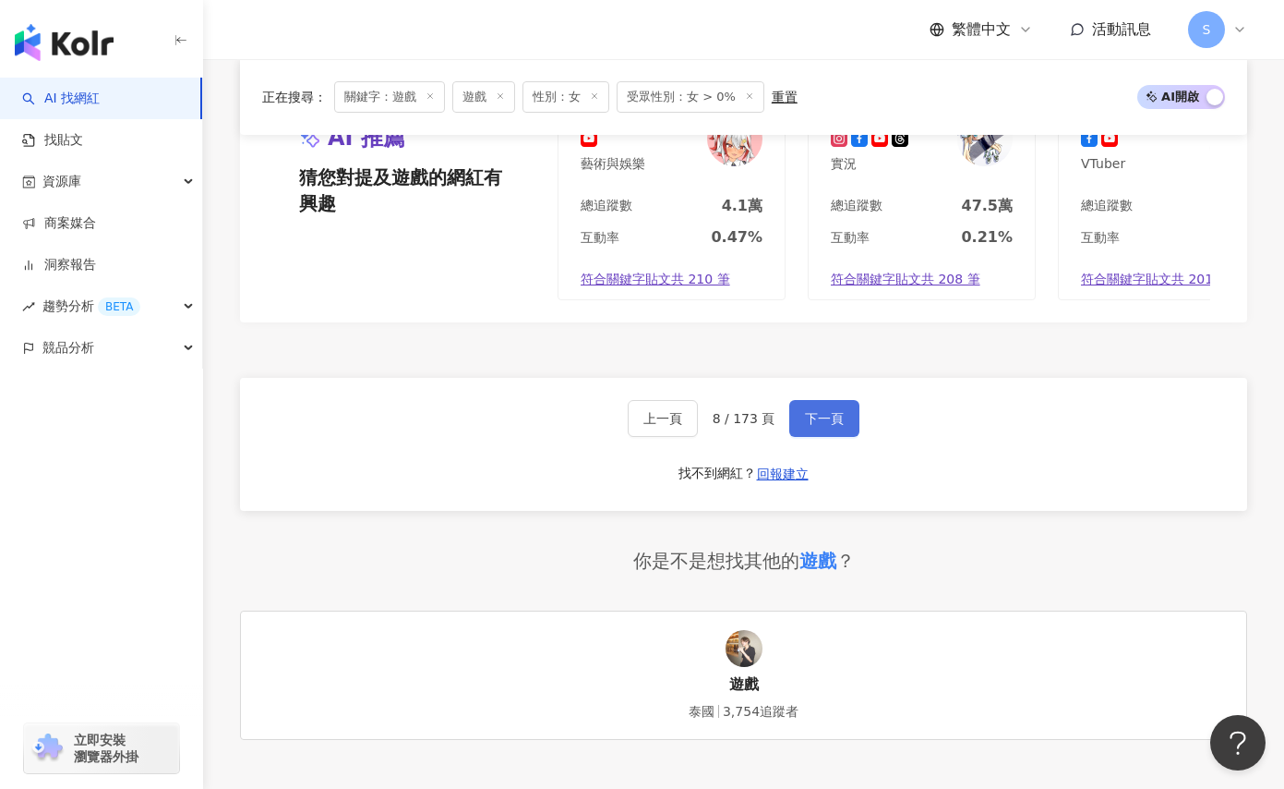
click at [813, 411] on span "下一頁" at bounding box center [824, 418] width 39 height 15
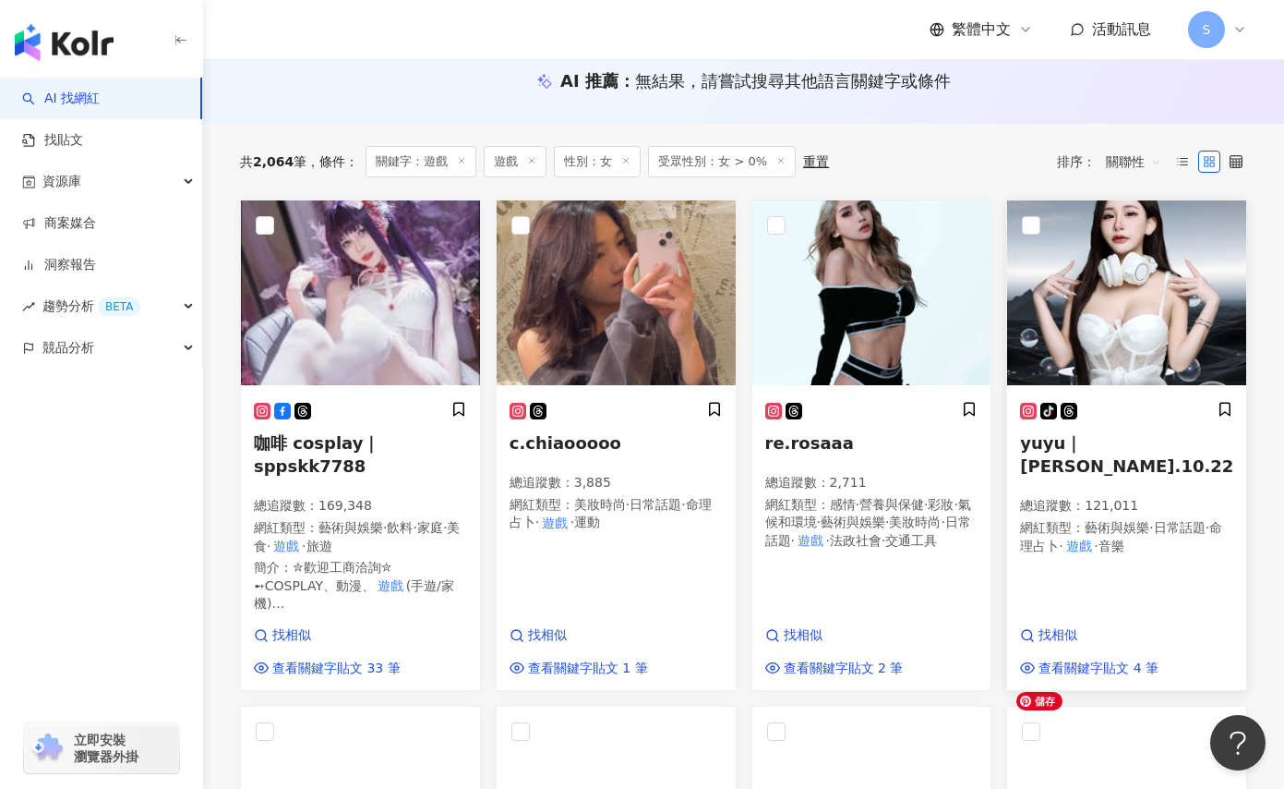
scroll to position [0, 0]
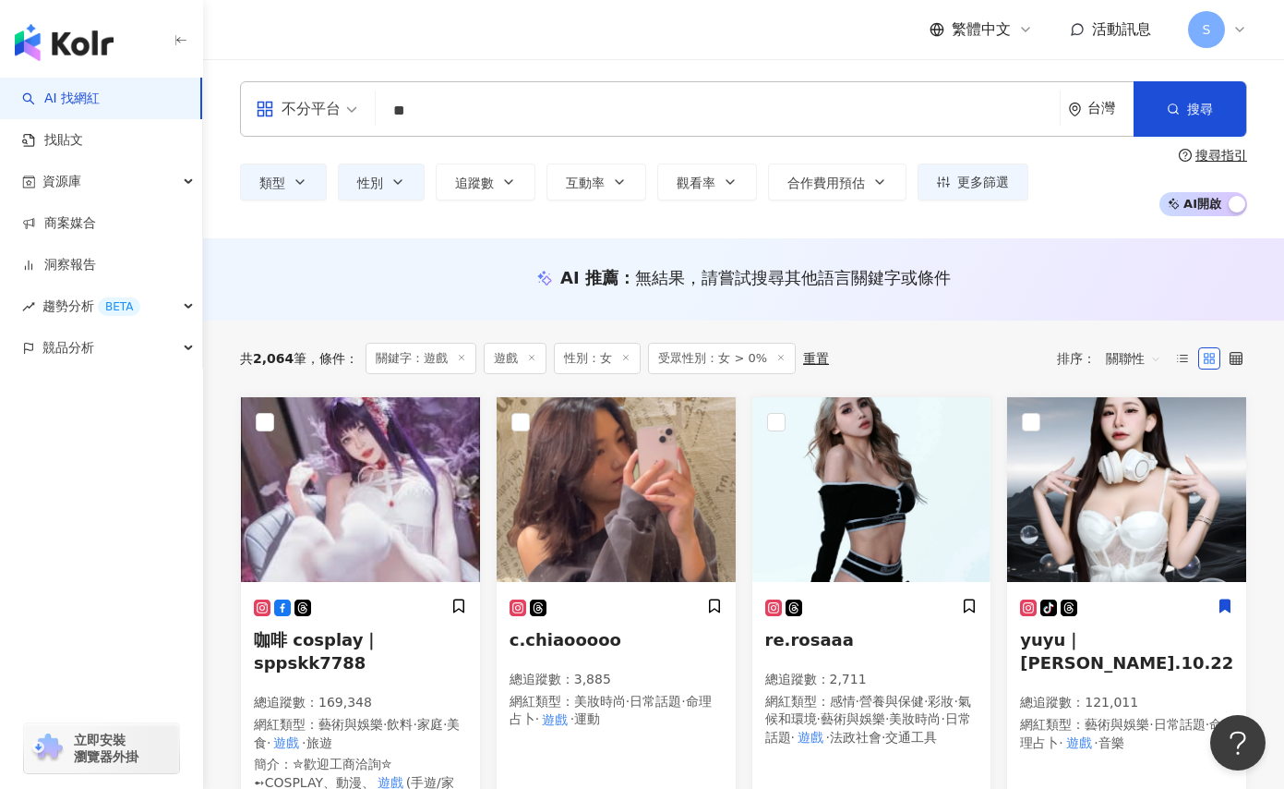
drag, startPoint x: 408, startPoint y: 284, endPoint x: 484, endPoint y: 289, distance: 75.9
click at [408, 284] on div "AI 推薦 ： 無結果，請嘗試搜尋其他語言關鍵字或條件" at bounding box center [743, 277] width 1007 height 23
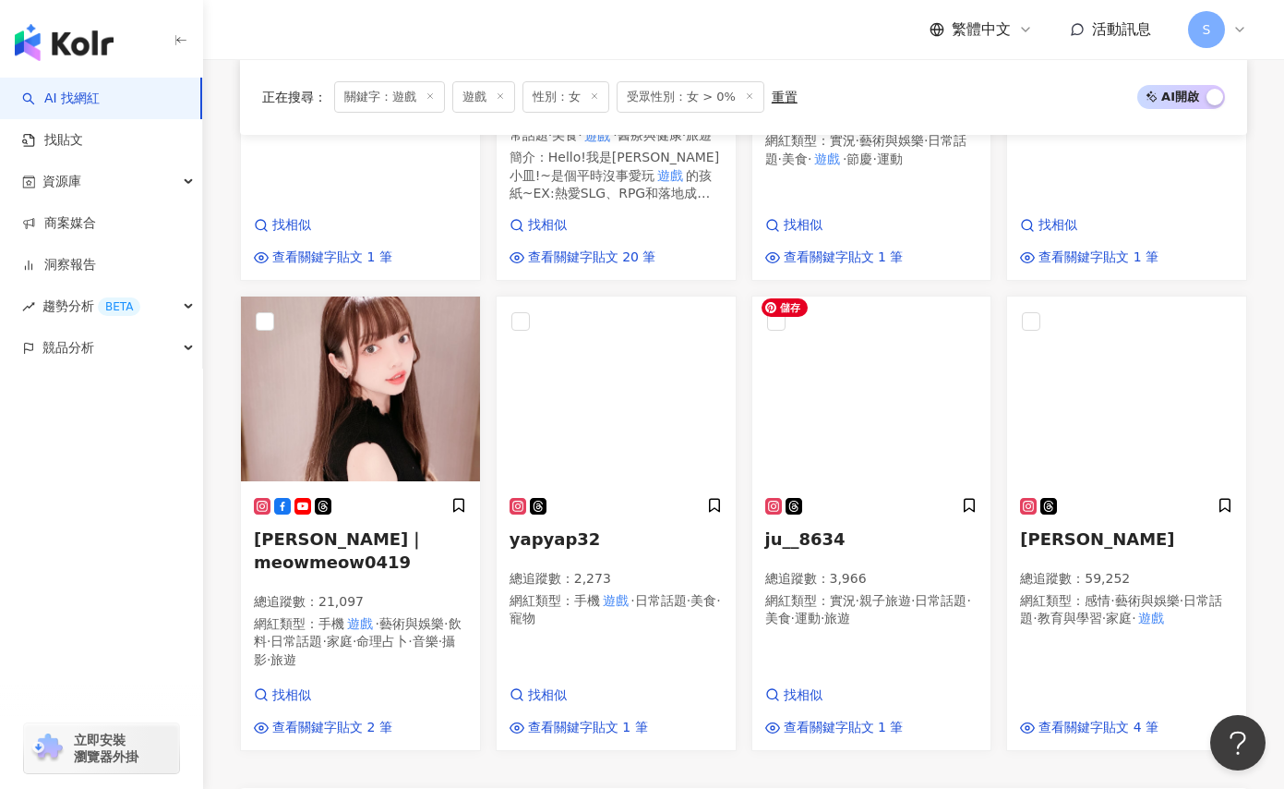
scroll to position [1570, 0]
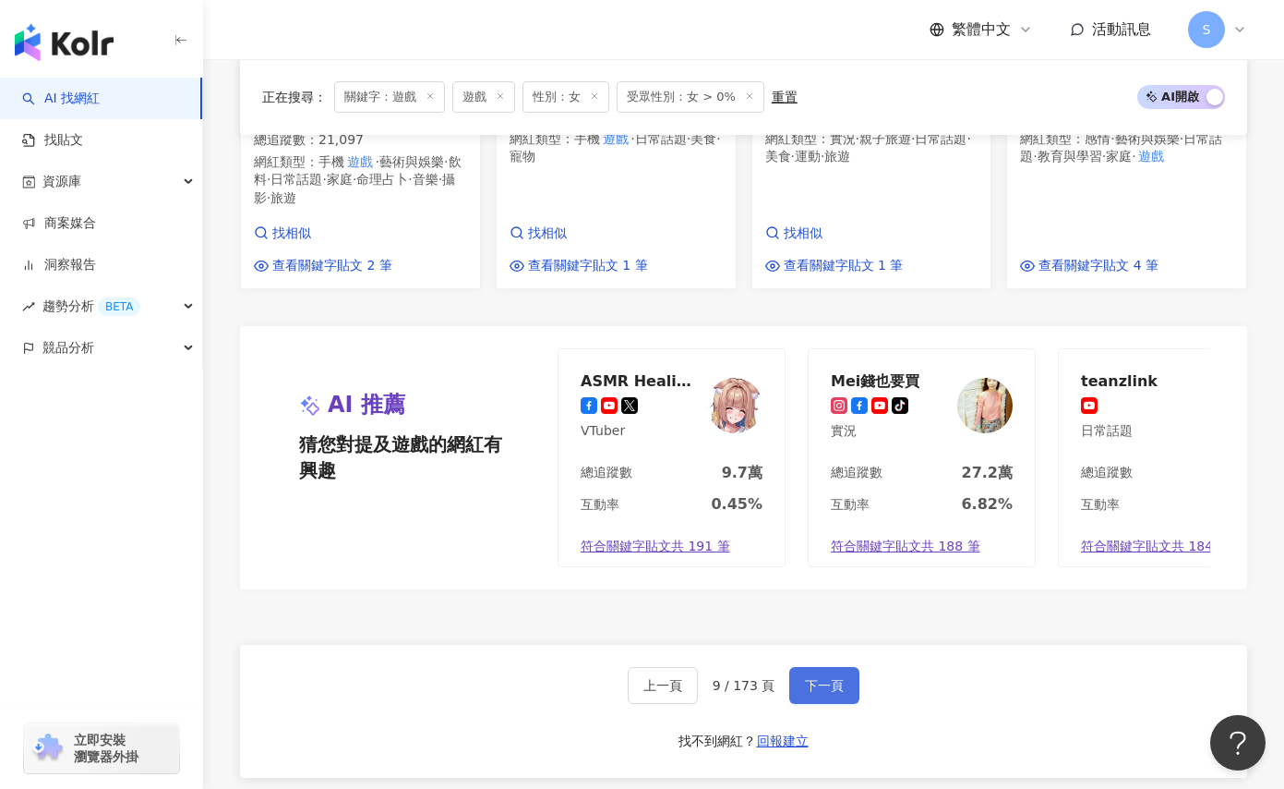
click at [852, 690] on button "下一頁" at bounding box center [824, 685] width 70 height 37
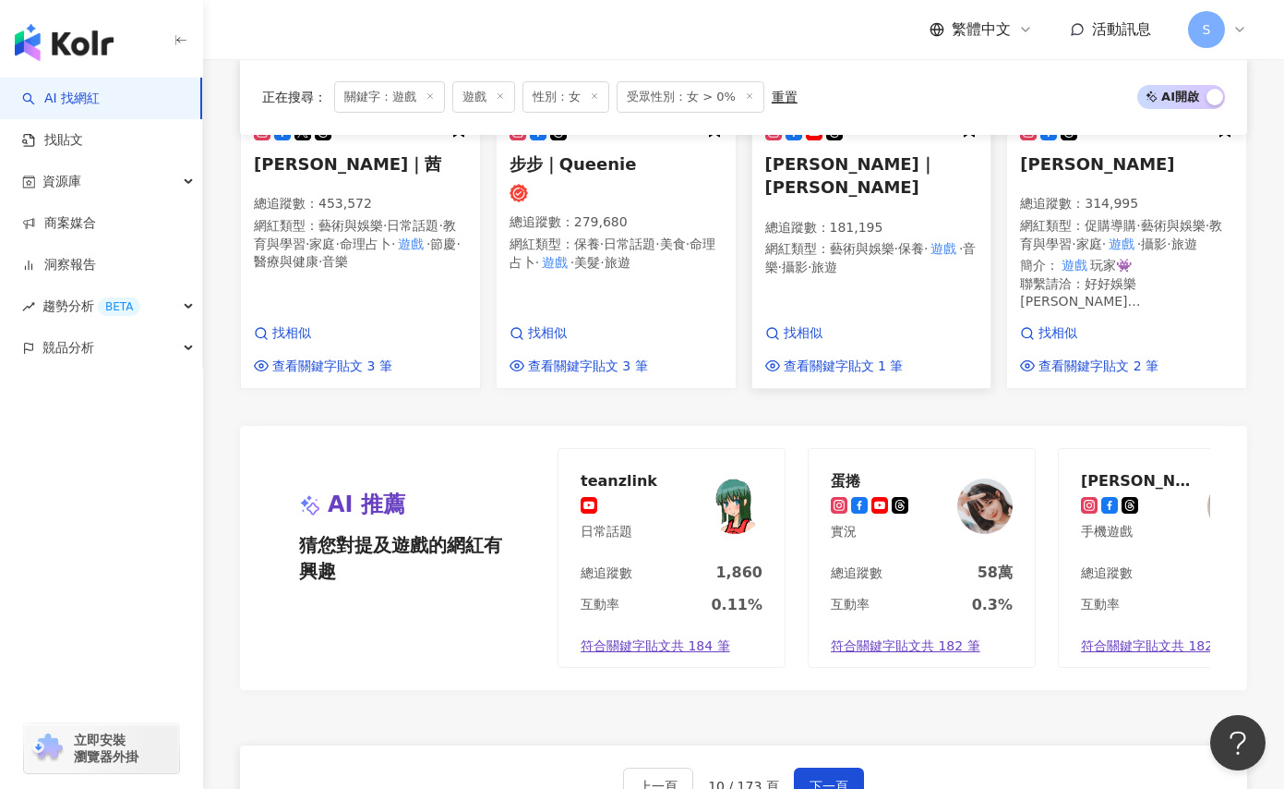
scroll to position [1662, 0]
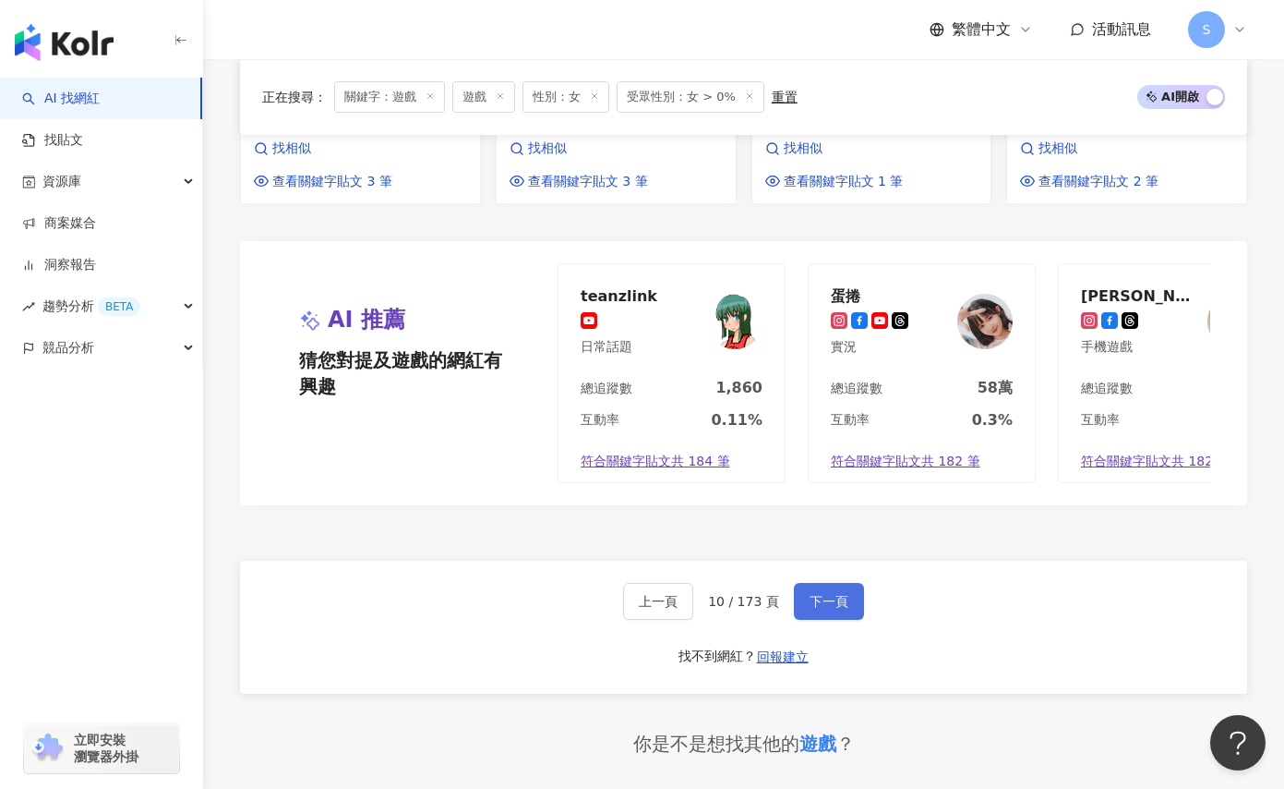
click at [827, 608] on span "下一頁" at bounding box center [829, 601] width 39 height 15
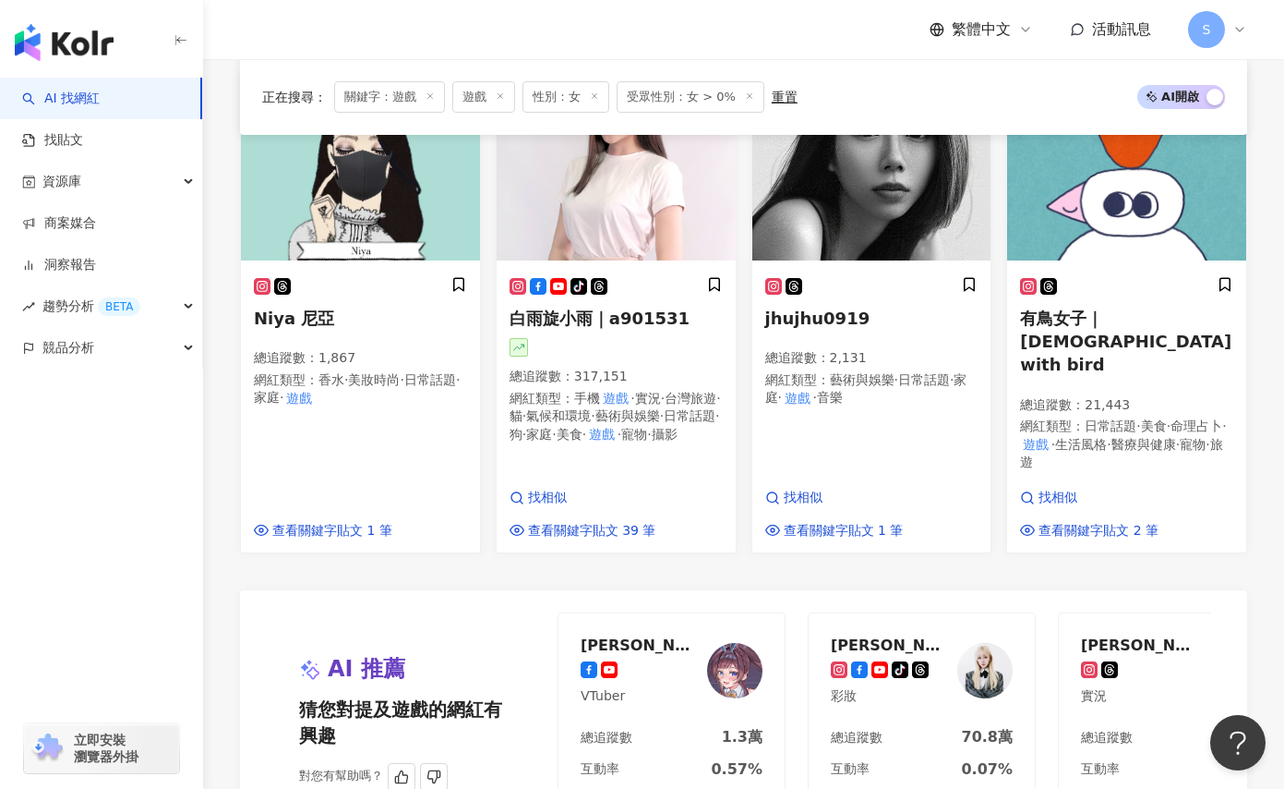
scroll to position [1559, 0]
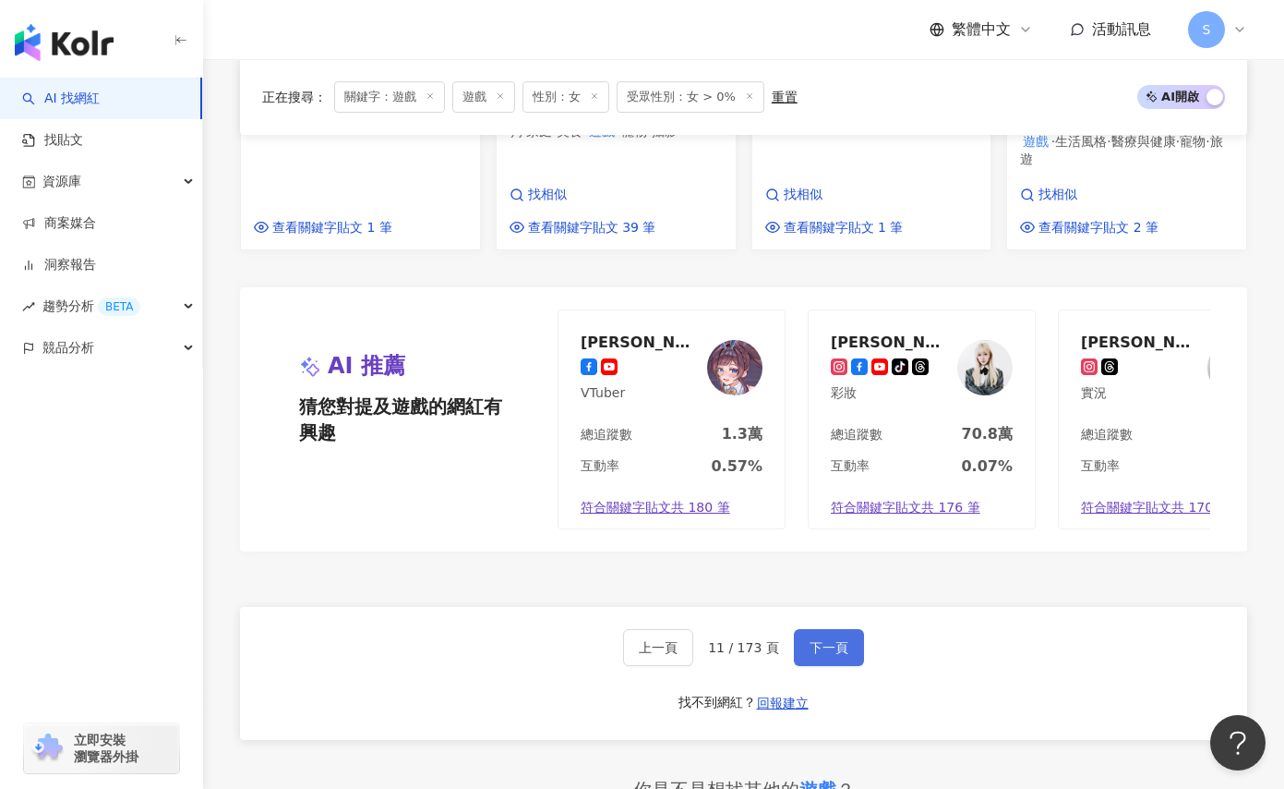
click at [839, 655] on span "下一頁" at bounding box center [829, 647] width 39 height 15
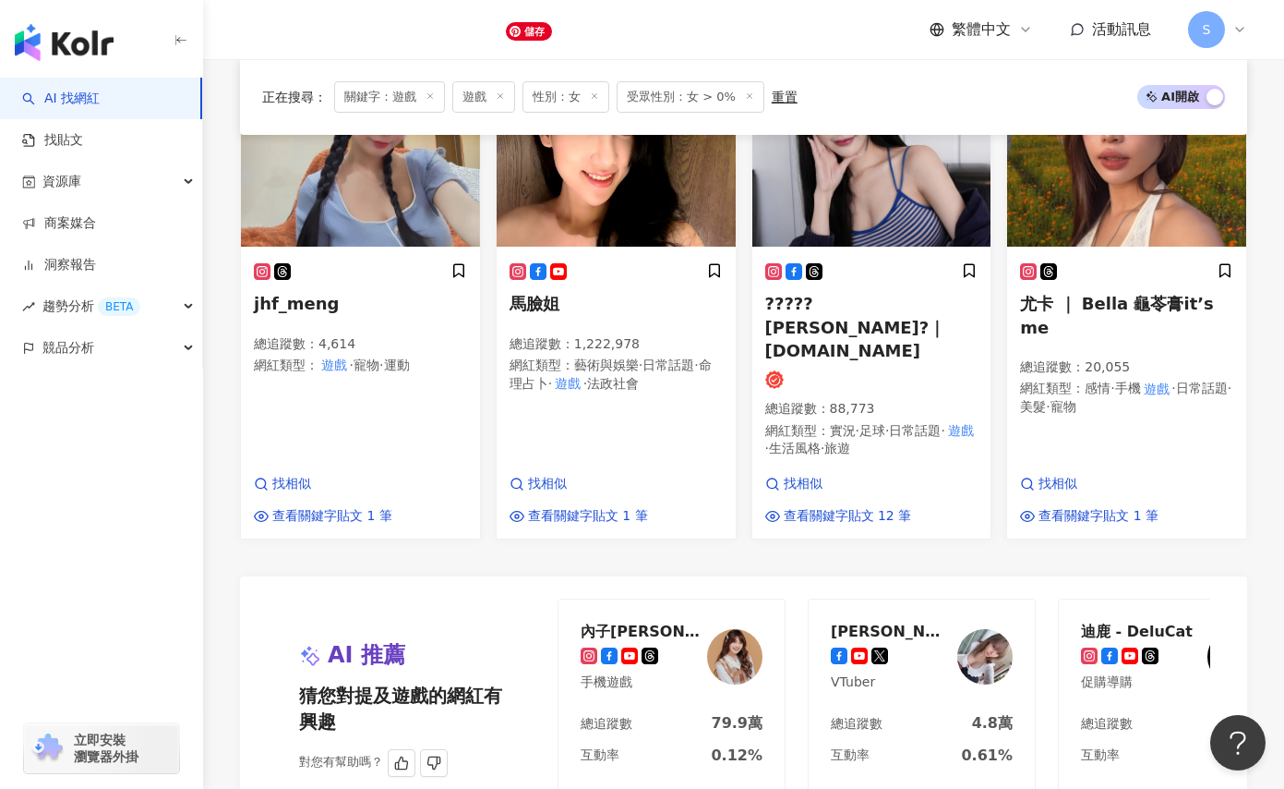
scroll to position [1385, 0]
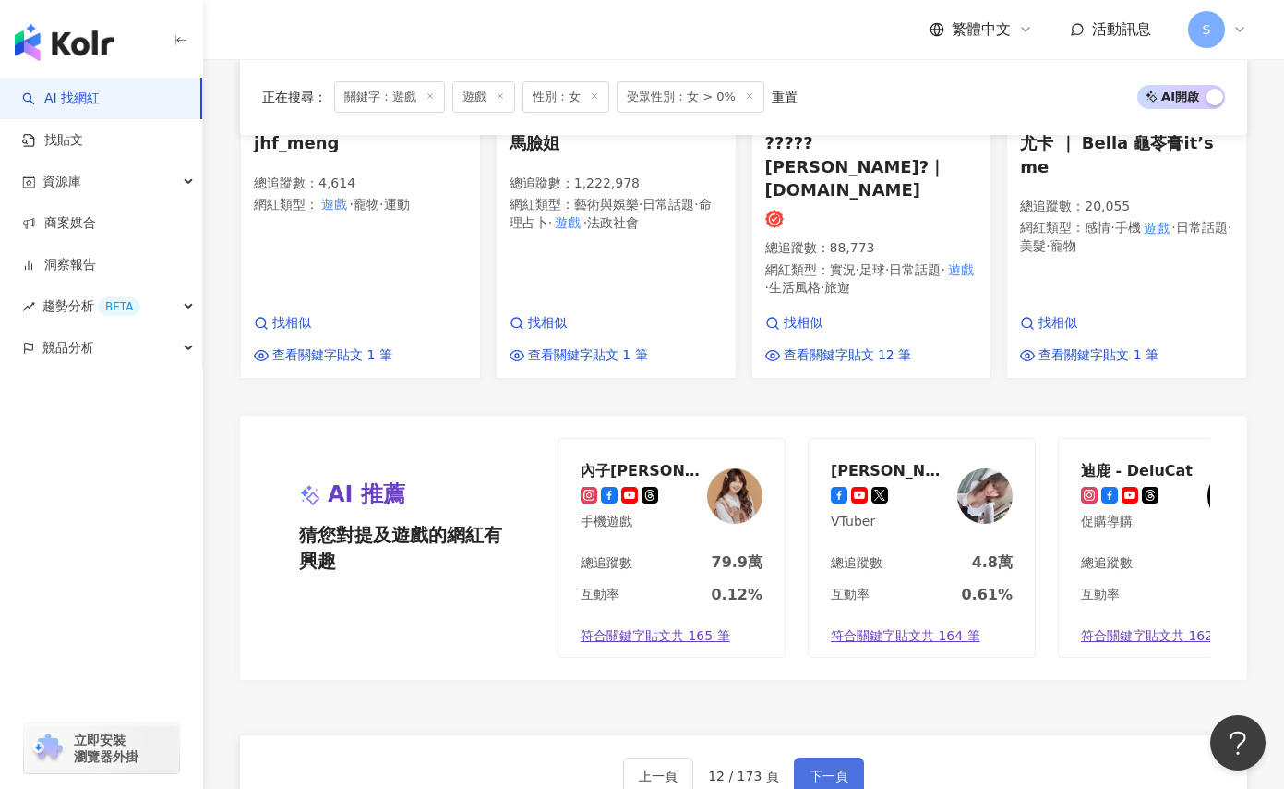
click at [813, 768] on span "下一頁" at bounding box center [829, 775] width 39 height 15
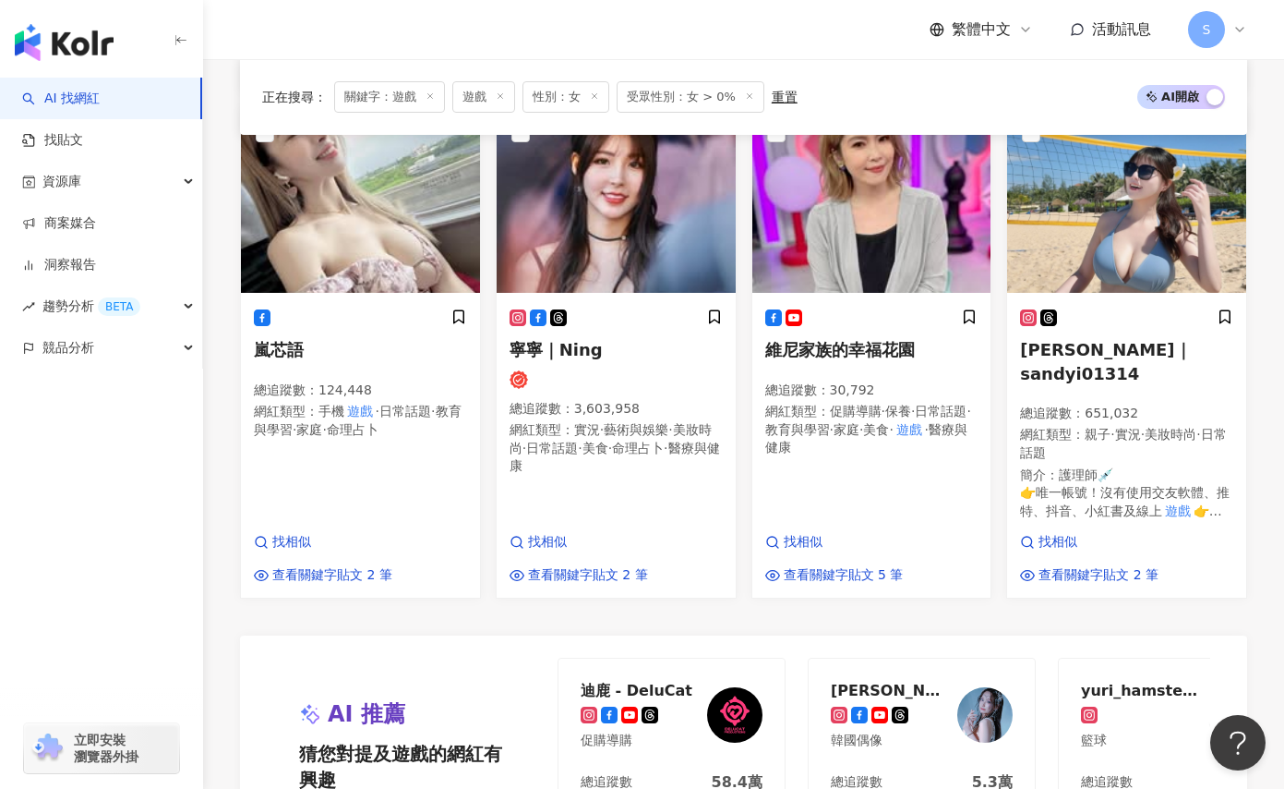
scroll to position [1490, 0]
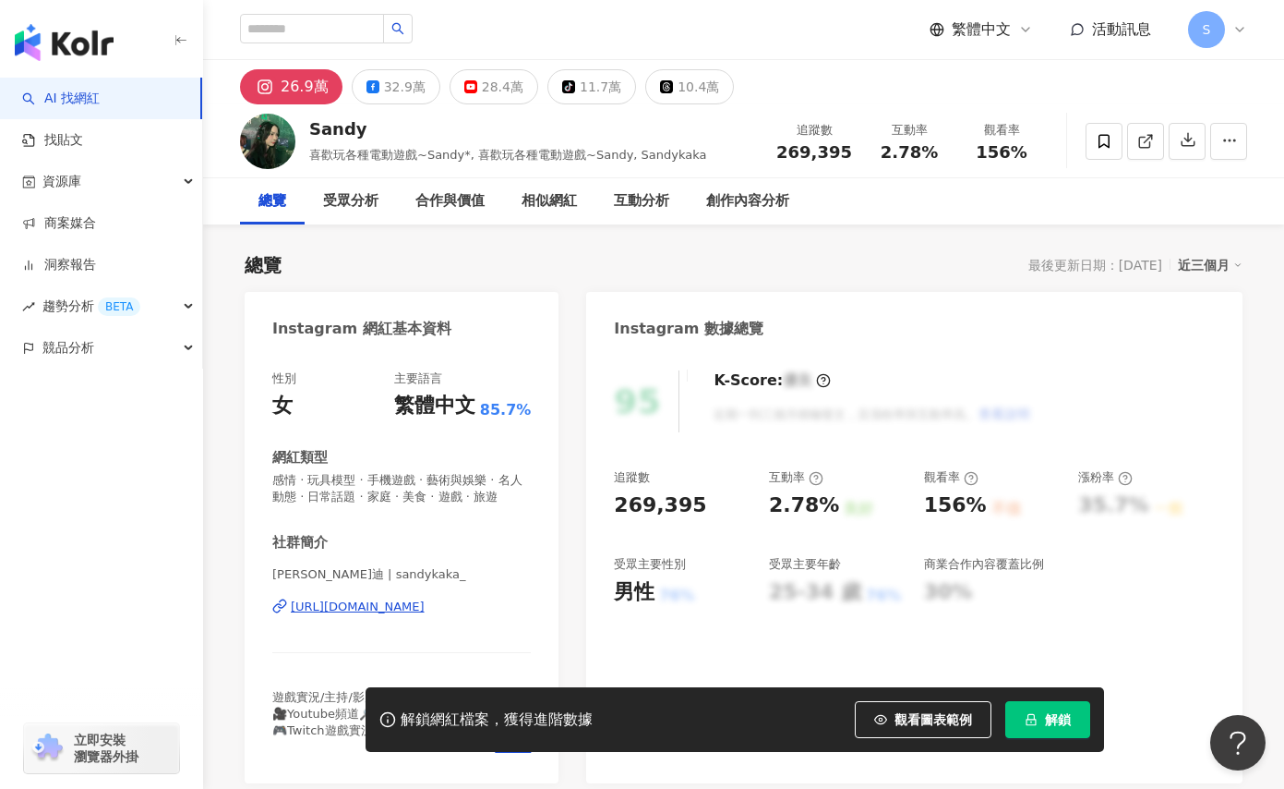
click at [423, 307] on div "Instagram 網紅基本資料" at bounding box center [402, 322] width 314 height 60
click at [425, 615] on div "[URL][DOMAIN_NAME]" at bounding box center [358, 606] width 134 height 17
drag, startPoint x: 315, startPoint y: 126, endPoint x: 325, endPoint y: 132, distance: 12.0
click at [345, 130] on div "Sandy" at bounding box center [508, 128] width 398 height 23
drag, startPoint x: 313, startPoint y: 132, endPoint x: 355, endPoint y: 134, distance: 42.5
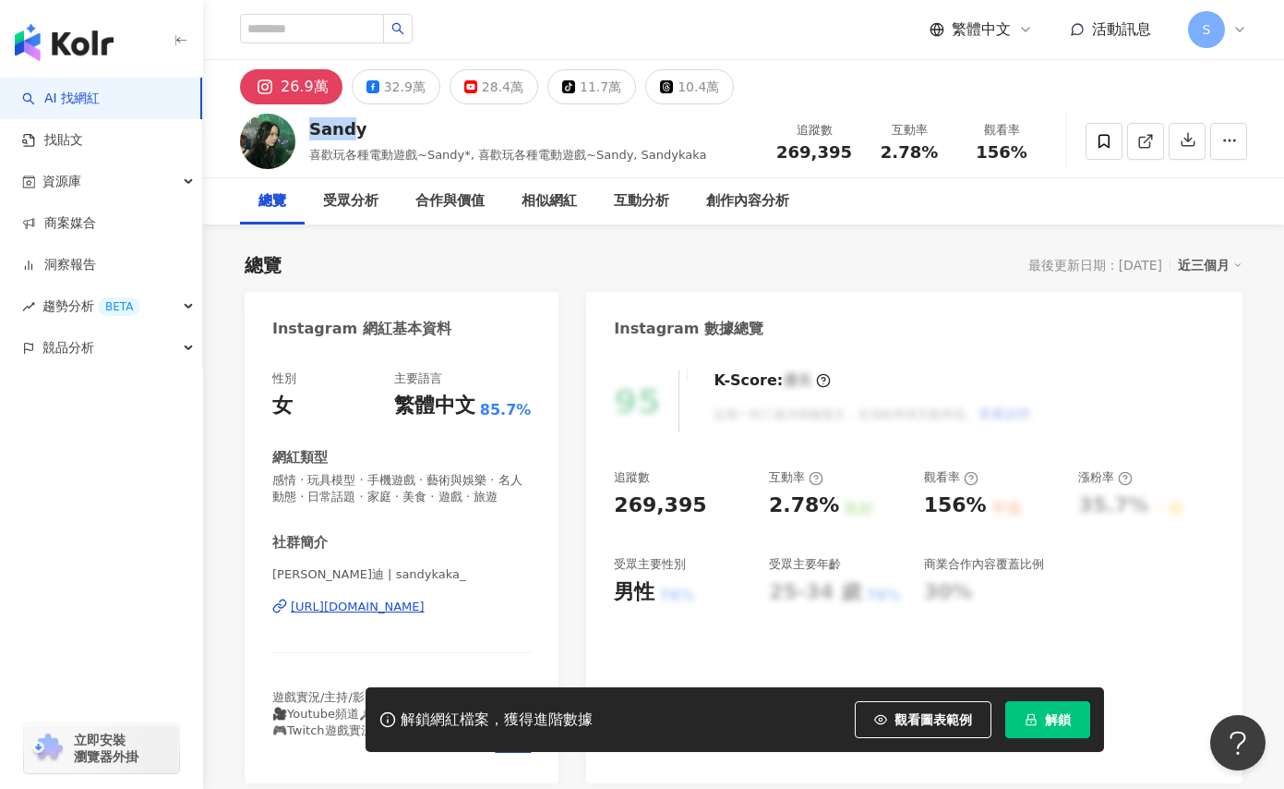
click at [355, 134] on div "Sandy" at bounding box center [508, 128] width 398 height 23
click at [355, 135] on div "Sandy" at bounding box center [508, 128] width 398 height 23
drag, startPoint x: 358, startPoint y: 133, endPoint x: 347, endPoint y: 126, distance: 13.3
click at [310, 139] on div "Sandy" at bounding box center [508, 128] width 398 height 23
copy div "Sandy"
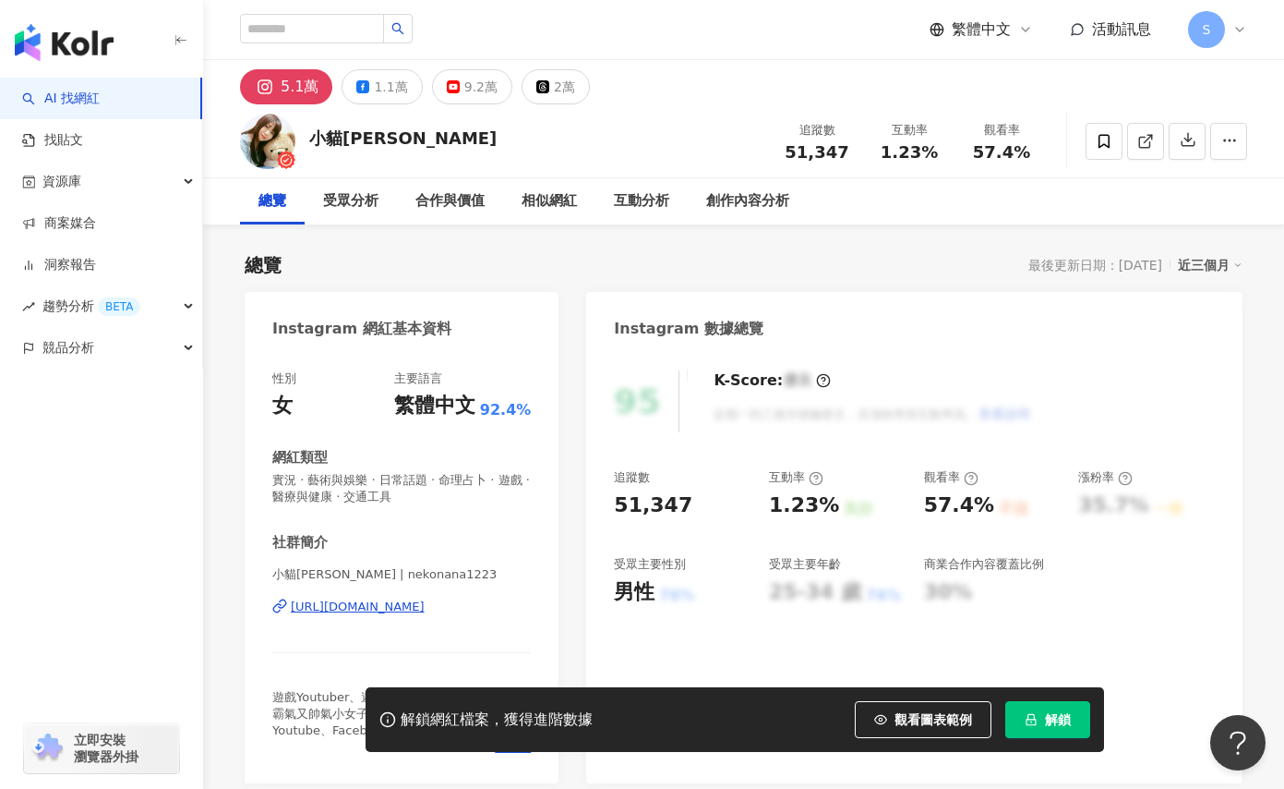
click at [425, 606] on div "[URL][DOMAIN_NAME]" at bounding box center [358, 606] width 134 height 17
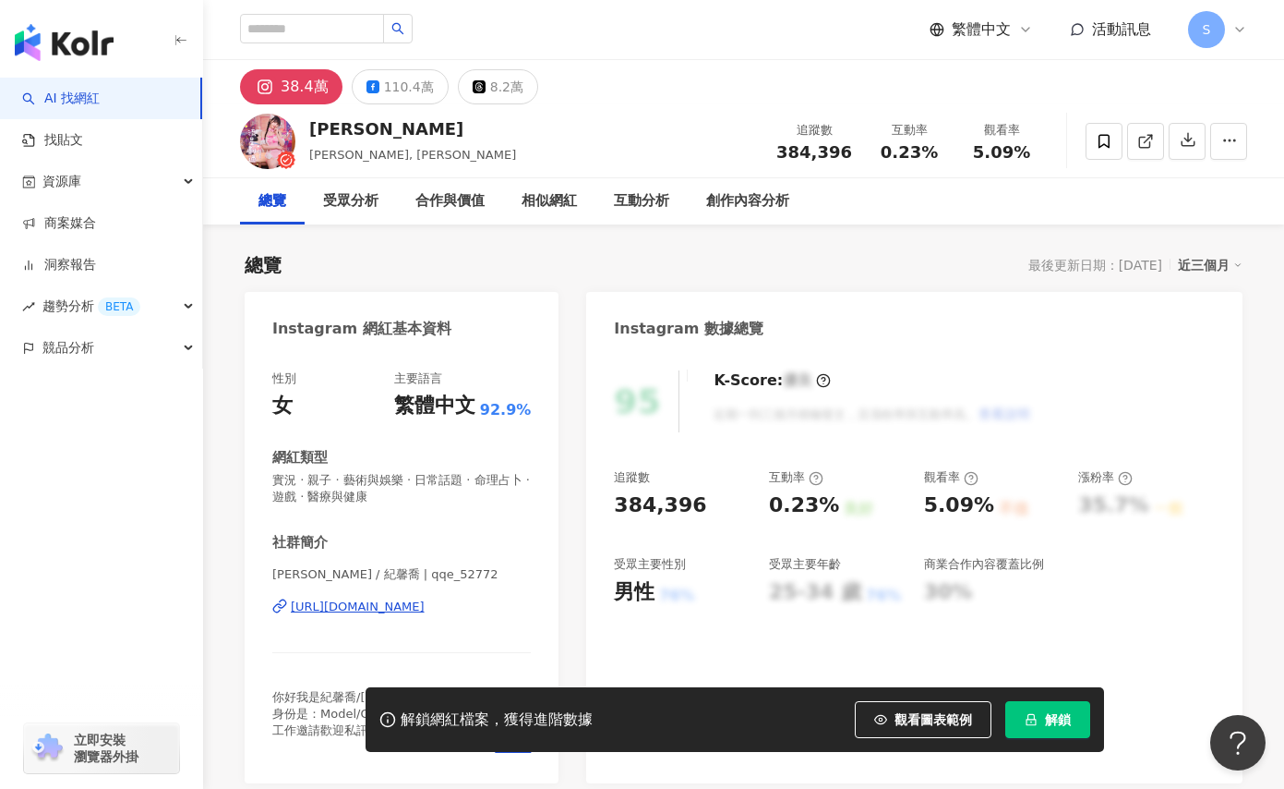
click at [425, 610] on div "https://www.instagram.com/qqe_52772/" at bounding box center [358, 606] width 134 height 17
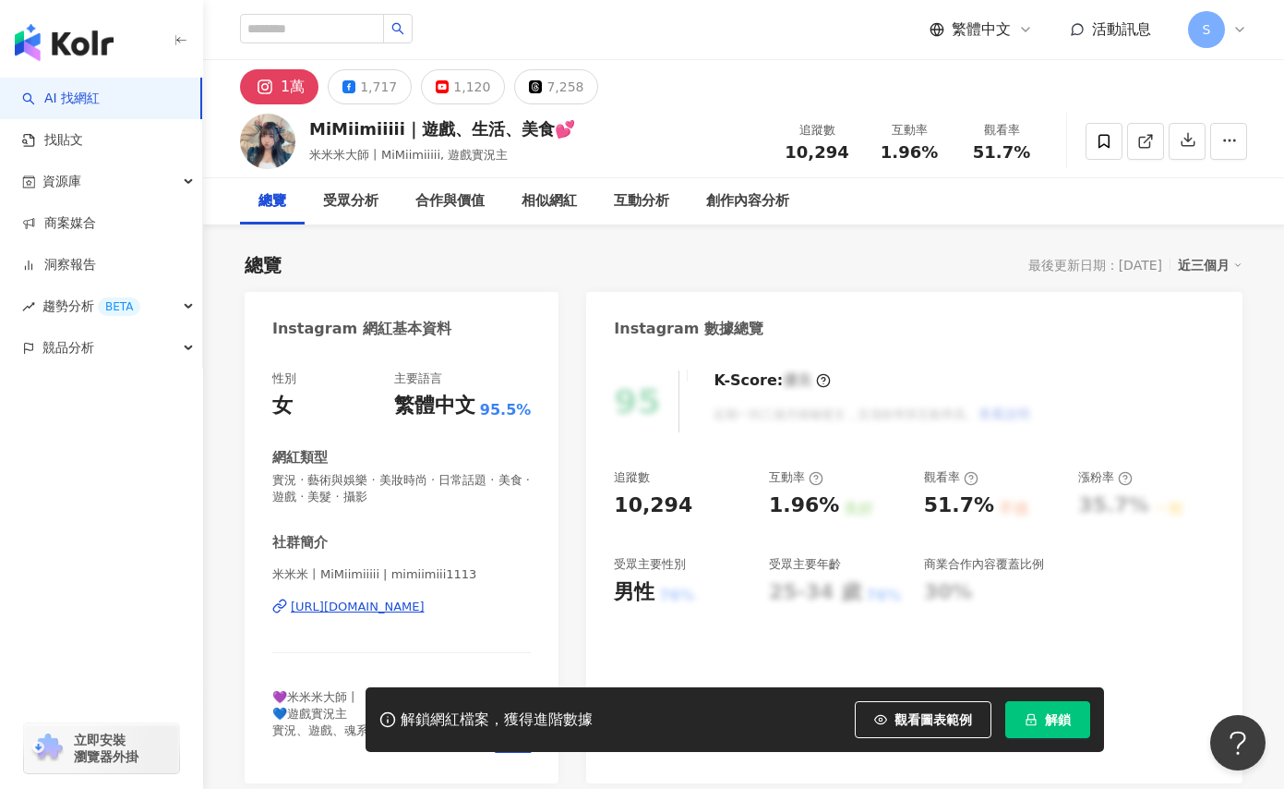
click at [425, 603] on div "https://www.instagram.com/mimiimiii1113/" at bounding box center [358, 606] width 134 height 17
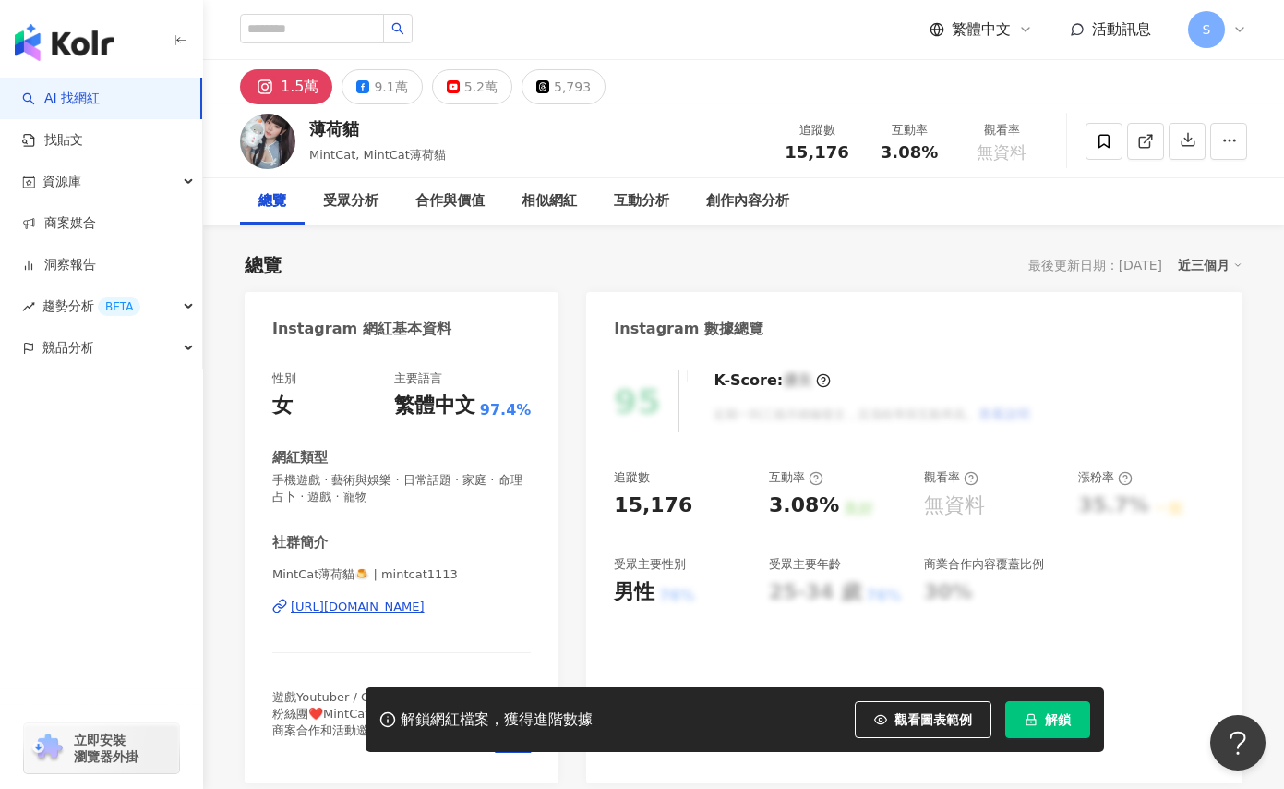
click at [499, 594] on div "MintCat薄荷貓🍮 | mintcat1113 https://www.instagram.com/mintcat1113/" at bounding box center [401, 620] width 259 height 108
click at [425, 604] on div "https://www.instagram.com/mintcat1113/" at bounding box center [358, 606] width 134 height 17
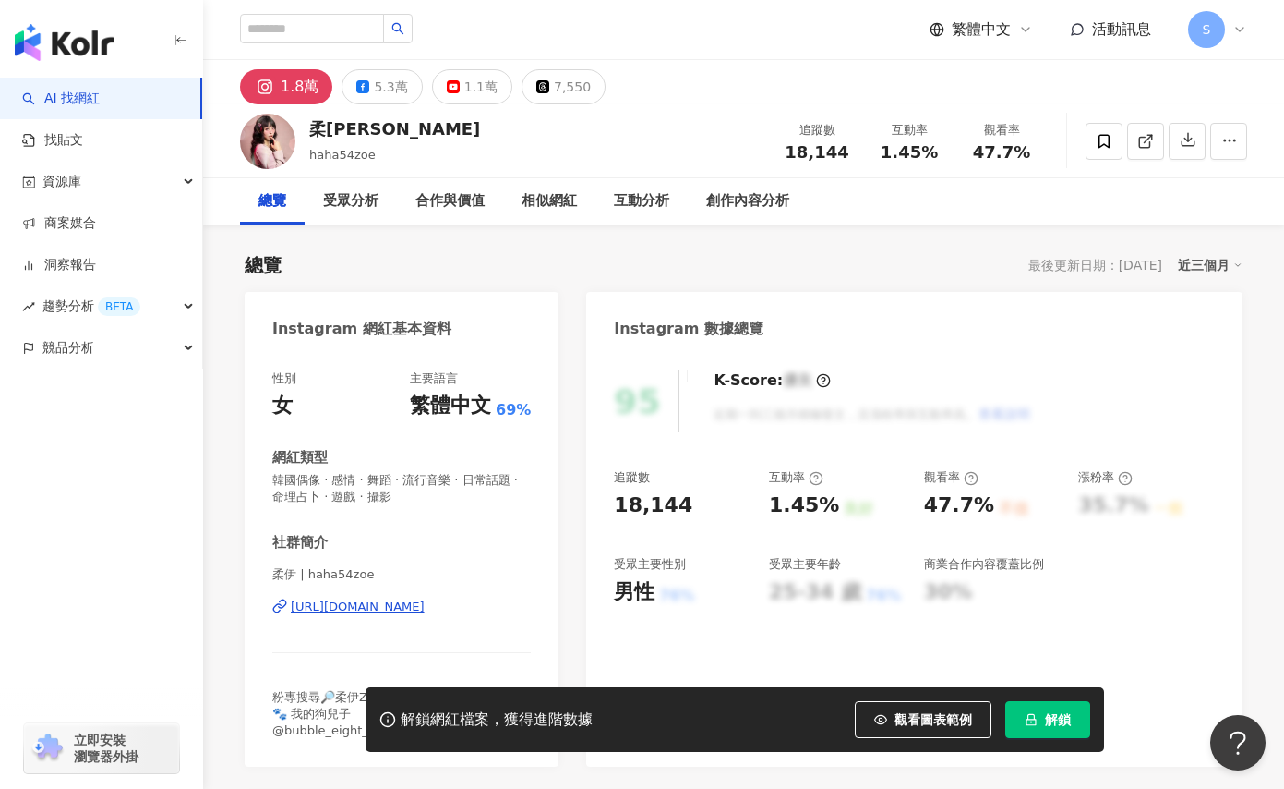
click at [425, 609] on div "https://www.instagram.com/haha54zoe/" at bounding box center [358, 606] width 134 height 17
click at [425, 607] on div "https://www.instagram.com/haha54zoe/" at bounding box center [358, 606] width 134 height 17
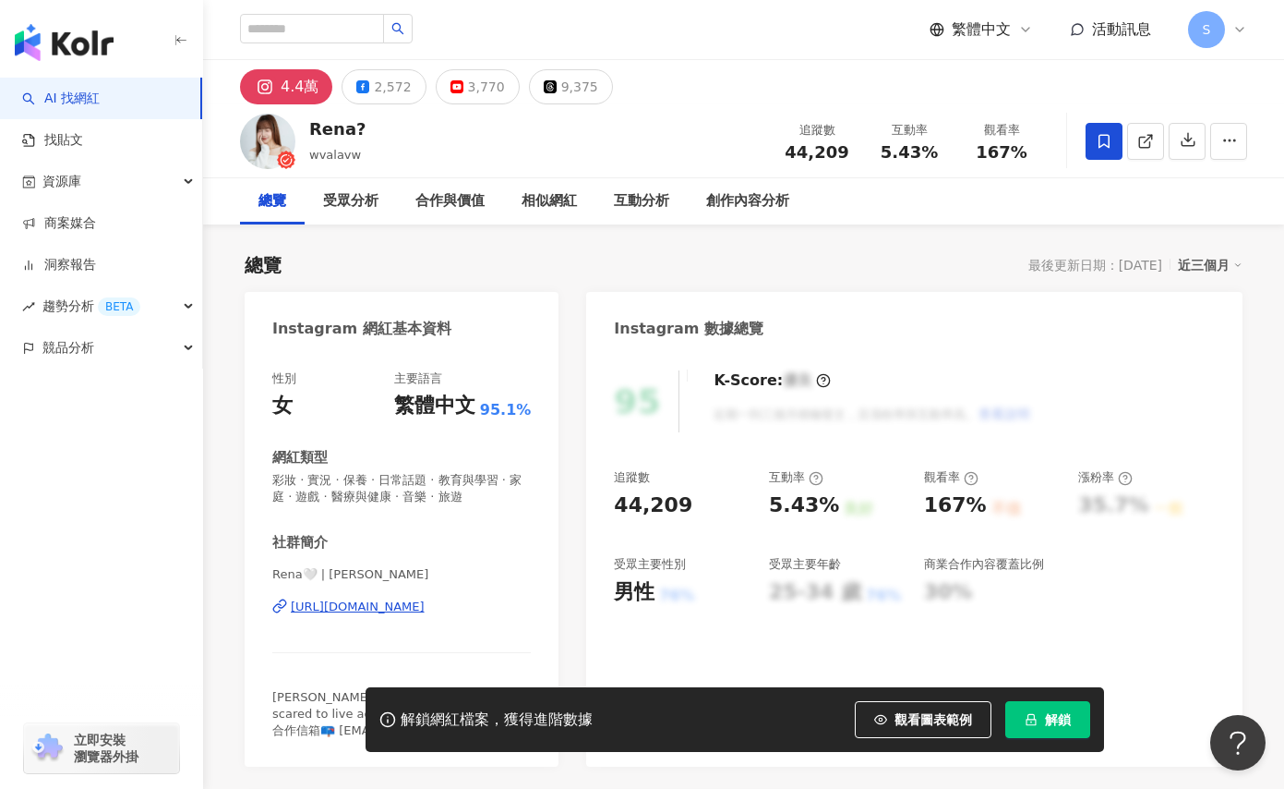
click at [425, 604] on div "https://www.instagram.com/wvalavw/" at bounding box center [358, 606] width 134 height 17
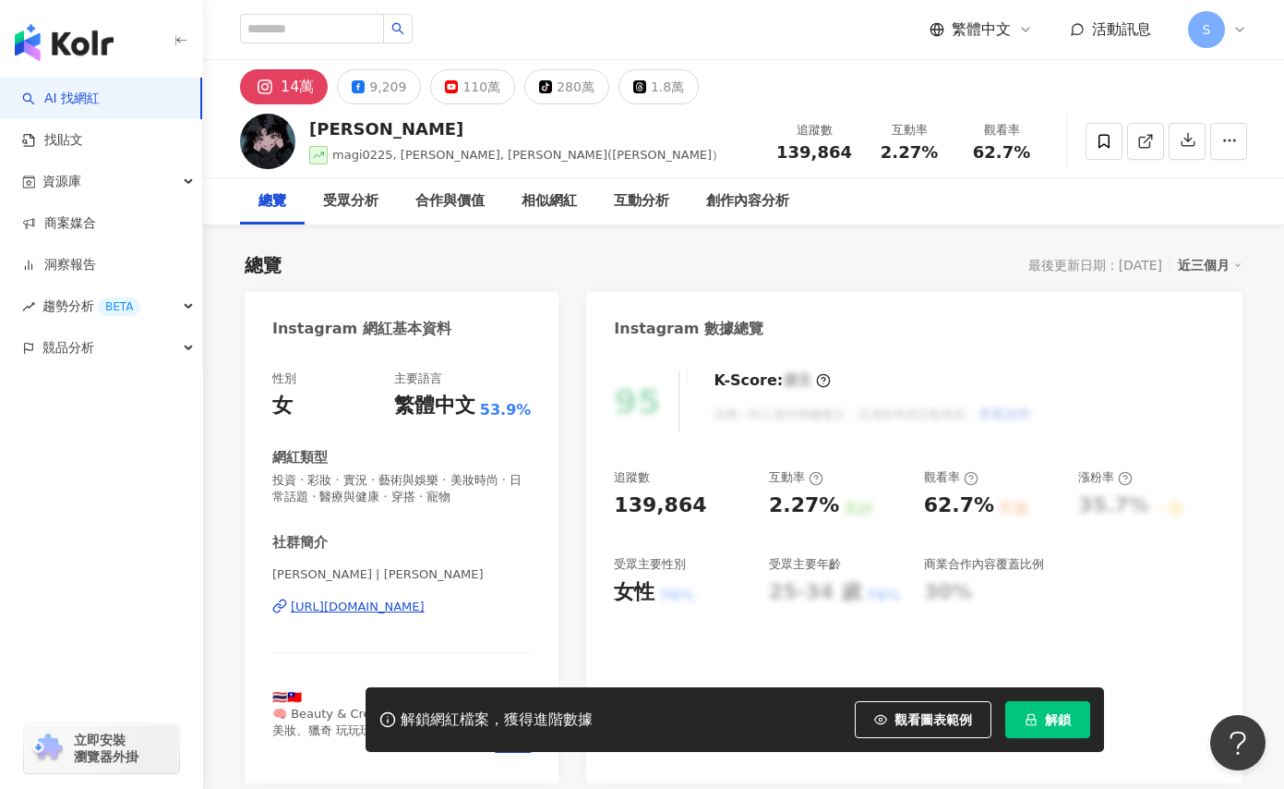
click at [425, 605] on div "https://www.instagram.com/rotsukhoon/" at bounding box center [358, 606] width 134 height 17
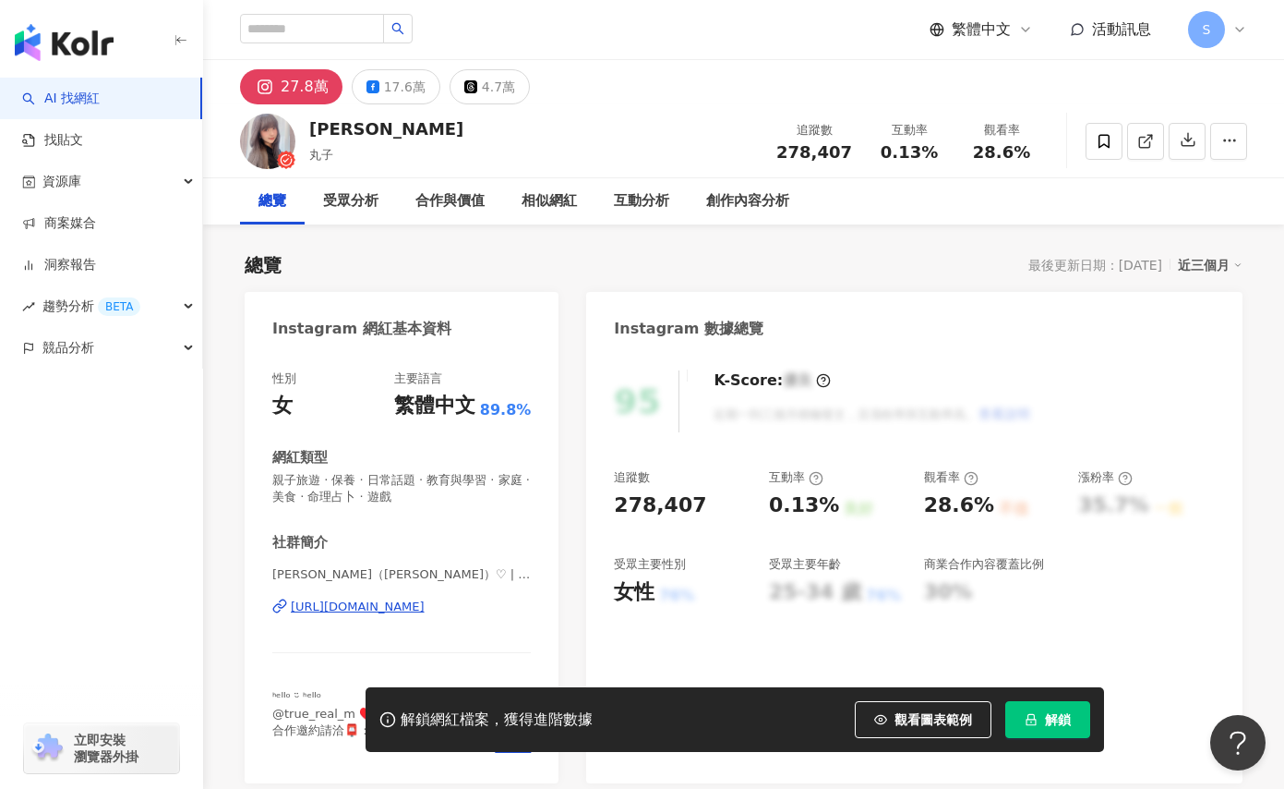
click at [425, 600] on div "https://www.instagram.com/mm6927/" at bounding box center [358, 606] width 134 height 17
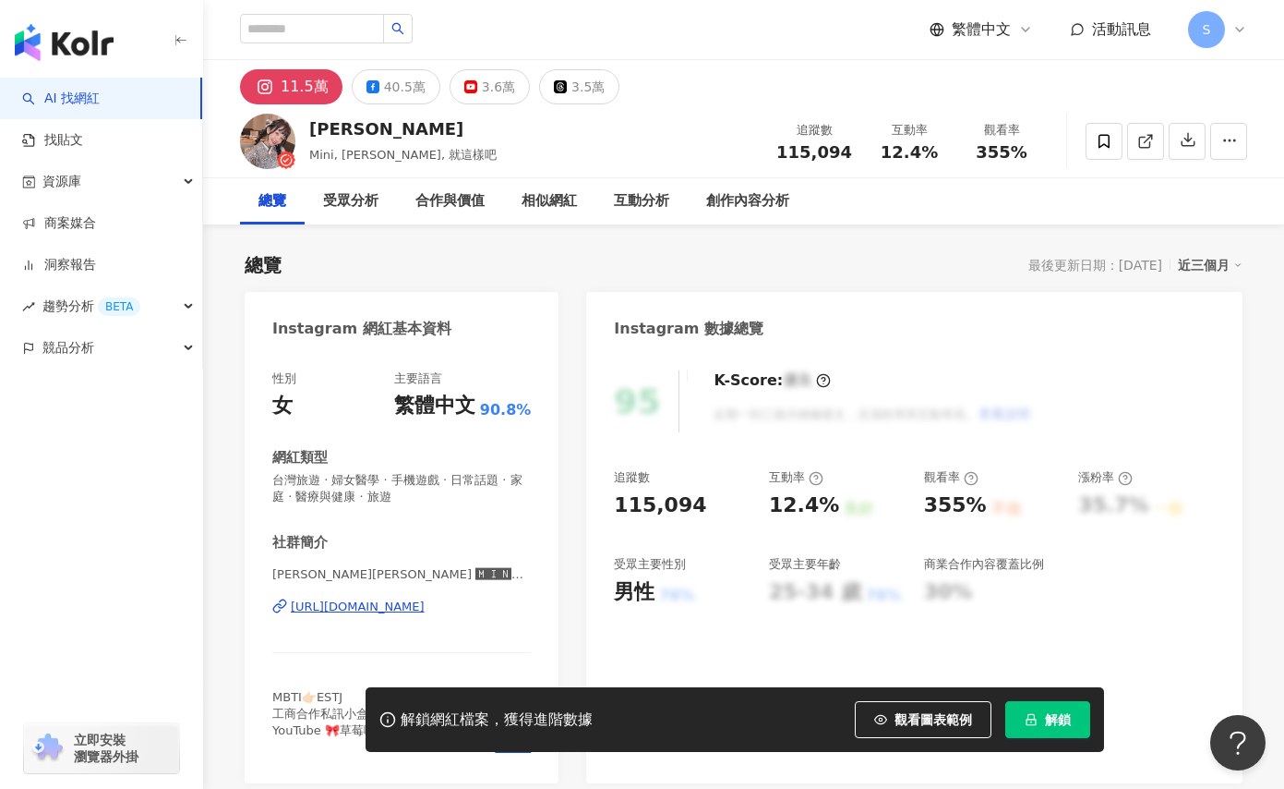
click at [425, 610] on div "https://www.instagram.com/mini780622/" at bounding box center [358, 606] width 134 height 17
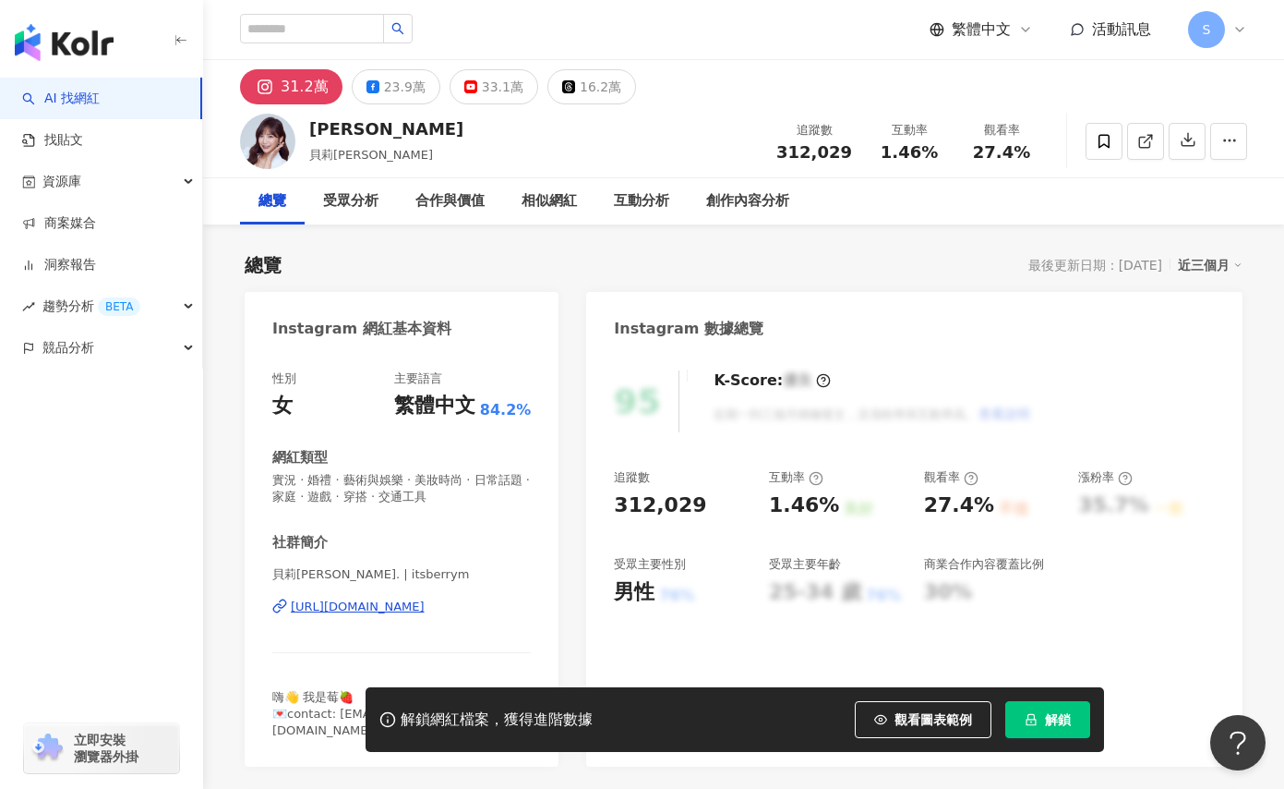
click at [394, 615] on div "https://www.instagram.com/itsberrym/" at bounding box center [358, 606] width 134 height 17
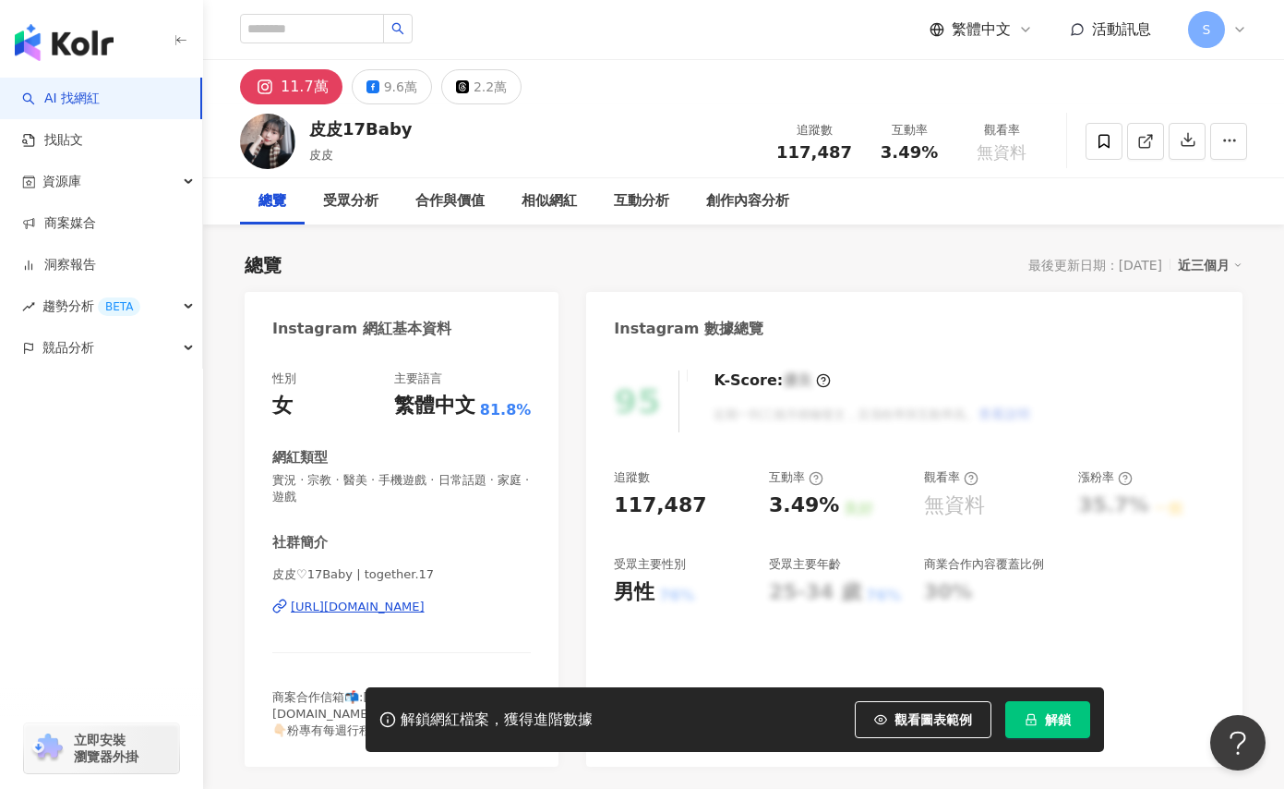
click at [425, 599] on div "[URL][DOMAIN_NAME]" at bounding box center [358, 606] width 134 height 17
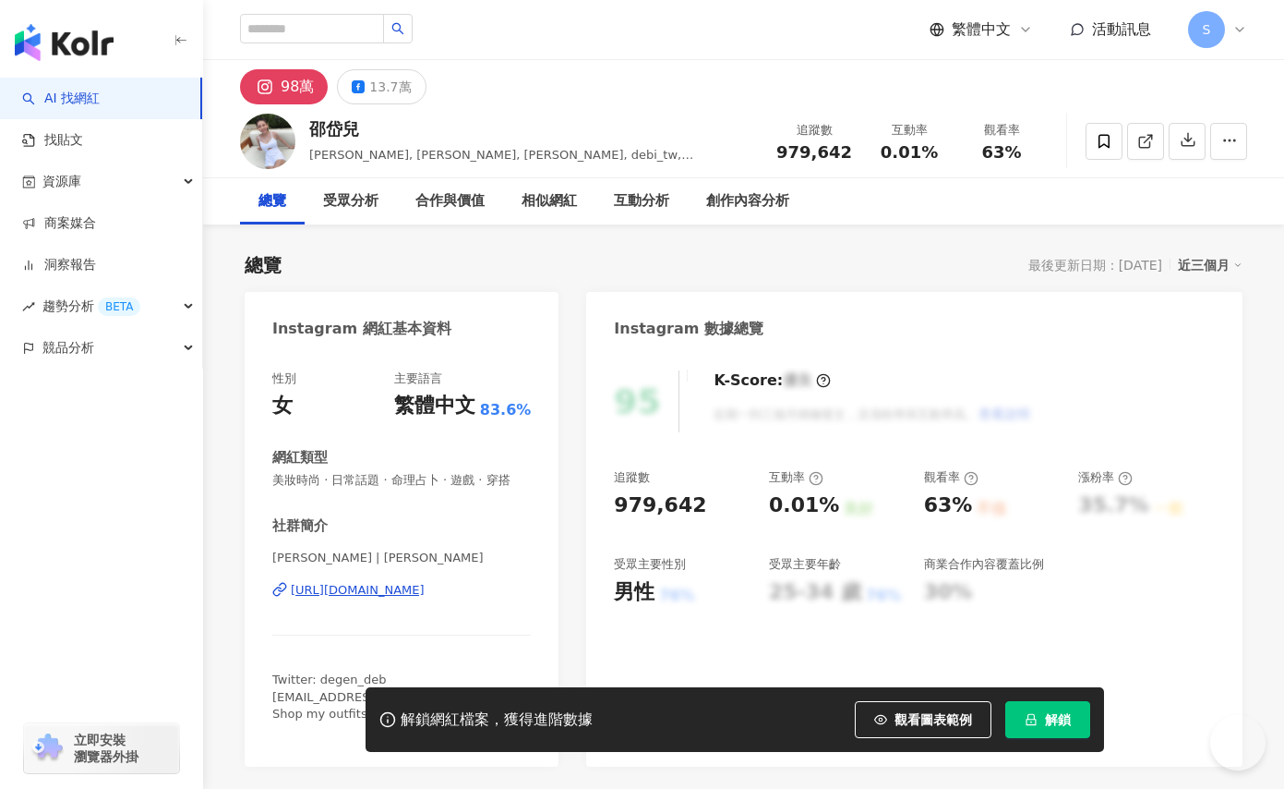
drag, startPoint x: 572, startPoint y: 433, endPoint x: 469, endPoint y: 605, distance: 200.5
click at [425, 598] on div "https://www.instagram.com/yehdeb/" at bounding box center [358, 590] width 134 height 17
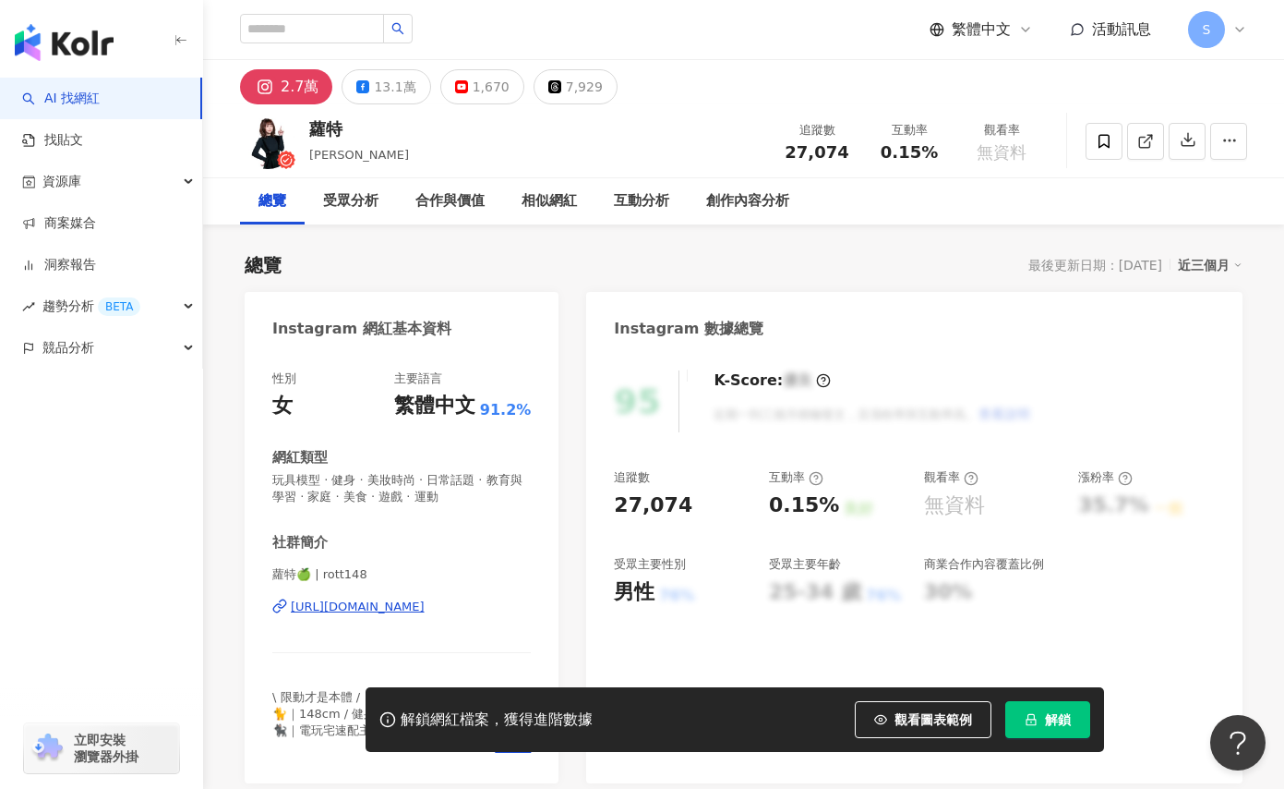
click at [425, 598] on div "[URL][DOMAIN_NAME]" at bounding box center [358, 606] width 134 height 17
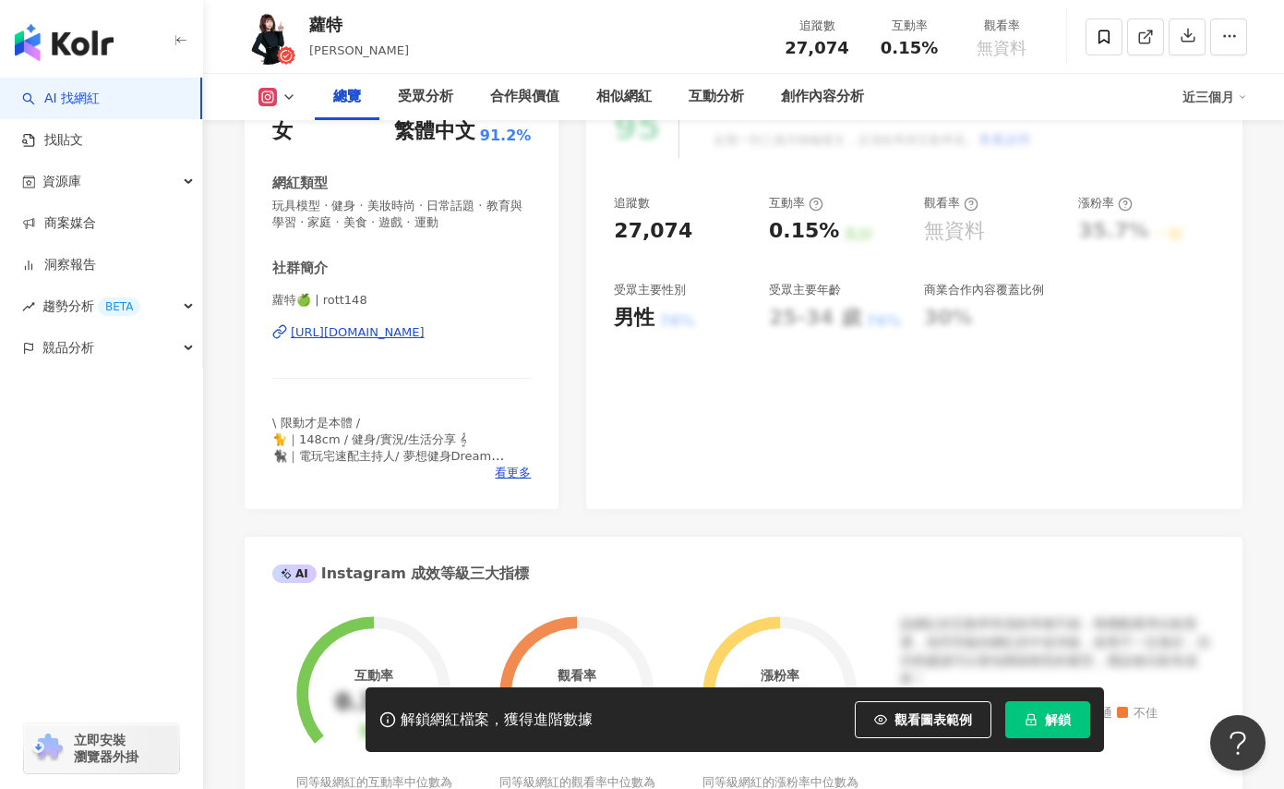
scroll to position [554, 0]
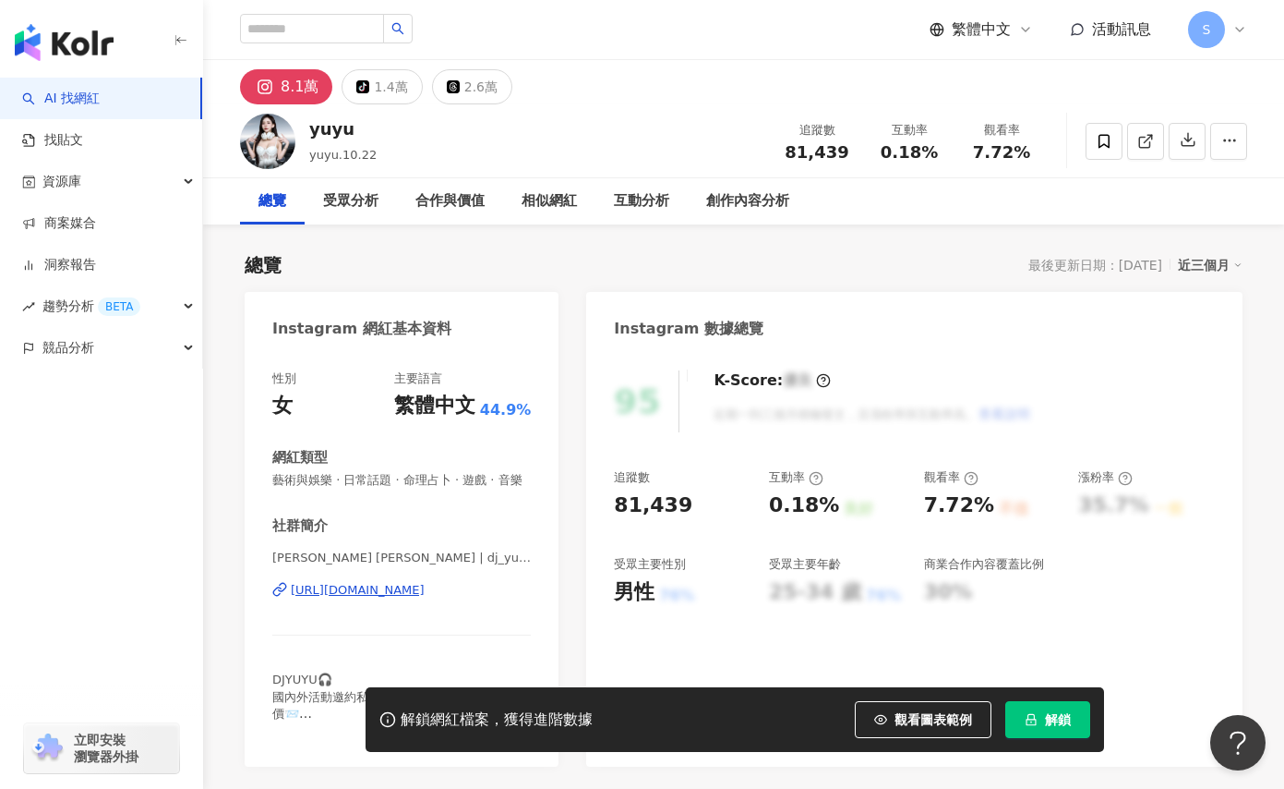
click at [425, 598] on div "https://www.instagram.com/dj_yuyu.10.22/" at bounding box center [358, 590] width 134 height 17
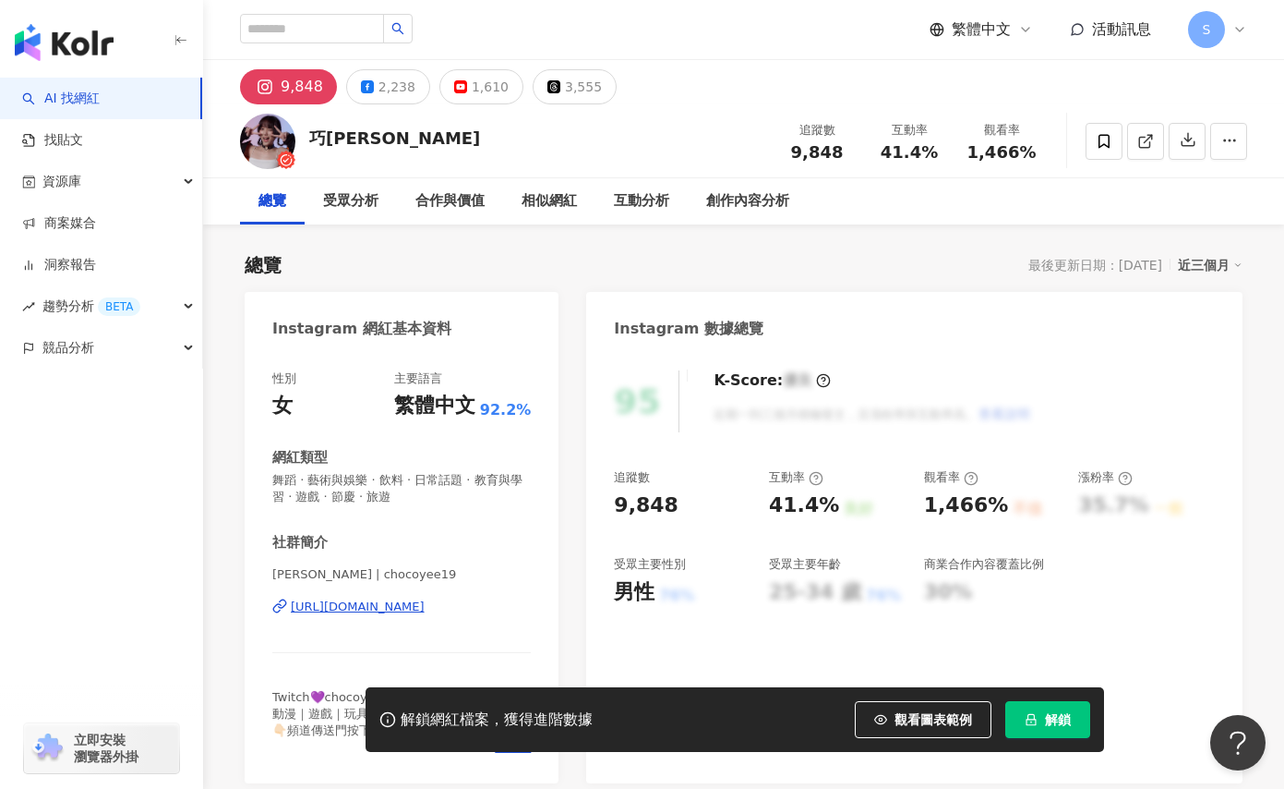
click at [425, 603] on div "https://www.instagram.com/chocoyee19/" at bounding box center [358, 606] width 134 height 17
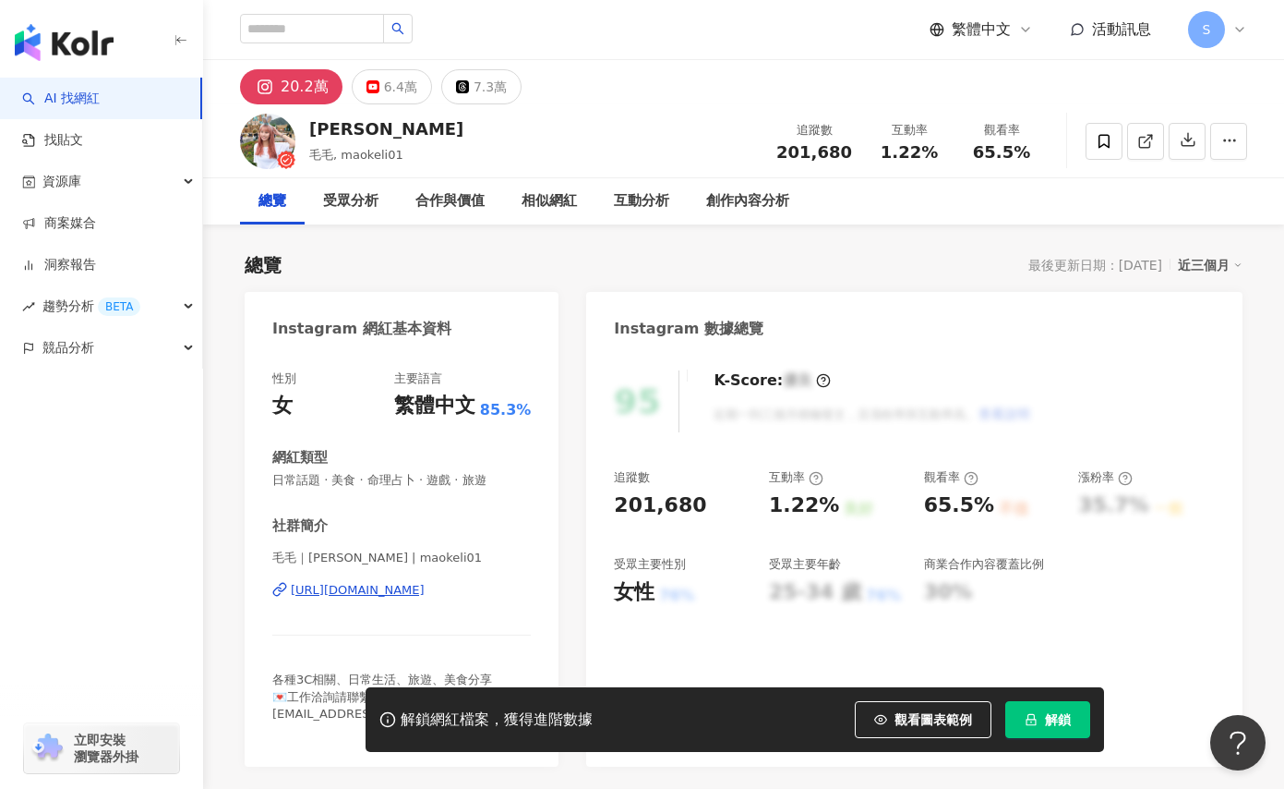
click at [425, 588] on div "[URL][DOMAIN_NAME]" at bounding box center [358, 590] width 134 height 17
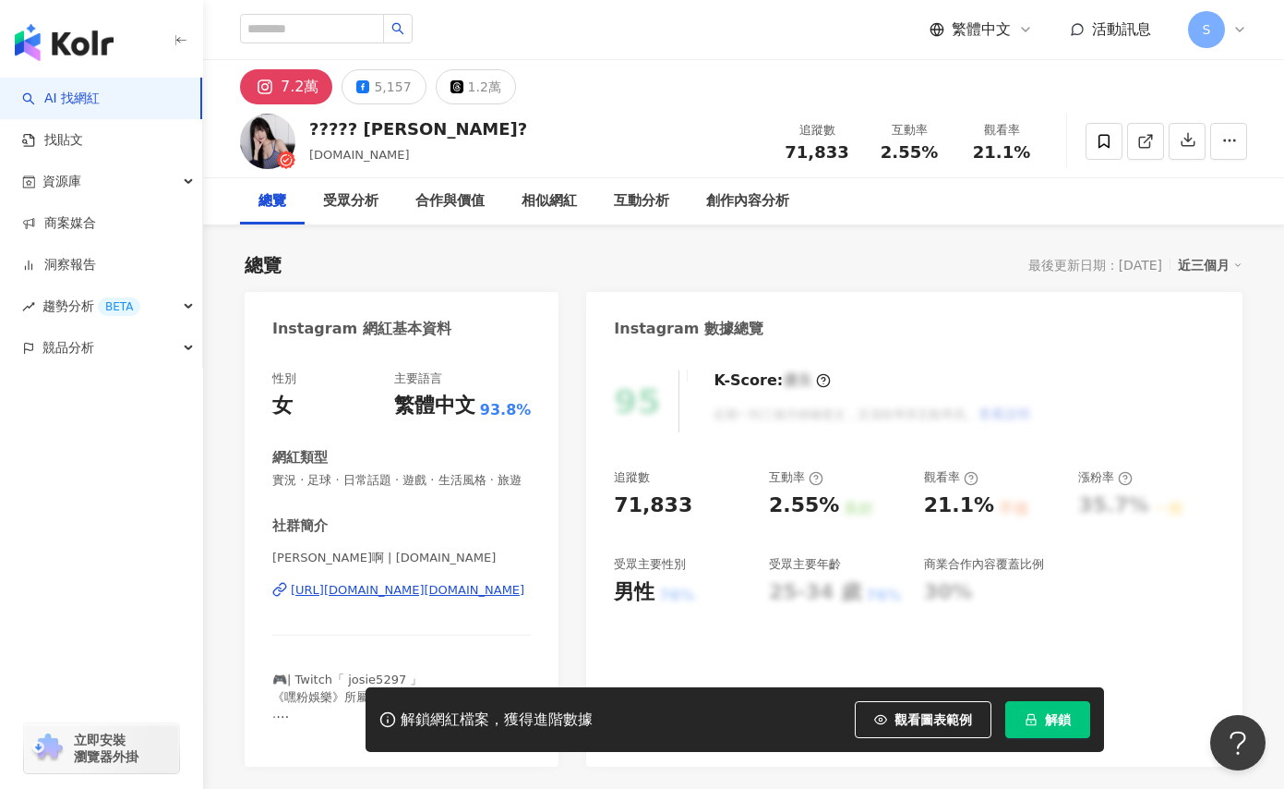
click at [434, 598] on div "https://www.instagram.com/josie.tw/" at bounding box center [408, 590] width 234 height 17
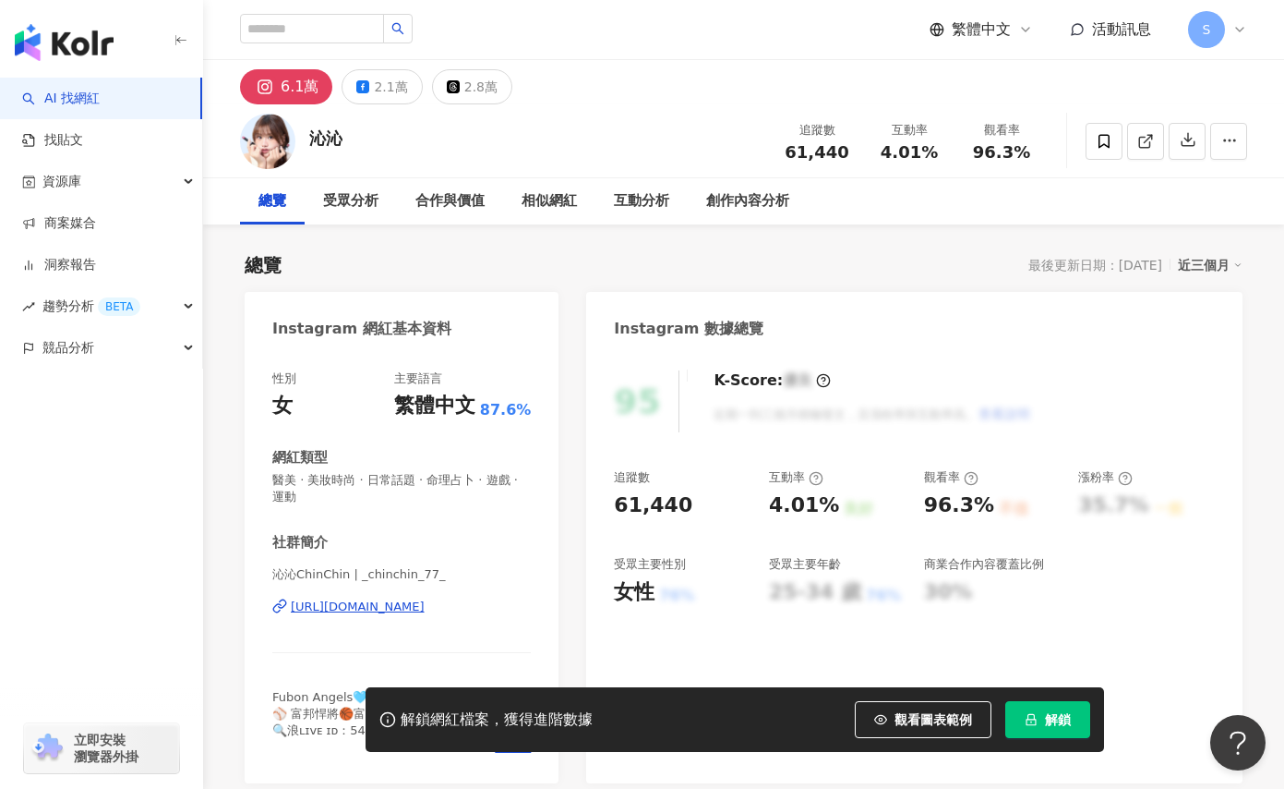
click at [425, 604] on div "[URL][DOMAIN_NAME]" at bounding box center [358, 606] width 134 height 17
